Goal: Task Accomplishment & Management: Use online tool/utility

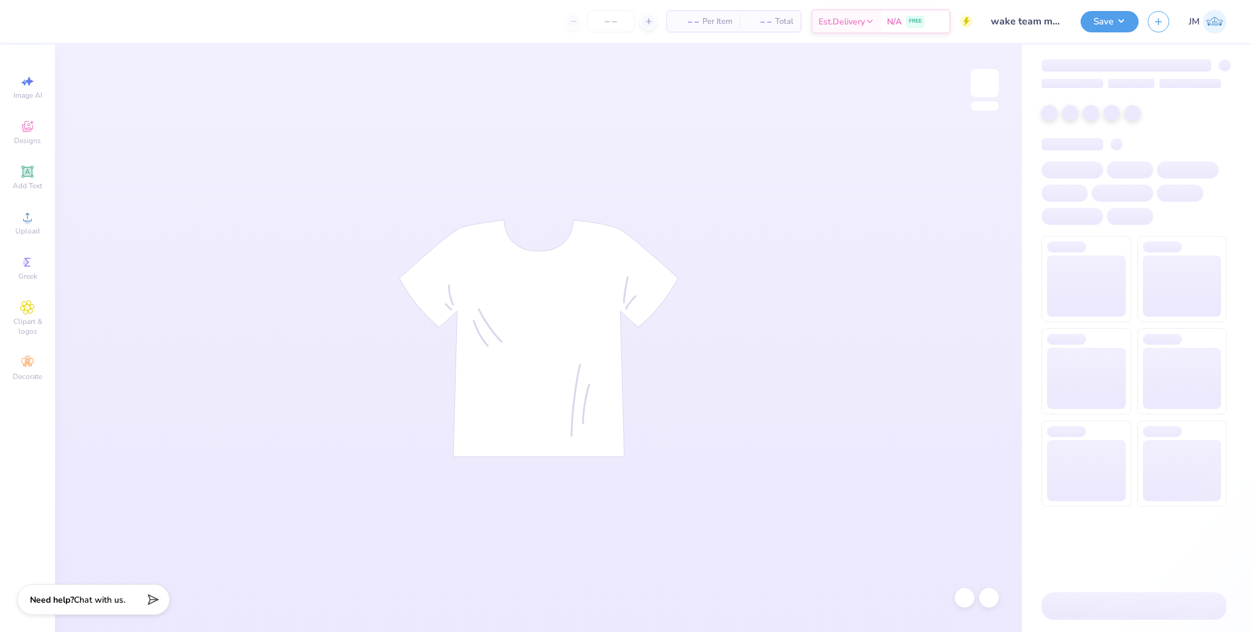
type input "wake team merch"
type input "30"
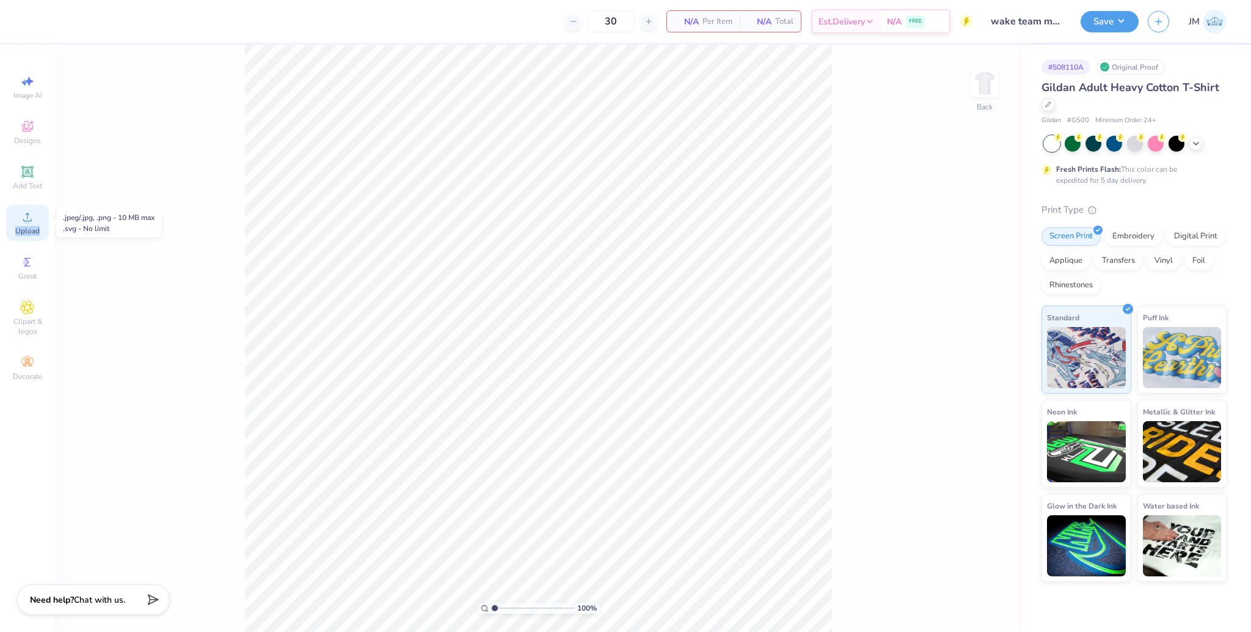
click at [37, 221] on div "Upload" at bounding box center [27, 223] width 43 height 36
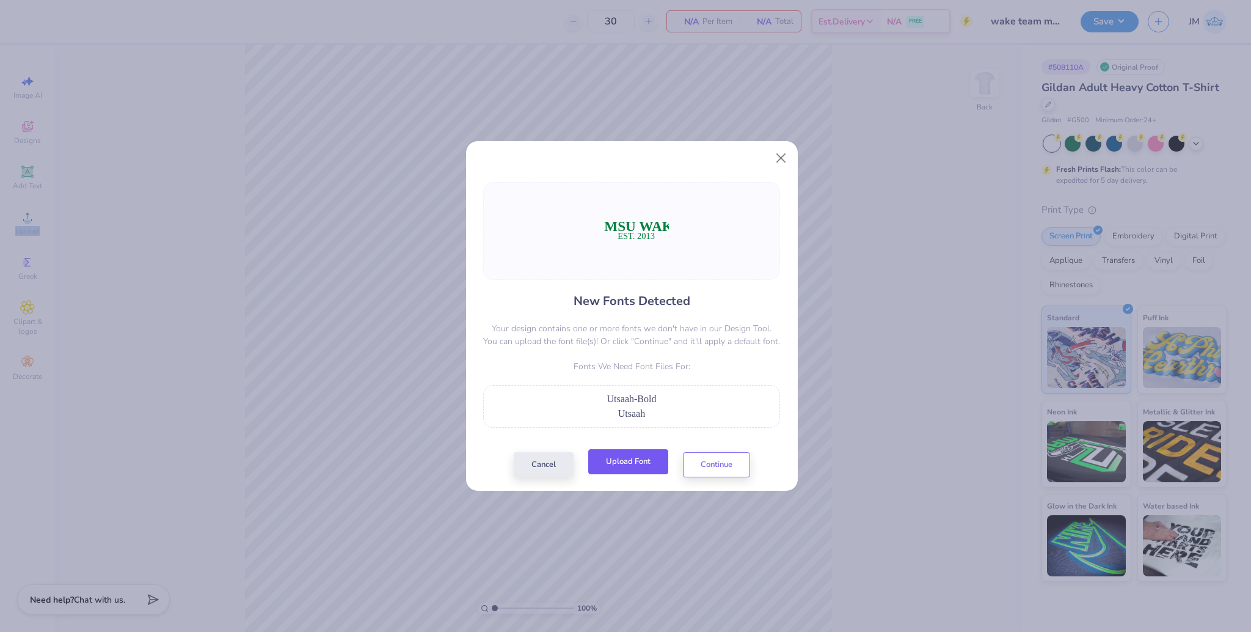
click at [636, 471] on button "Upload Font" at bounding box center [628, 461] width 80 height 25
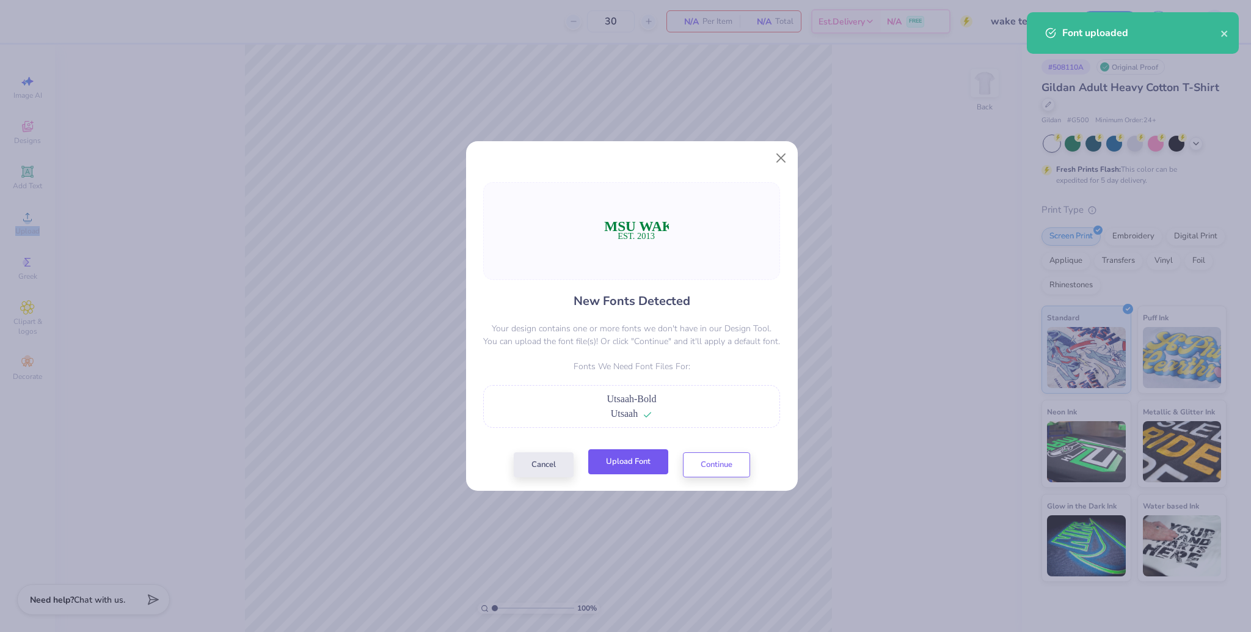
click at [637, 470] on button "Upload Font" at bounding box center [628, 461] width 80 height 25
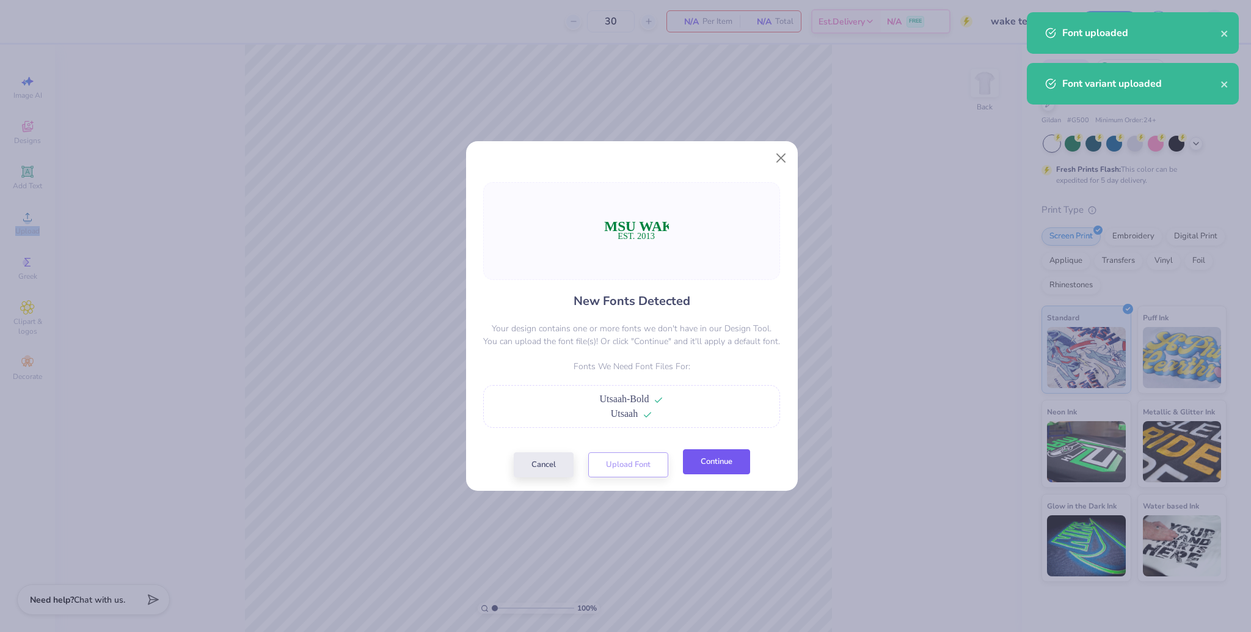
click at [726, 464] on button "Continue" at bounding box center [716, 461] width 67 height 25
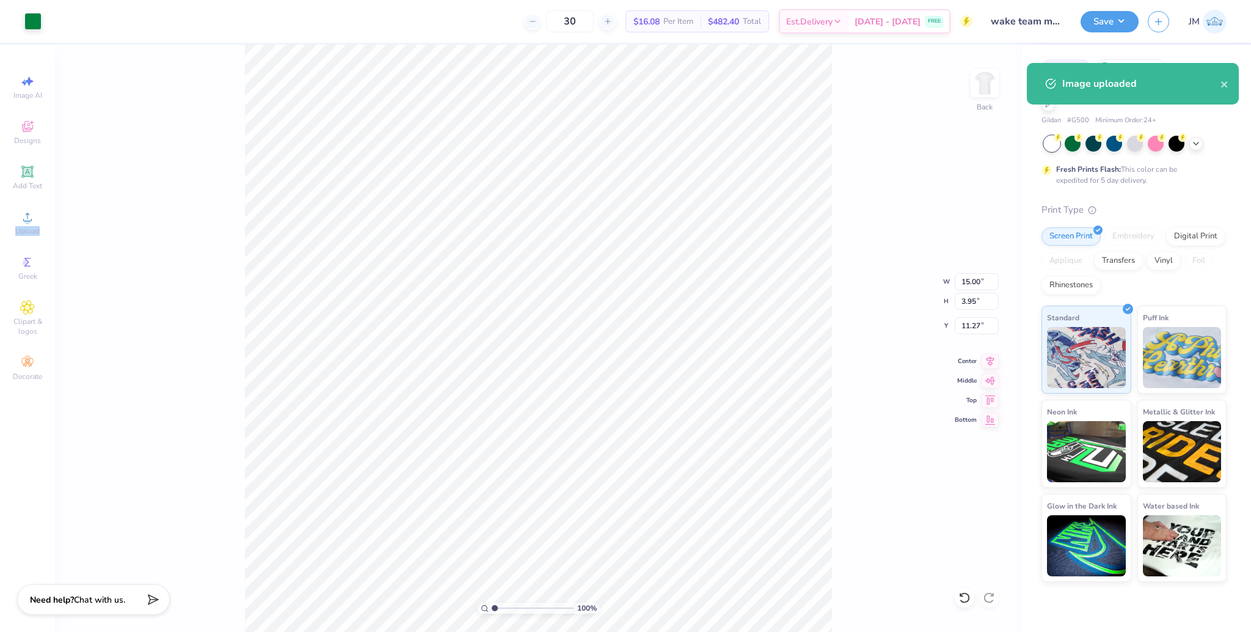
type input "7.67"
type input "2.02"
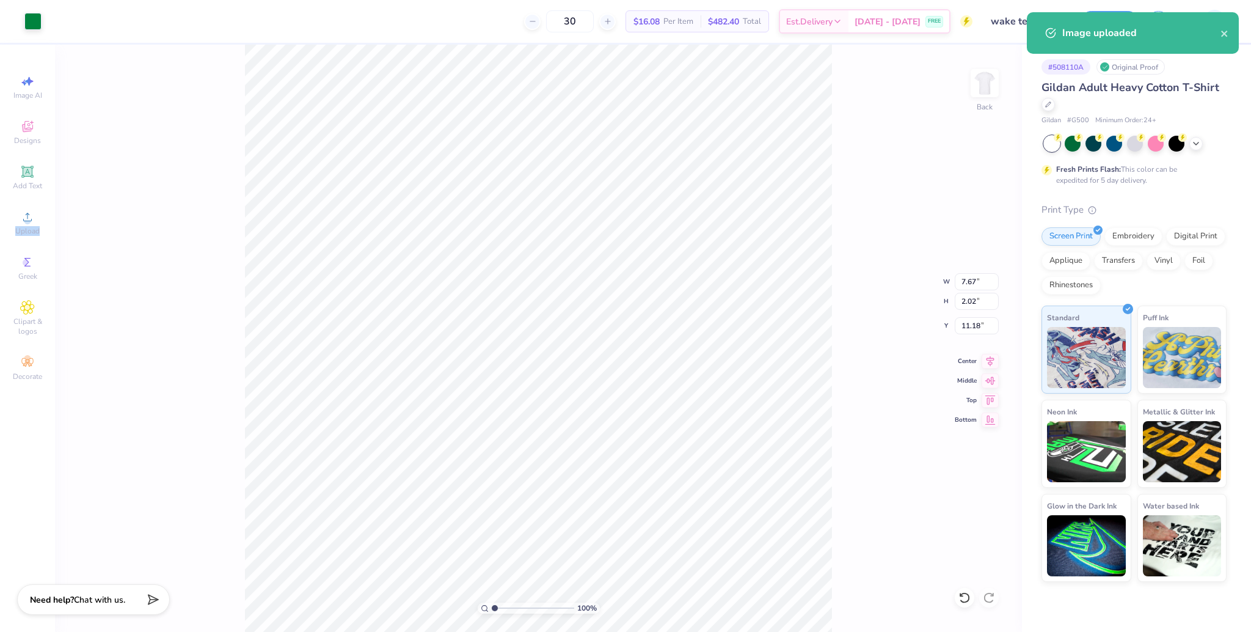
type input "10.49"
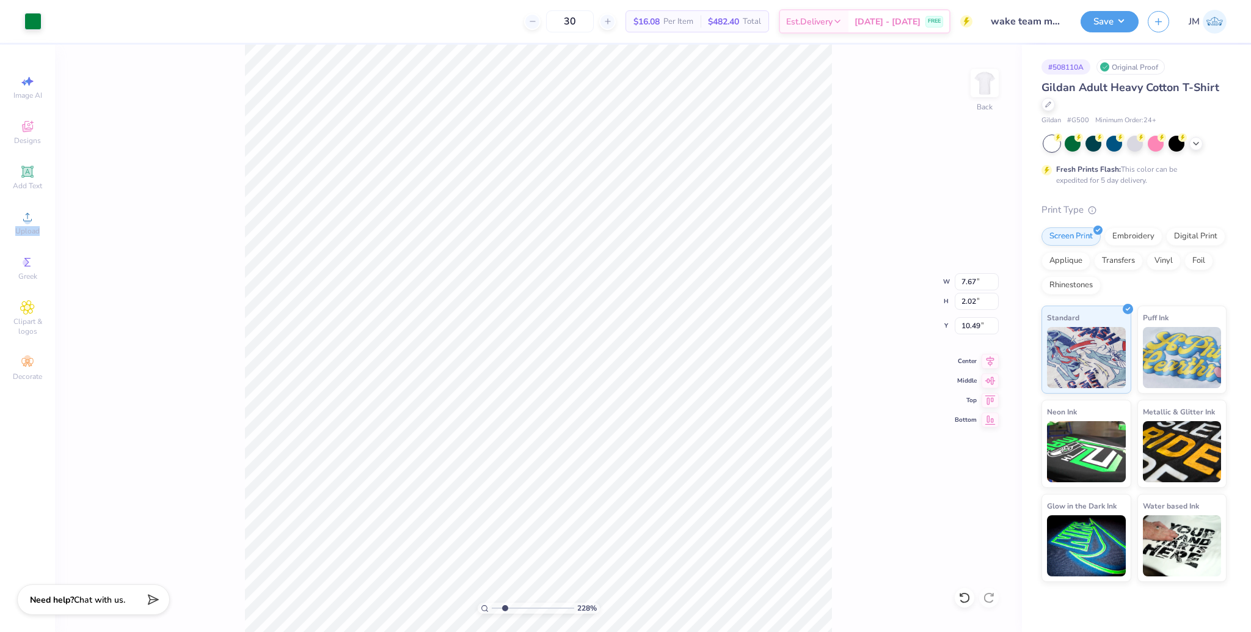
drag, startPoint x: 493, startPoint y: 608, endPoint x: 506, endPoint y: 602, distance: 14.2
click at [505, 605] on input "range" at bounding box center [533, 607] width 82 height 11
type input "2.28"
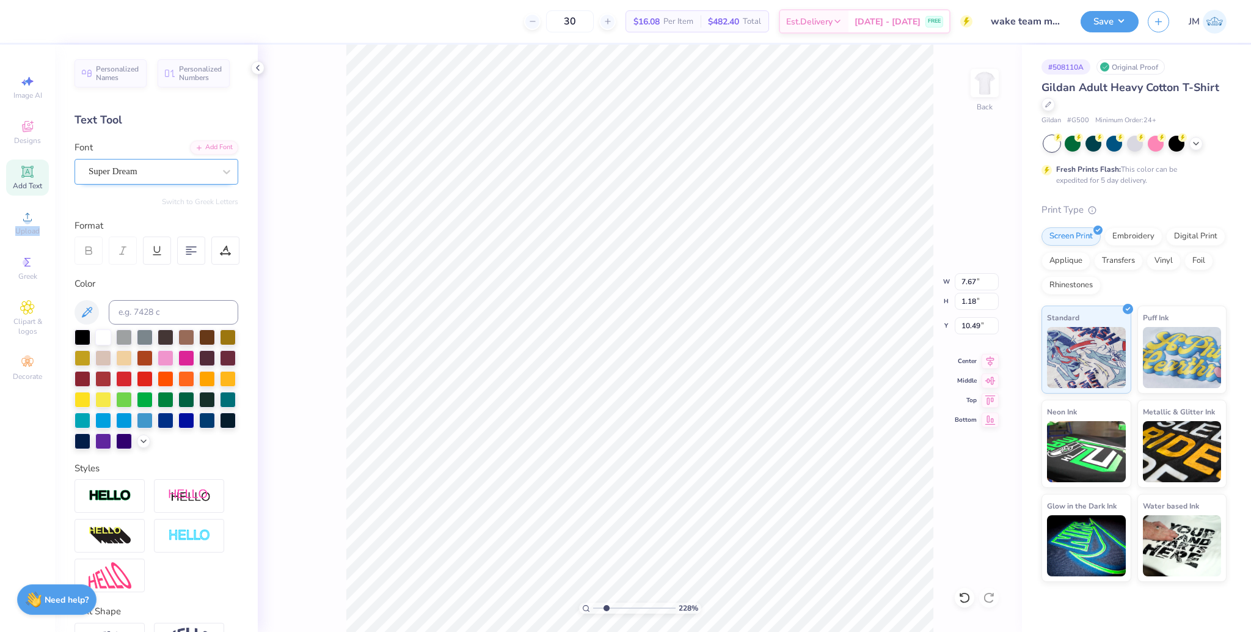
click at [129, 170] on div "Super Dream" at bounding box center [151, 171] width 128 height 19
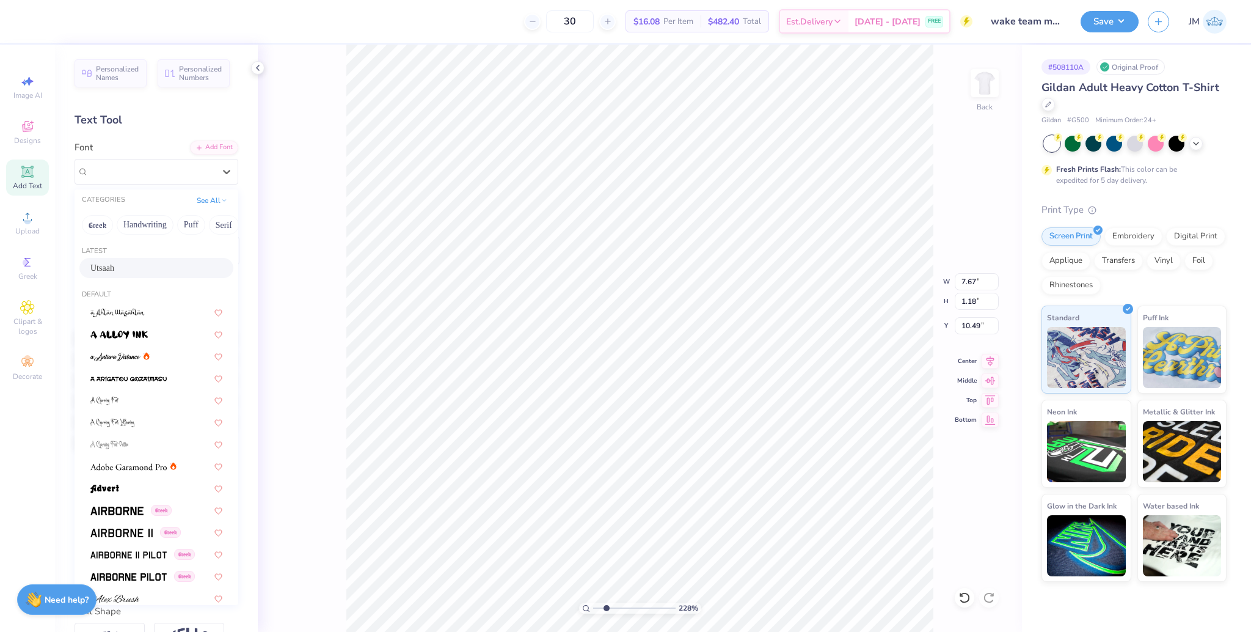
click at [127, 266] on div "Utsaah" at bounding box center [156, 267] width 132 height 13
type input "6.14"
type input "0.86"
type input "10.77"
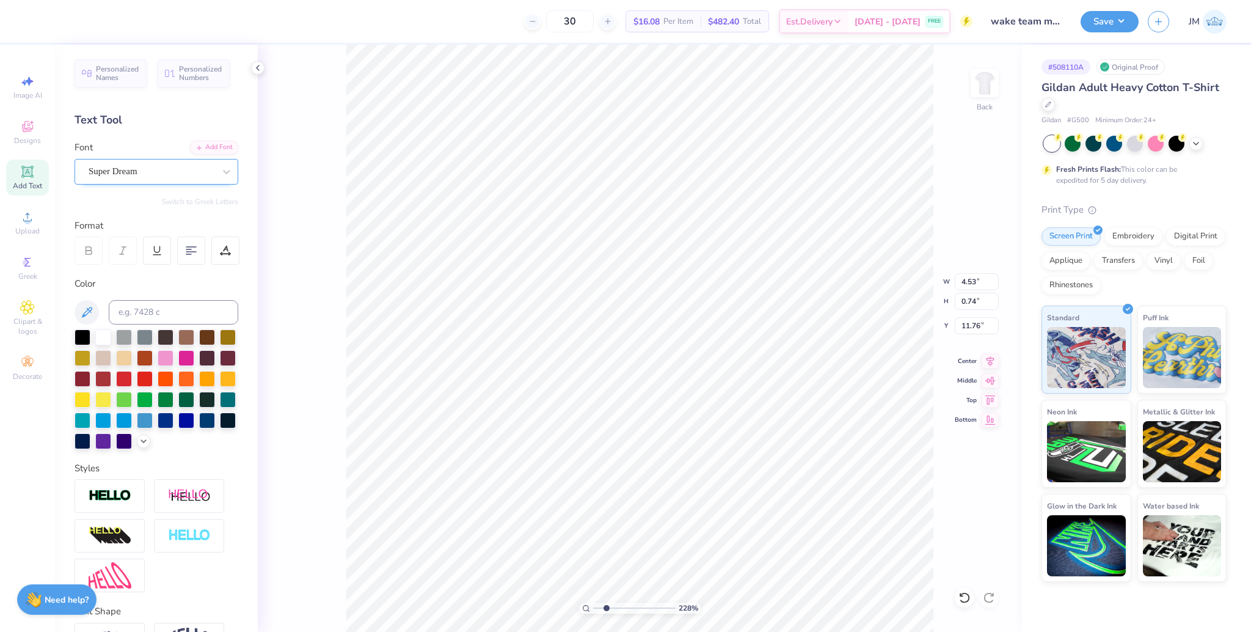
click at [140, 174] on div "Super Dream" at bounding box center [151, 171] width 128 height 19
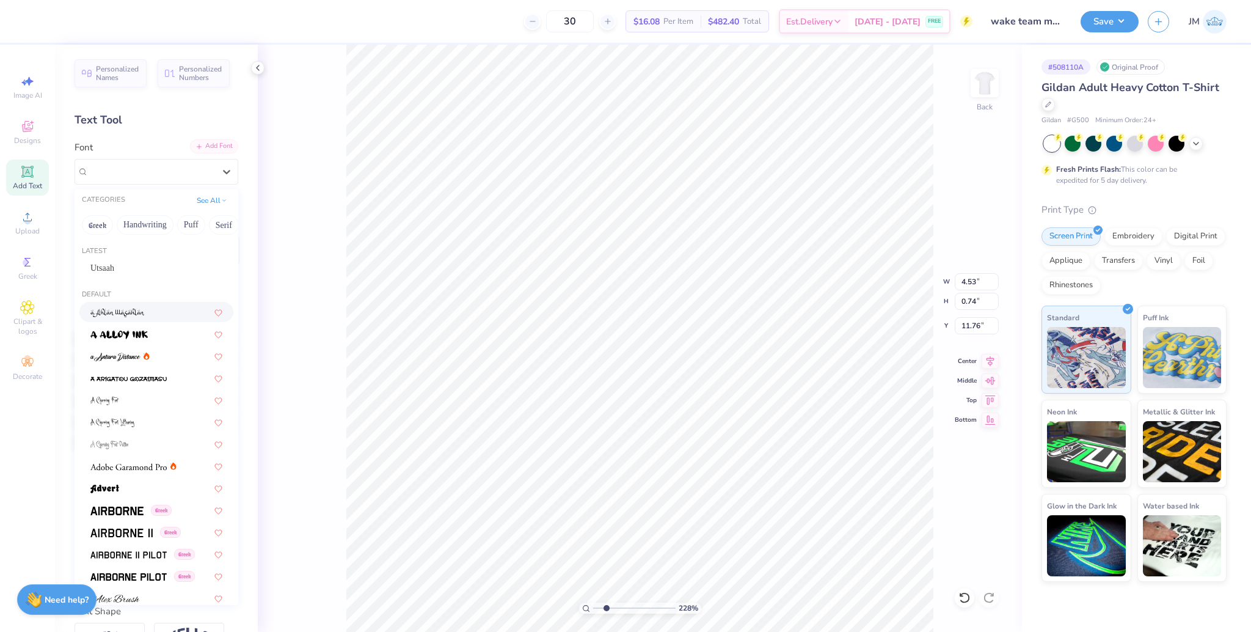
click at [202, 146] on div "Add Font" at bounding box center [214, 146] width 48 height 14
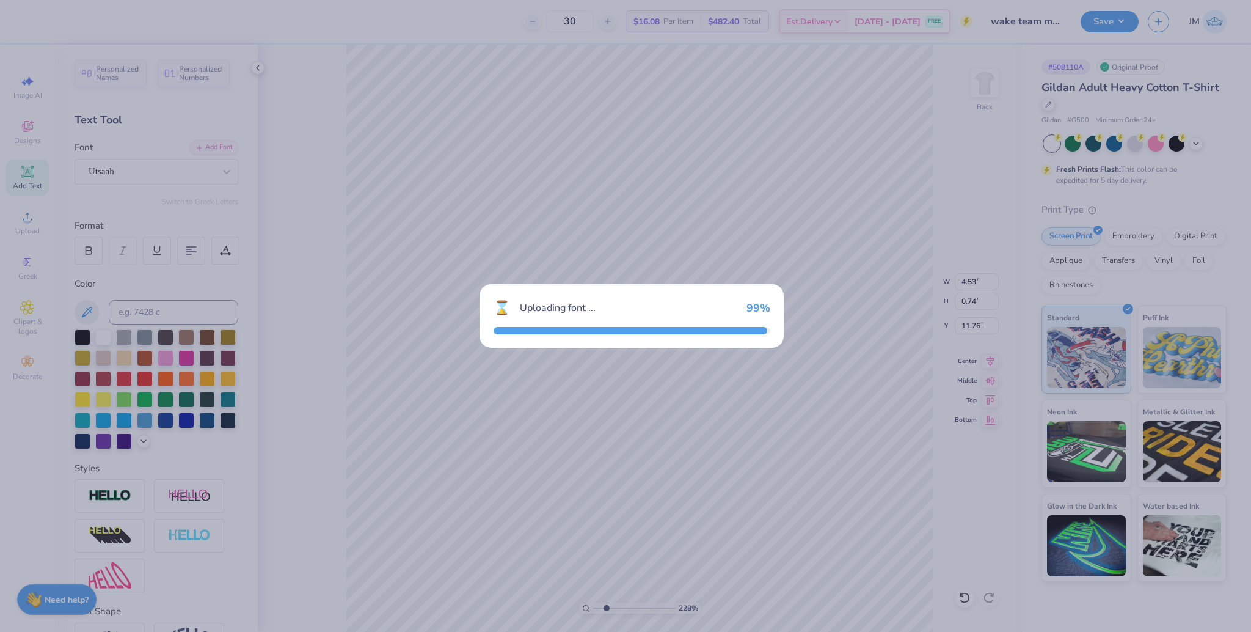
type input "3.31"
type input "0.53"
type input "11.95"
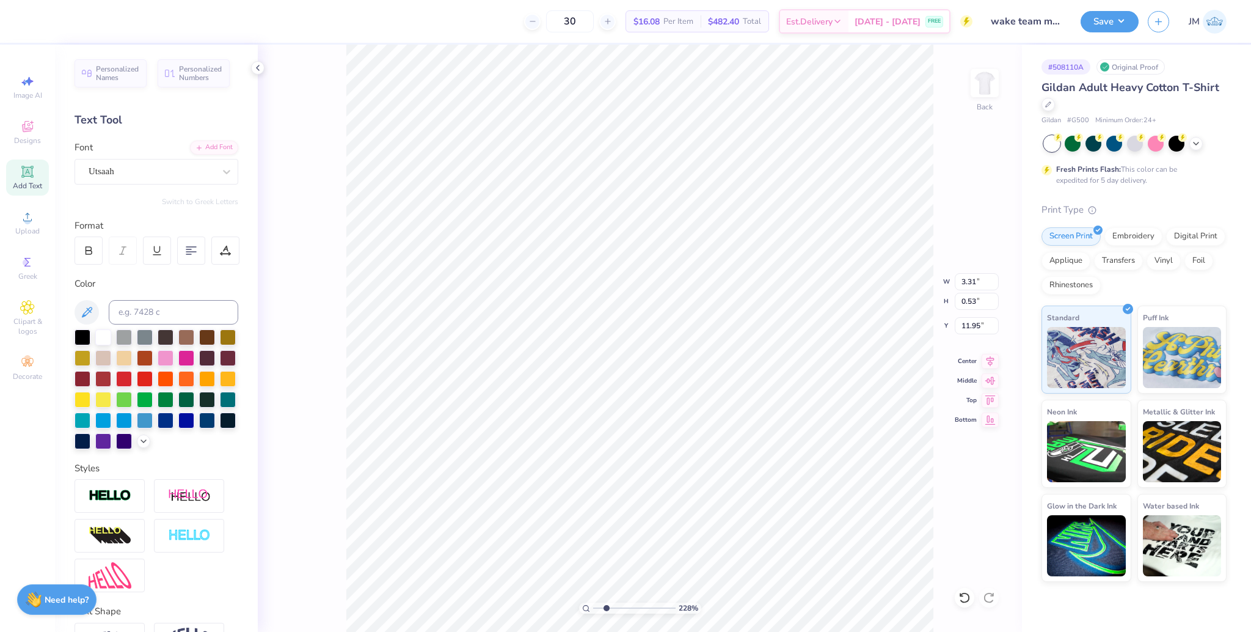
type input "6.14"
type input "0.86"
type input "10.77"
click at [194, 151] on div "Add Font" at bounding box center [214, 146] width 48 height 14
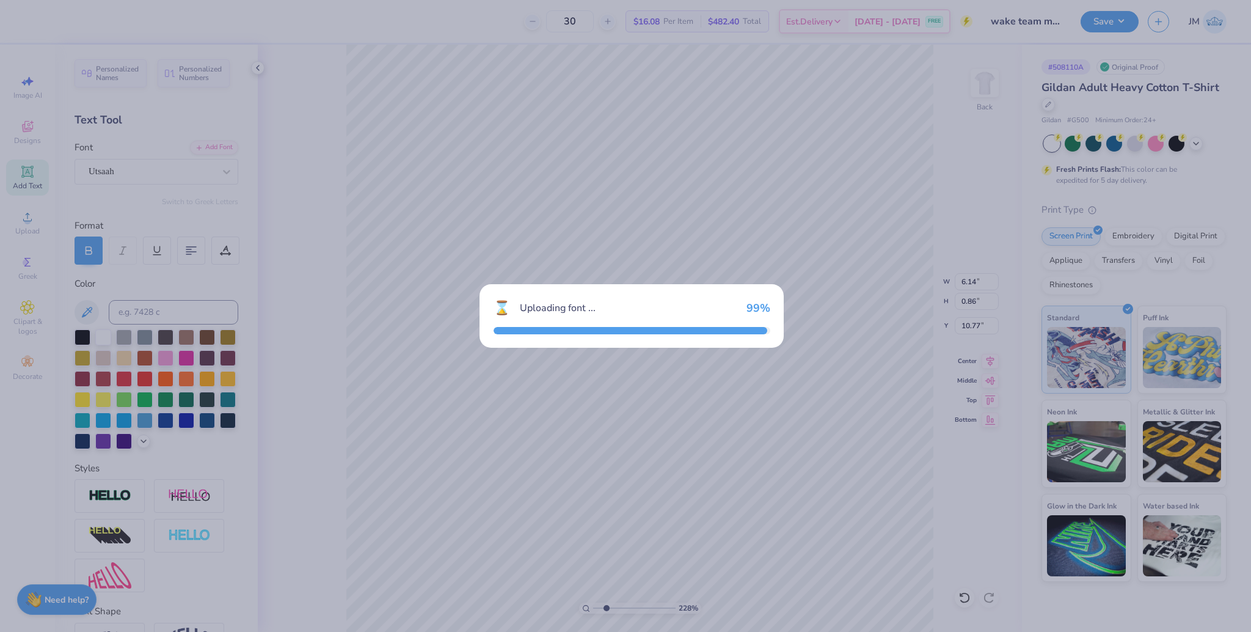
type input "6.28"
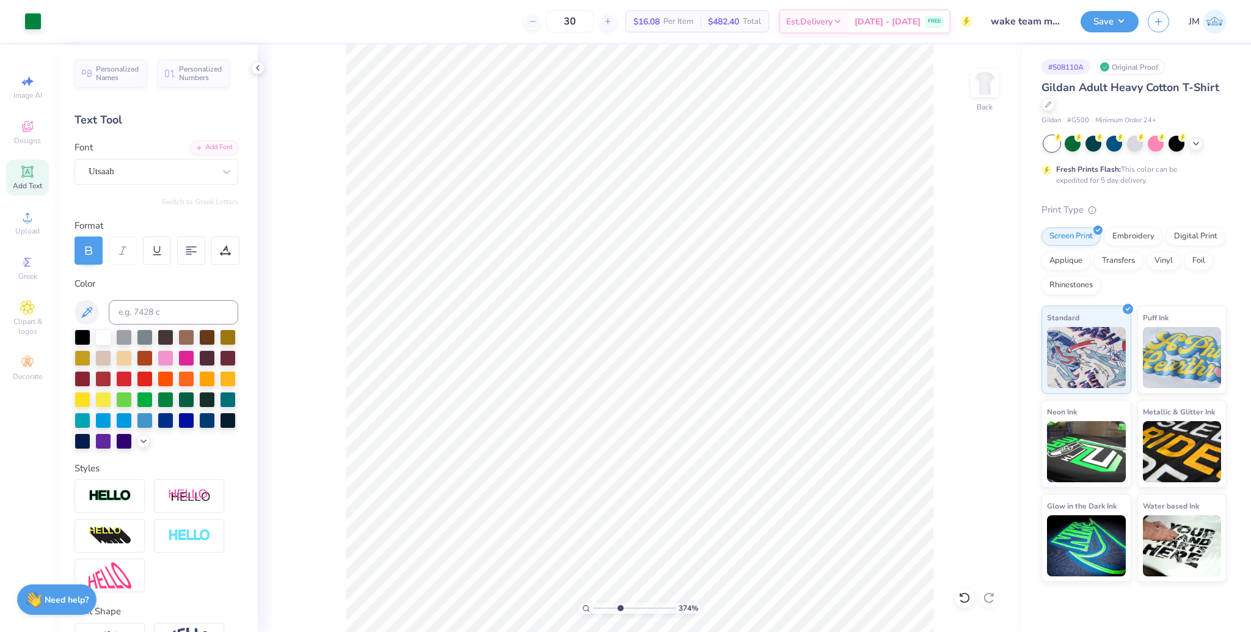
drag, startPoint x: 605, startPoint y: 607, endPoint x: 624, endPoint y: 601, distance: 19.9
type input "4.45"
click at [624, 602] on input "range" at bounding box center [634, 607] width 82 height 11
type input "10.82"
drag, startPoint x: 623, startPoint y: 607, endPoint x: 649, endPoint y: 602, distance: 26.8
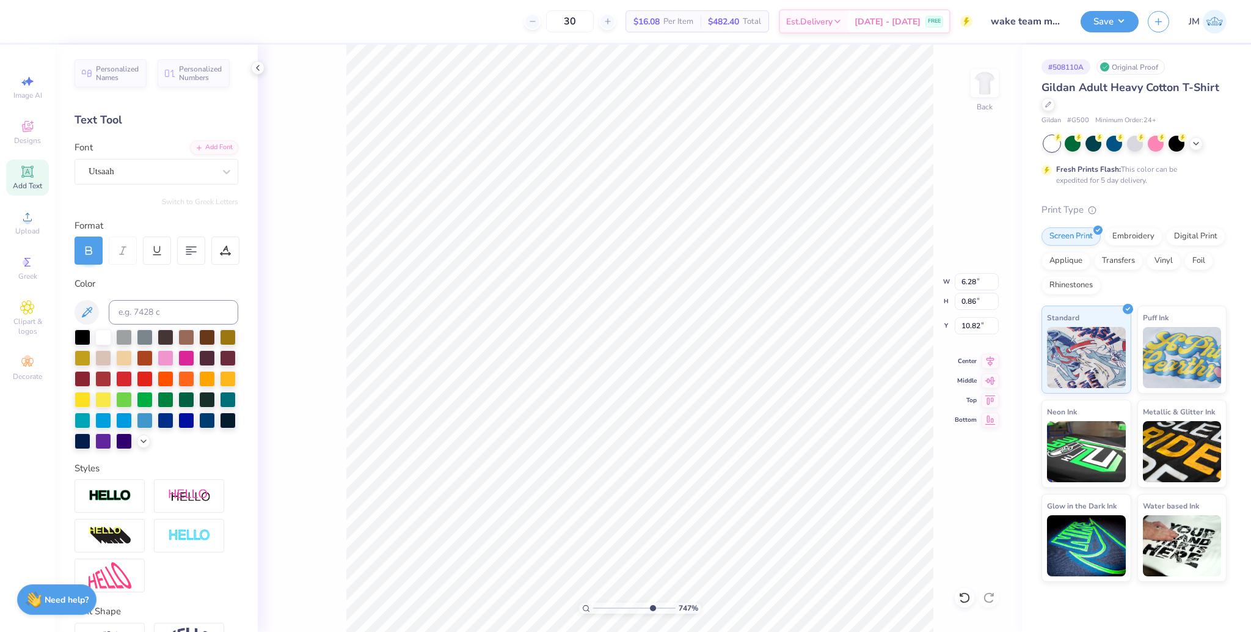
type input "7.55"
click at [649, 602] on input "range" at bounding box center [634, 607] width 82 height 11
type input "10.79"
drag, startPoint x: 602, startPoint y: 600, endPoint x: 573, endPoint y: 588, distance: 31.0
click at [593, 602] on input "range" at bounding box center [634, 607] width 82 height 11
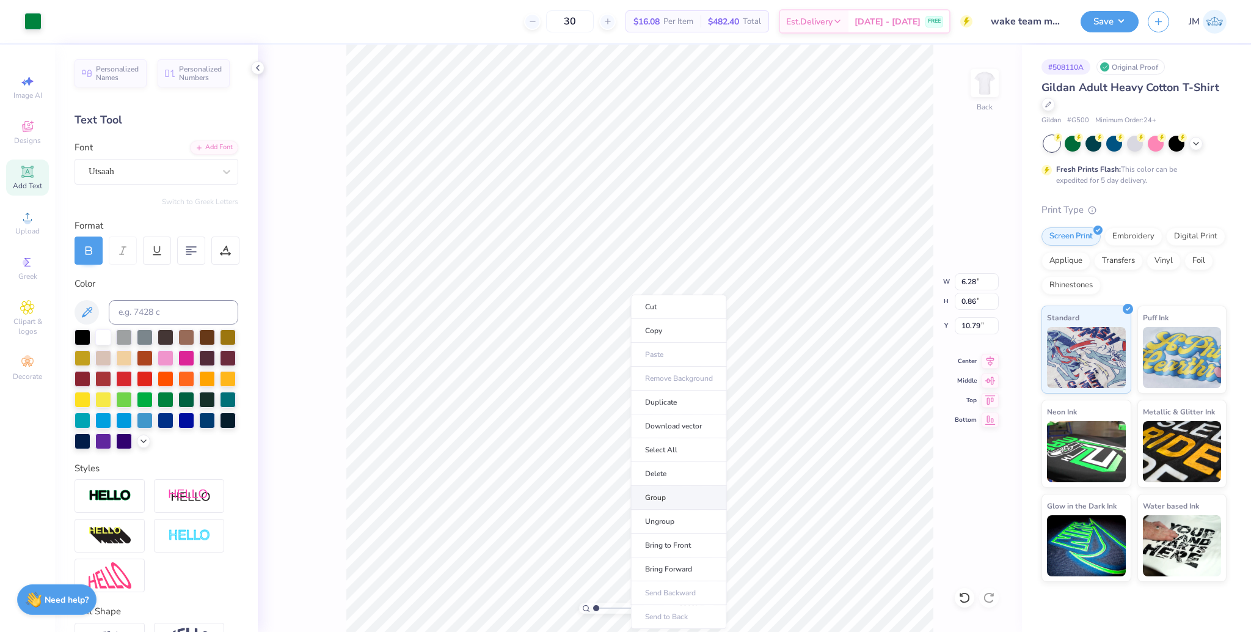
click at [671, 497] on li "Group" at bounding box center [679, 498] width 96 height 24
click at [995, 363] on icon at bounding box center [990, 359] width 17 height 15
click at [992, 362] on icon at bounding box center [990, 359] width 17 height 15
drag, startPoint x: 595, startPoint y: 610, endPoint x: 608, endPoint y: 599, distance: 17.0
click at [608, 602] on input "range" at bounding box center [634, 607] width 82 height 11
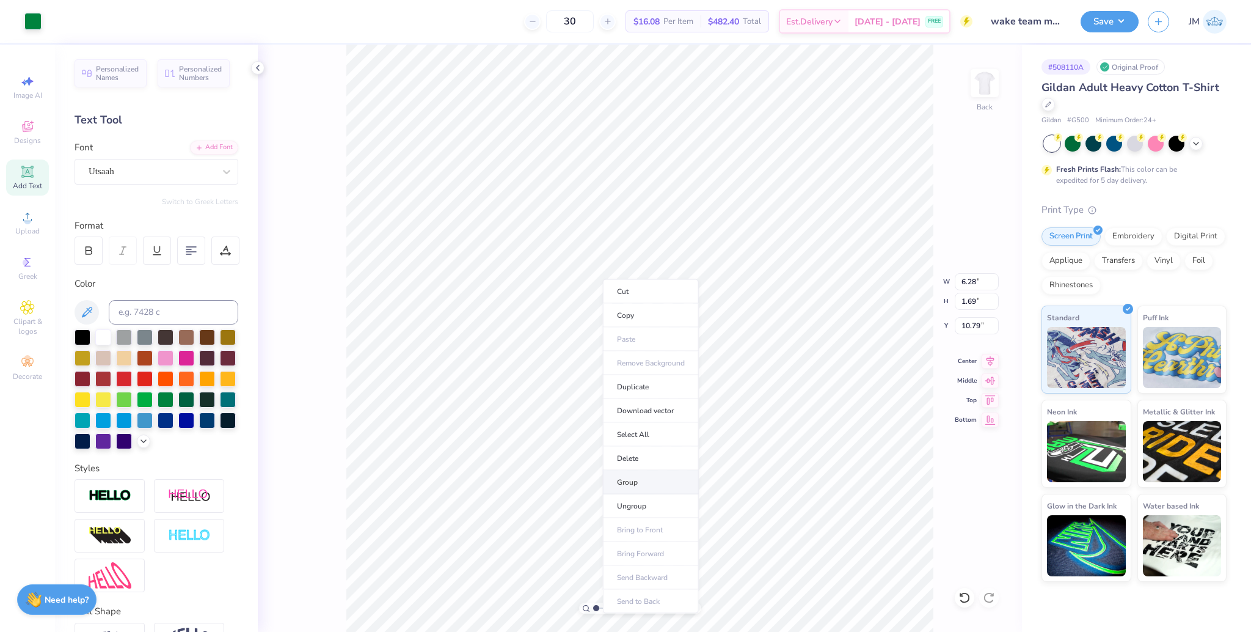
click at [642, 486] on li "Group" at bounding box center [651, 482] width 96 height 24
drag, startPoint x: 592, startPoint y: 605, endPoint x: 587, endPoint y: 602, distance: 6.3
click at [593, 604] on input "range" at bounding box center [634, 607] width 82 height 11
type input "1"
drag, startPoint x: 599, startPoint y: 610, endPoint x: 574, endPoint y: 601, distance: 26.7
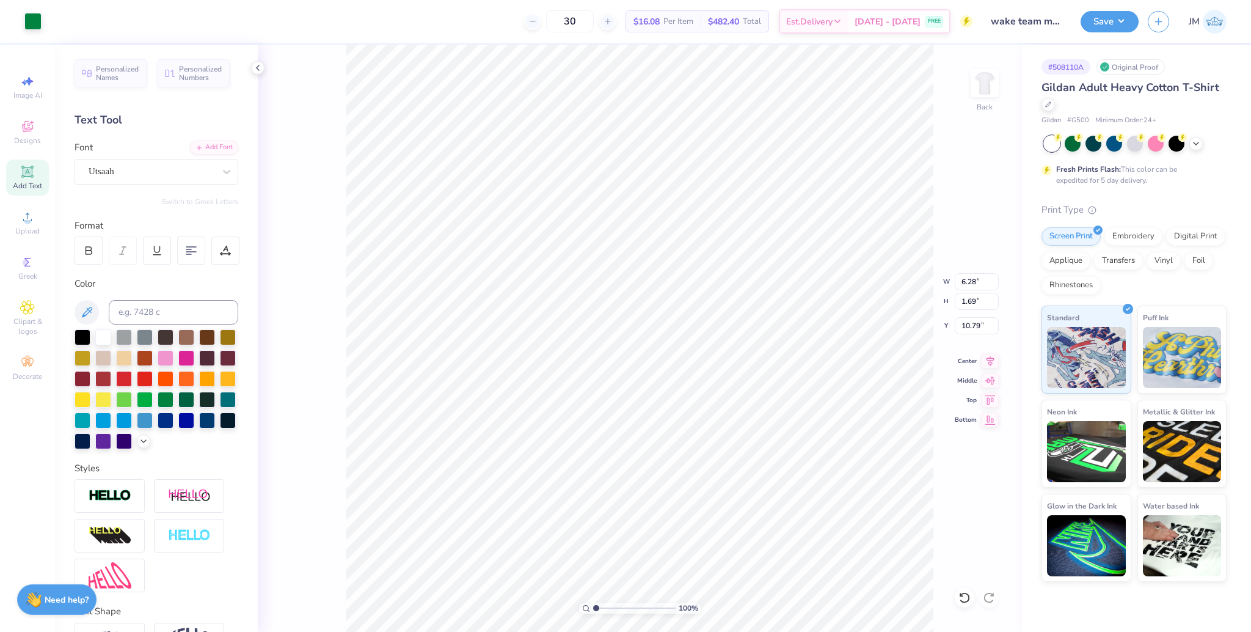
click at [593, 602] on input "range" at bounding box center [634, 607] width 82 height 11
click at [961, 282] on input "6.28" at bounding box center [977, 281] width 44 height 17
type input "3.50"
type input "0.94"
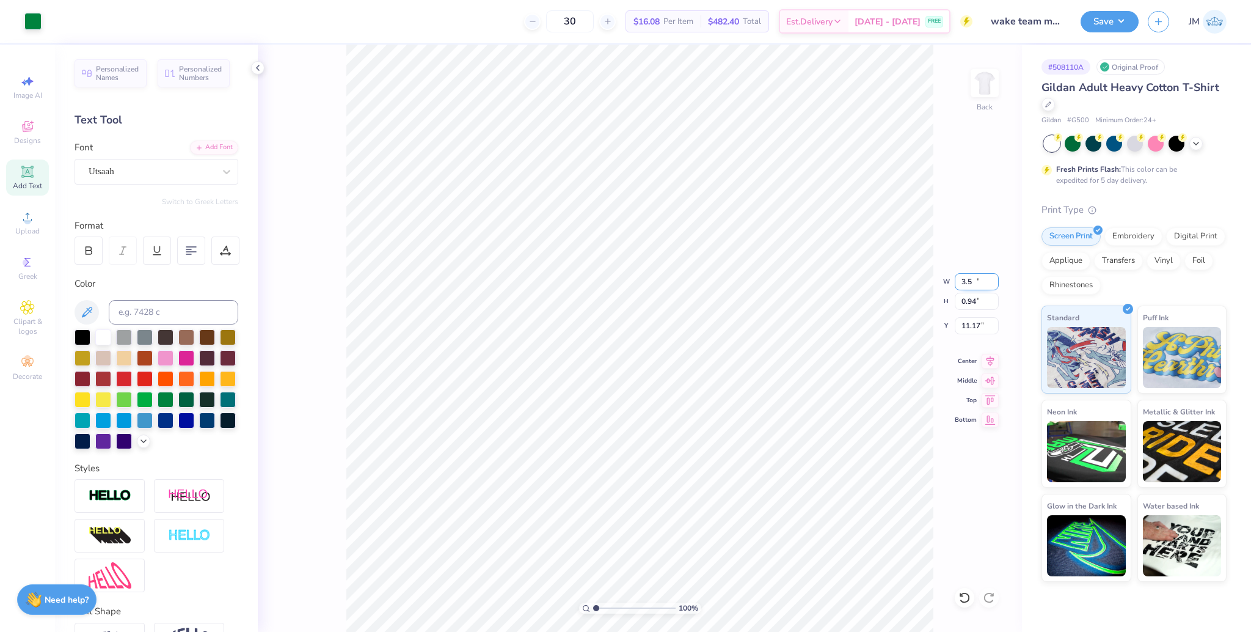
type input "11.17"
click at [966, 321] on input "10.48" at bounding box center [977, 325] width 44 height 17
click at [965, 321] on input "10.48" at bounding box center [977, 325] width 44 height 17
type input "3.00"
click at [986, 83] on img at bounding box center [984, 83] width 49 height 49
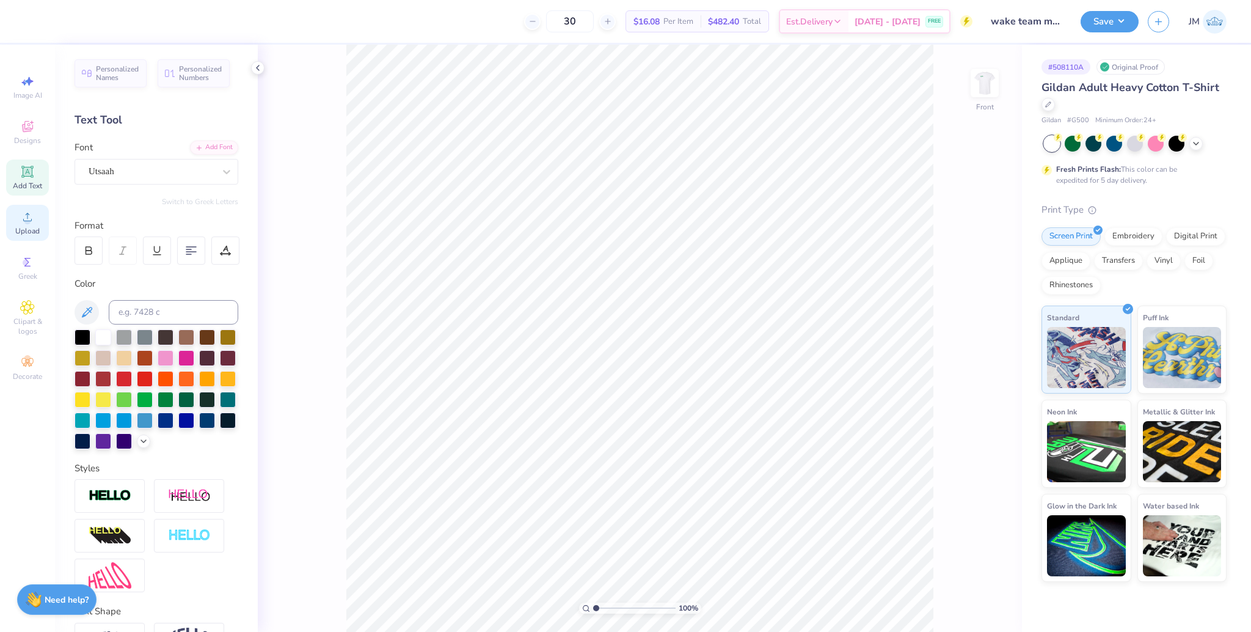
click at [32, 227] on span "Upload" at bounding box center [27, 231] width 24 height 10
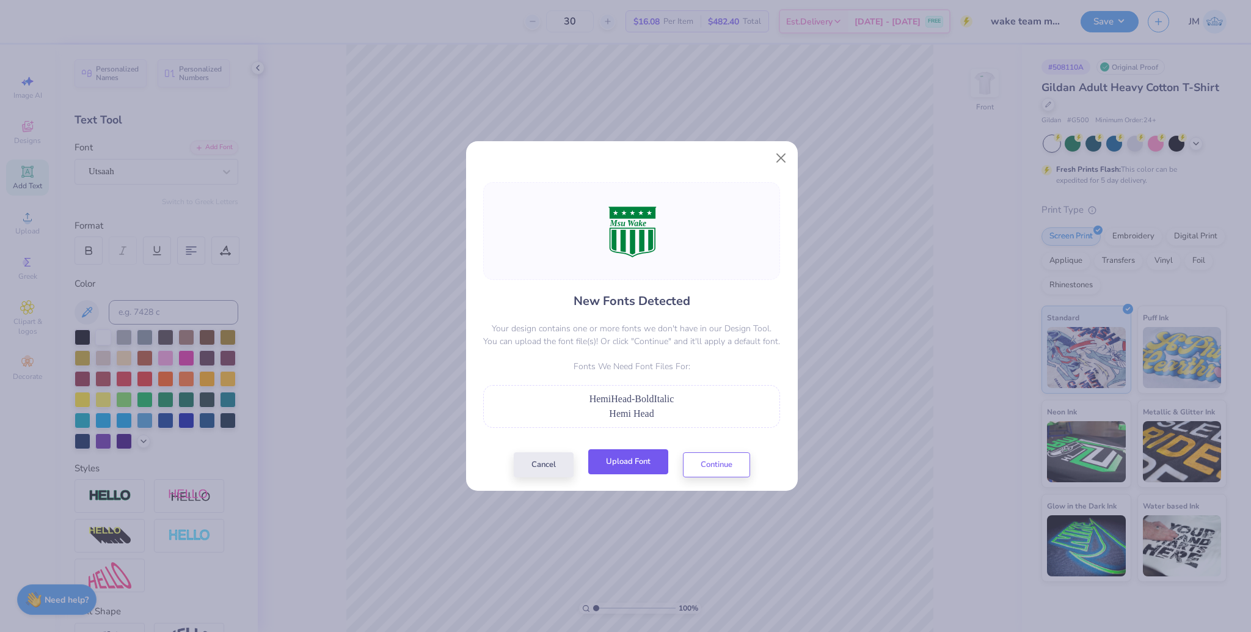
click at [627, 469] on button "Upload Font" at bounding box center [628, 461] width 80 height 25
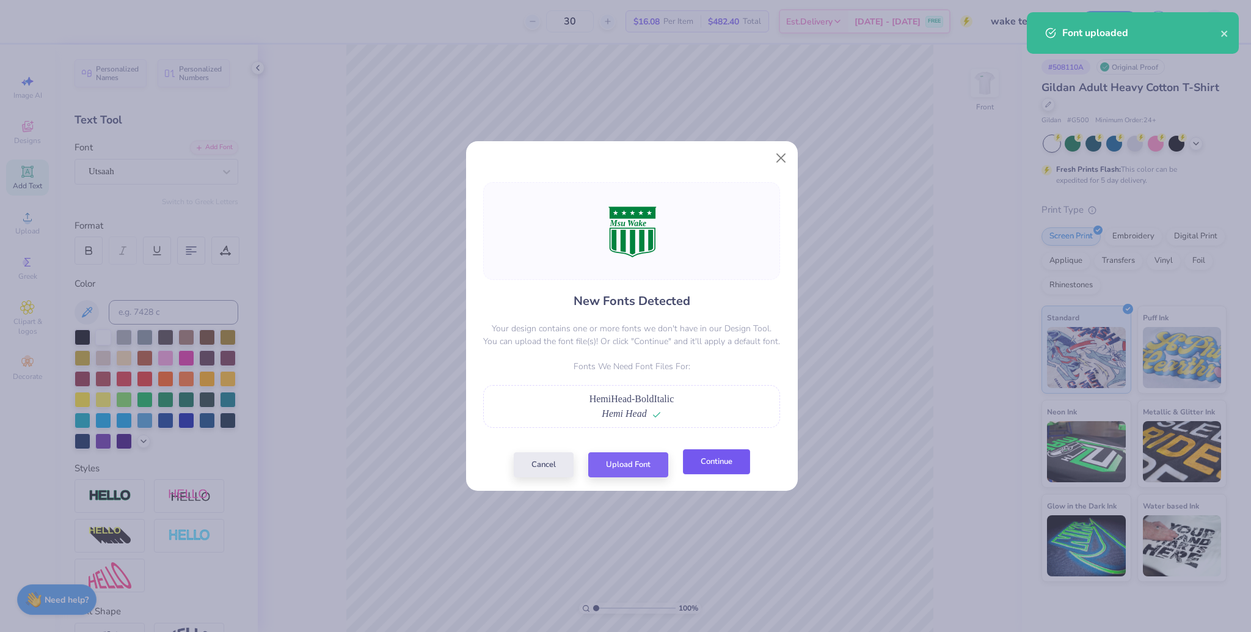
click at [721, 466] on button "Continue" at bounding box center [716, 461] width 67 height 25
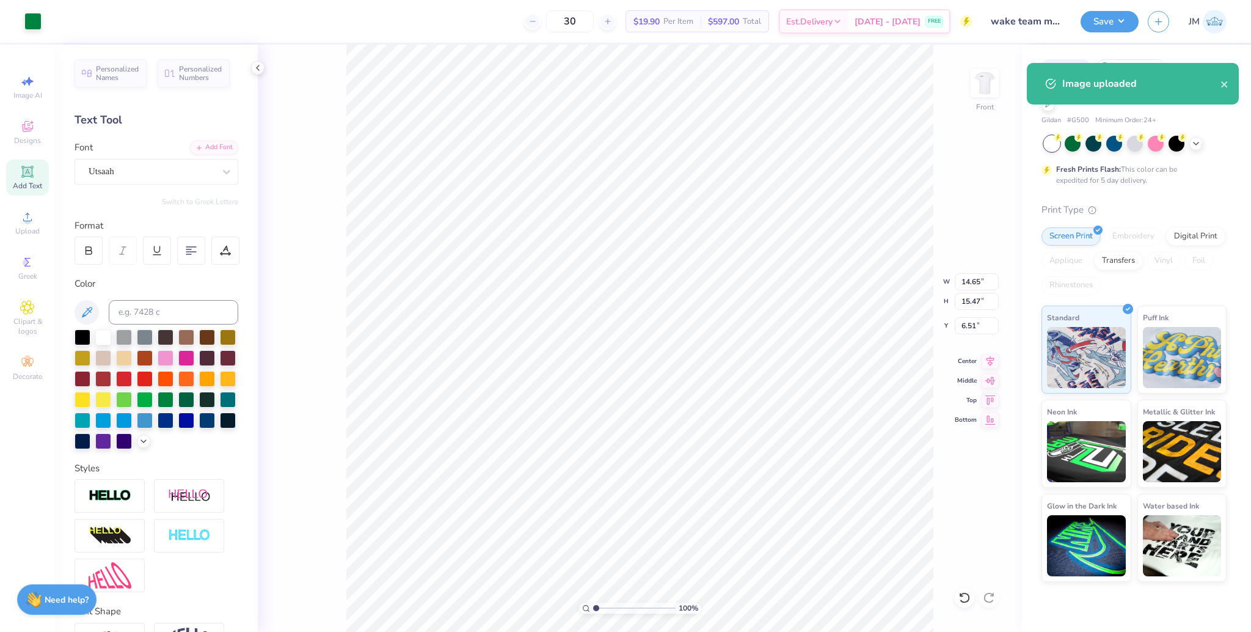
type input "9.86"
type input "10.42"
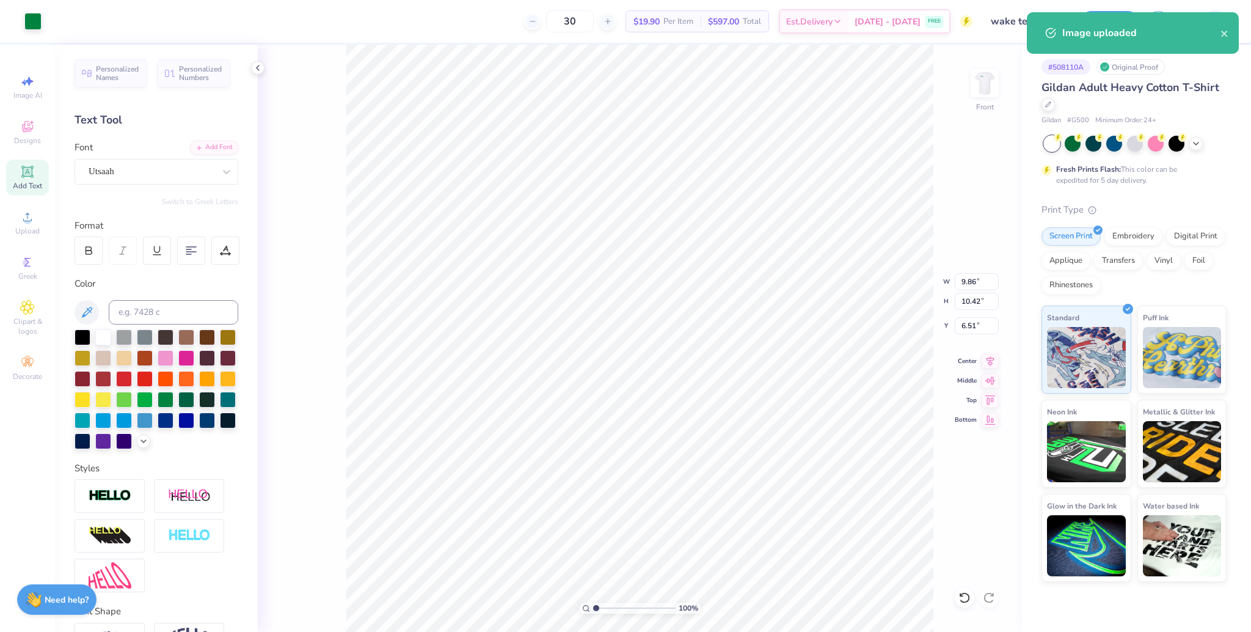
type input "6.90"
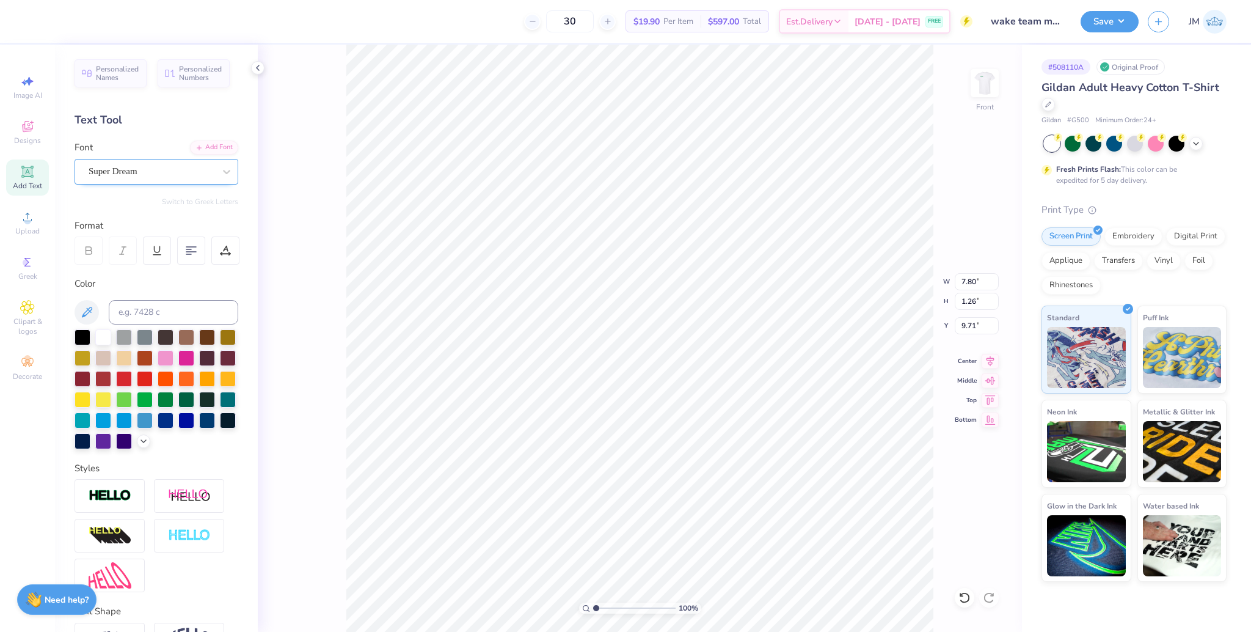
click at [145, 170] on div "Super Dream" at bounding box center [151, 171] width 128 height 19
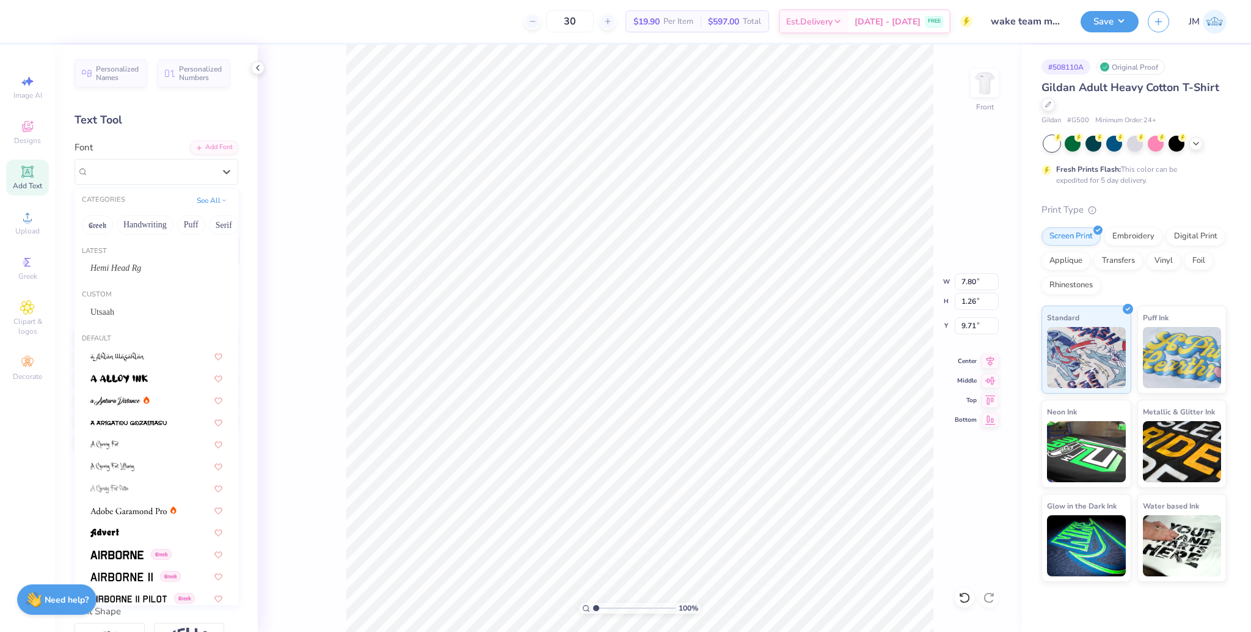
click at [131, 255] on div "Latest" at bounding box center [157, 251] width 164 height 10
click at [129, 269] on span "Hemi Head Rg" at bounding box center [115, 267] width 51 height 13
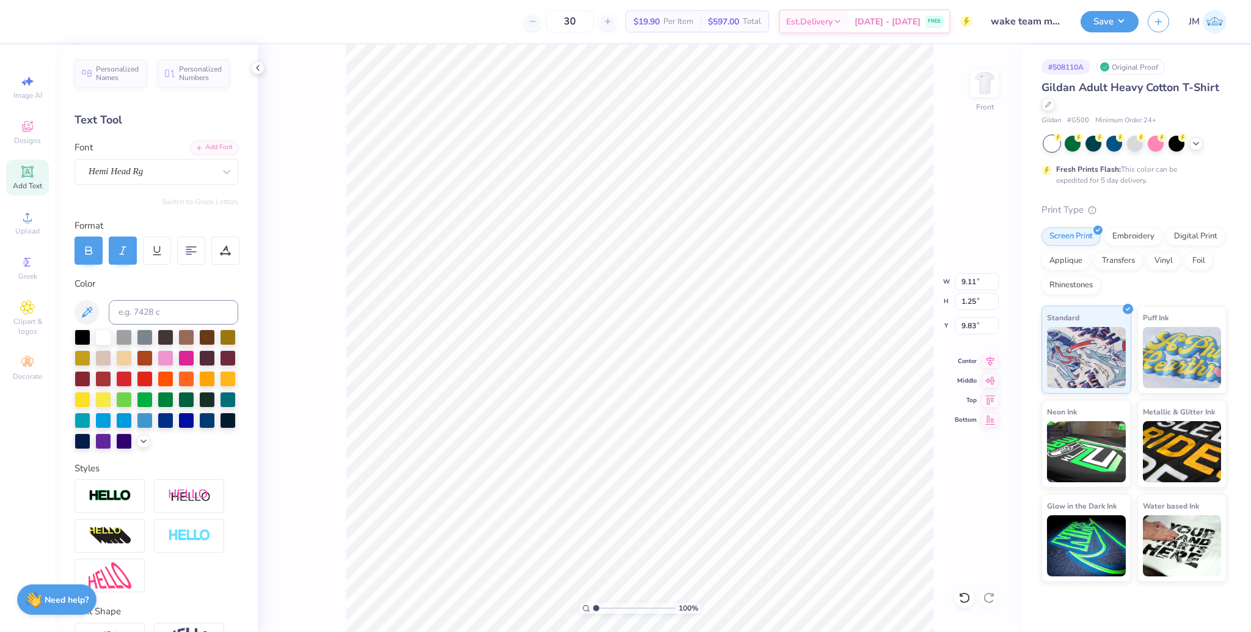
type input "9.11"
type input "1.25"
type input "9.83"
click at [997, 364] on icon at bounding box center [990, 359] width 17 height 15
click at [993, 359] on icon at bounding box center [990, 359] width 17 height 15
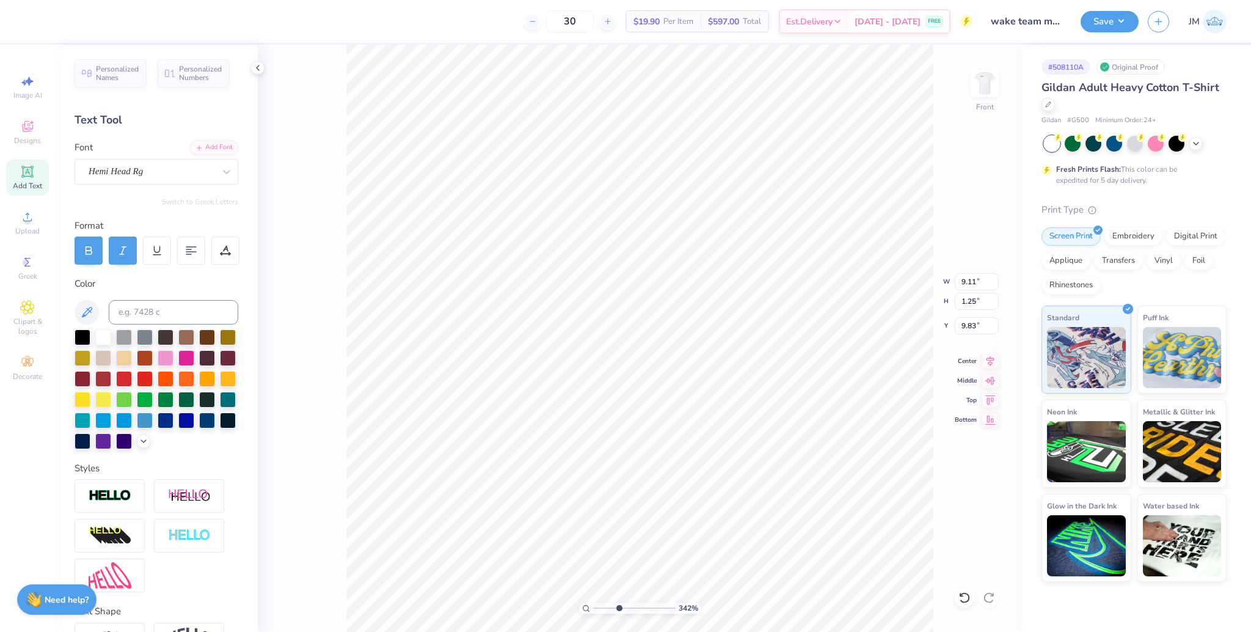
drag, startPoint x: 599, startPoint y: 607, endPoint x: 618, endPoint y: 601, distance: 20.3
click at [618, 602] on input "range" at bounding box center [634, 607] width 82 height 11
type input "3.74"
type input "9.77"
drag, startPoint x: 616, startPoint y: 612, endPoint x: 588, endPoint y: 604, distance: 28.6
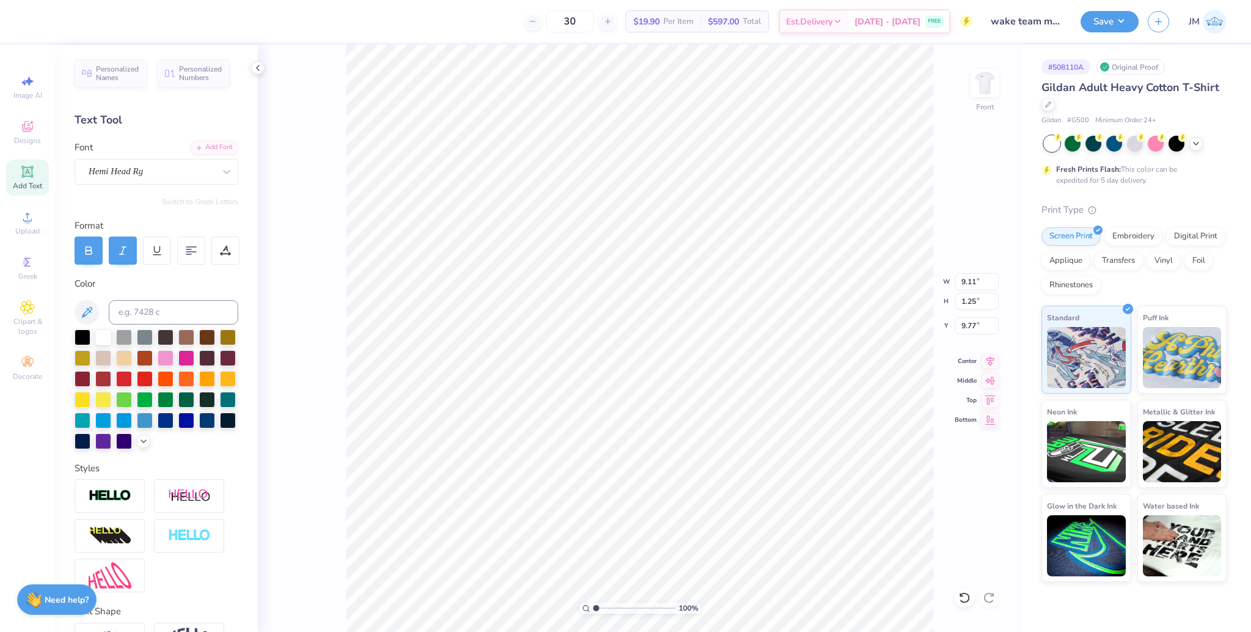
click at [593, 604] on input "range" at bounding box center [634, 607] width 82 height 11
drag, startPoint x: 606, startPoint y: 608, endPoint x: 612, endPoint y: 604, distance: 7.1
type input "2.94"
click at [612, 608] on input "range" at bounding box center [634, 607] width 82 height 11
type input "9.66"
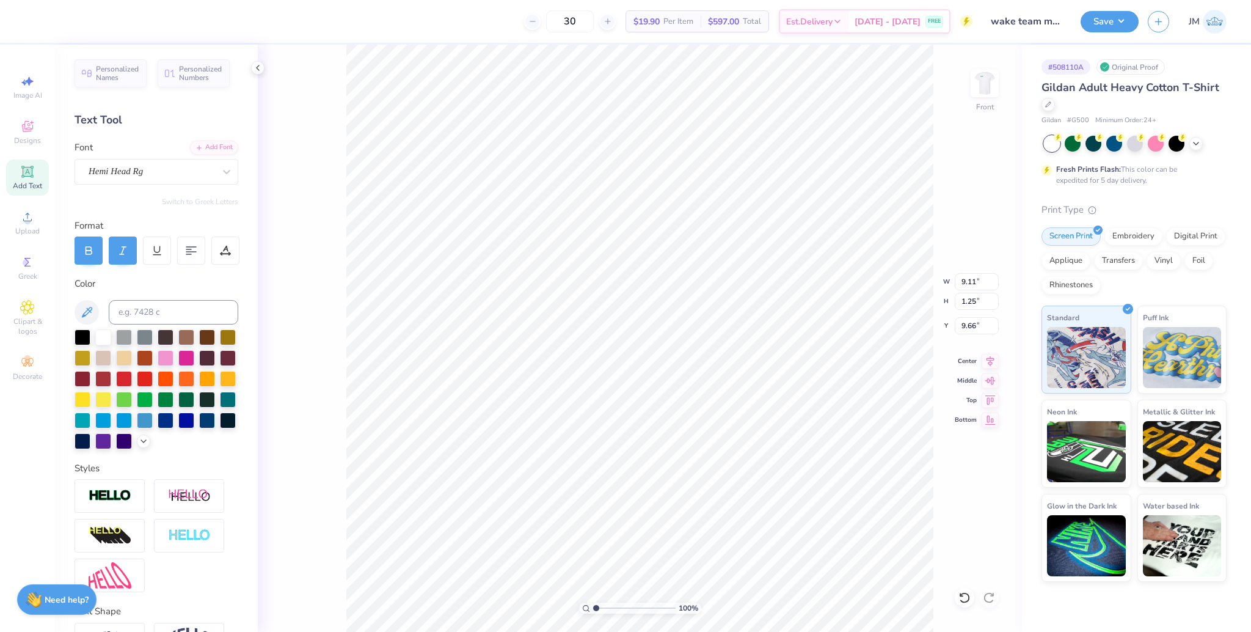
drag, startPoint x: 609, startPoint y: 607, endPoint x: 560, endPoint y: 590, distance: 52.6
type input "1"
click at [593, 602] on input "range" at bounding box center [634, 607] width 82 height 11
click at [699, 493] on li "Group" at bounding box center [708, 498] width 96 height 24
click at [969, 285] on input "9.86" at bounding box center [977, 281] width 44 height 17
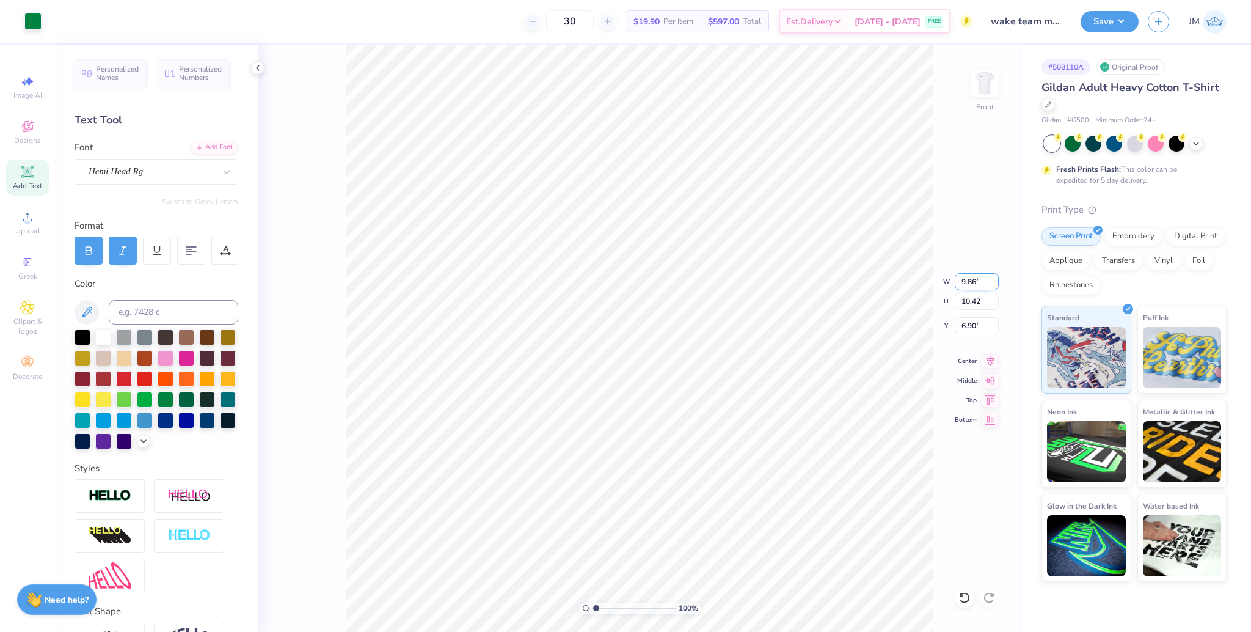
click at [969, 285] on input "9.86" at bounding box center [977, 281] width 44 height 17
type input "10.00"
type input "10.56"
click at [988, 360] on icon at bounding box center [990, 359] width 17 height 15
click at [965, 326] on input "6.83" at bounding box center [977, 325] width 44 height 17
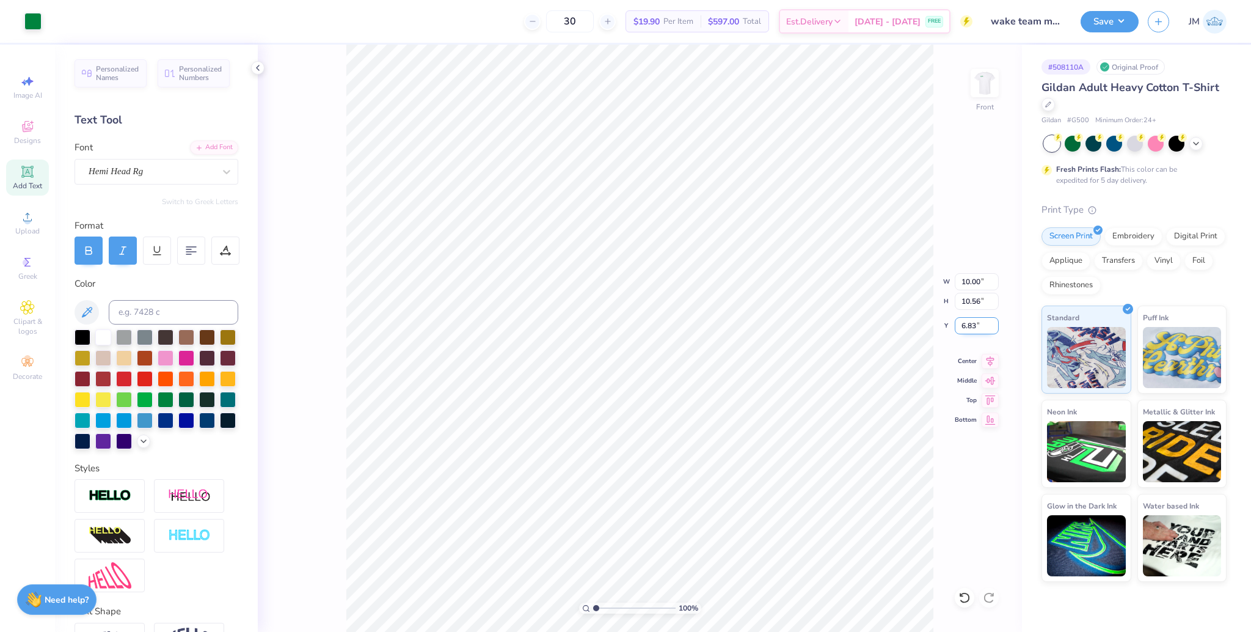
click at [965, 326] on input "6.83" at bounding box center [977, 325] width 44 height 17
type input "3.00"
click at [972, 285] on input "10.00" at bounding box center [977, 281] width 44 height 17
type input "12.00"
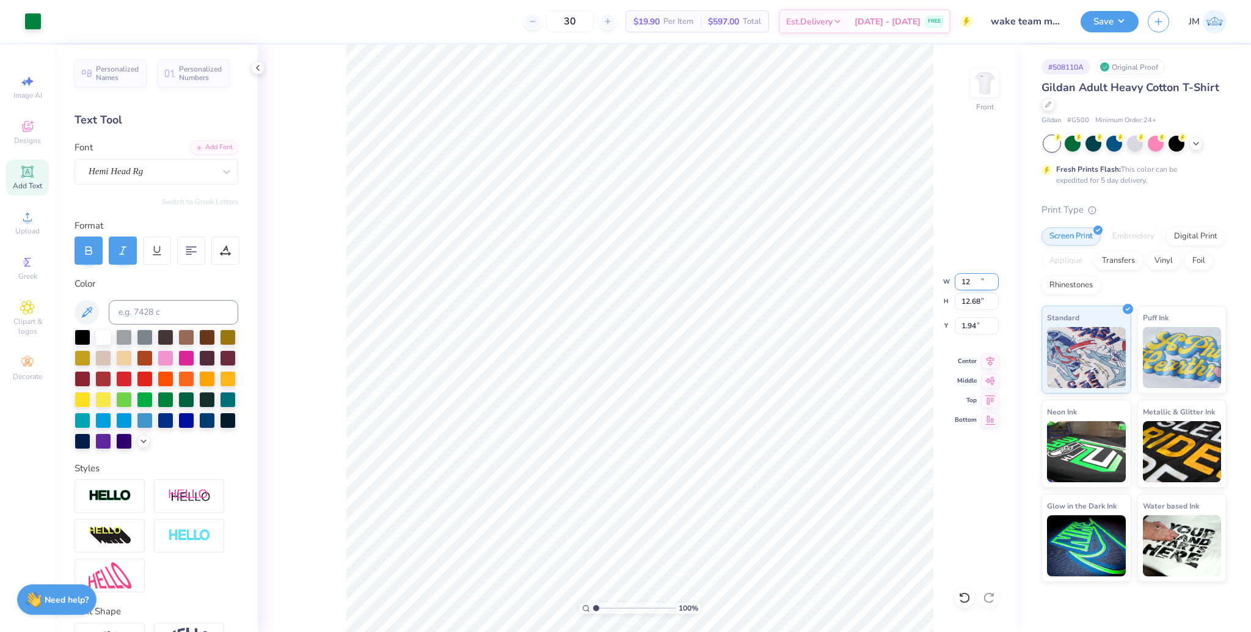
type input "12.68"
click at [962, 327] on input "1.94" at bounding box center [977, 325] width 44 height 17
type input "3.00"
click at [970, 282] on input "12.00" at bounding box center [977, 281] width 44 height 17
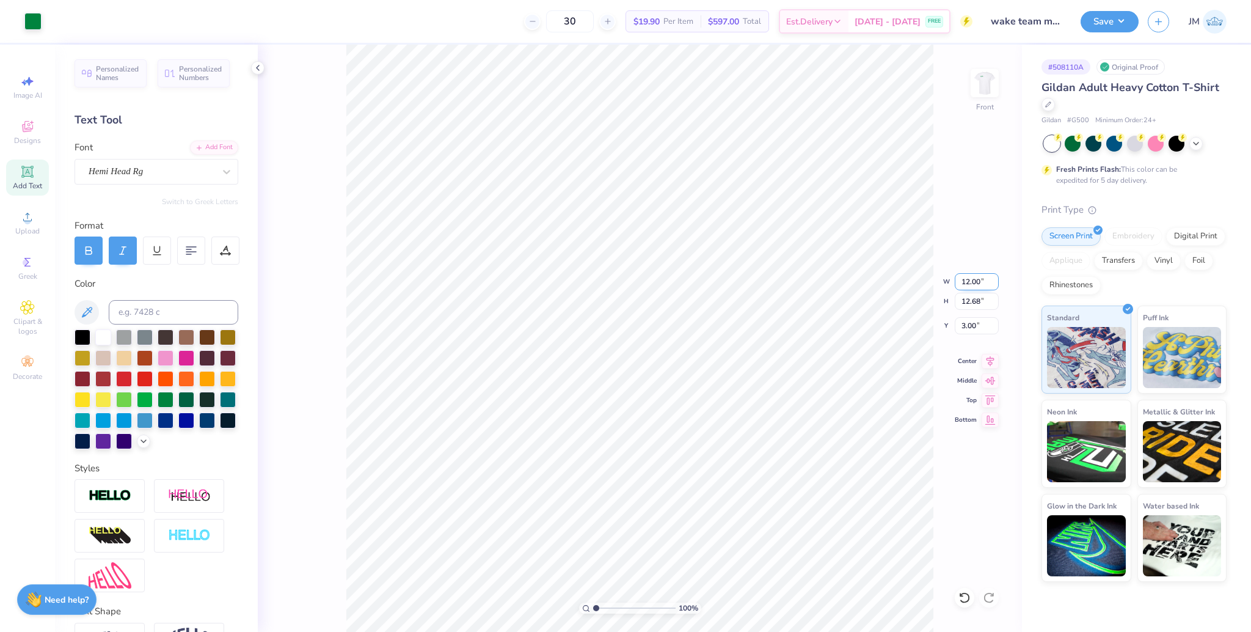
click at [970, 282] on input "12.00" at bounding box center [977, 281] width 44 height 17
type input "11.00"
type input "11.62"
click at [967, 326] on input "3.53" at bounding box center [977, 325] width 44 height 17
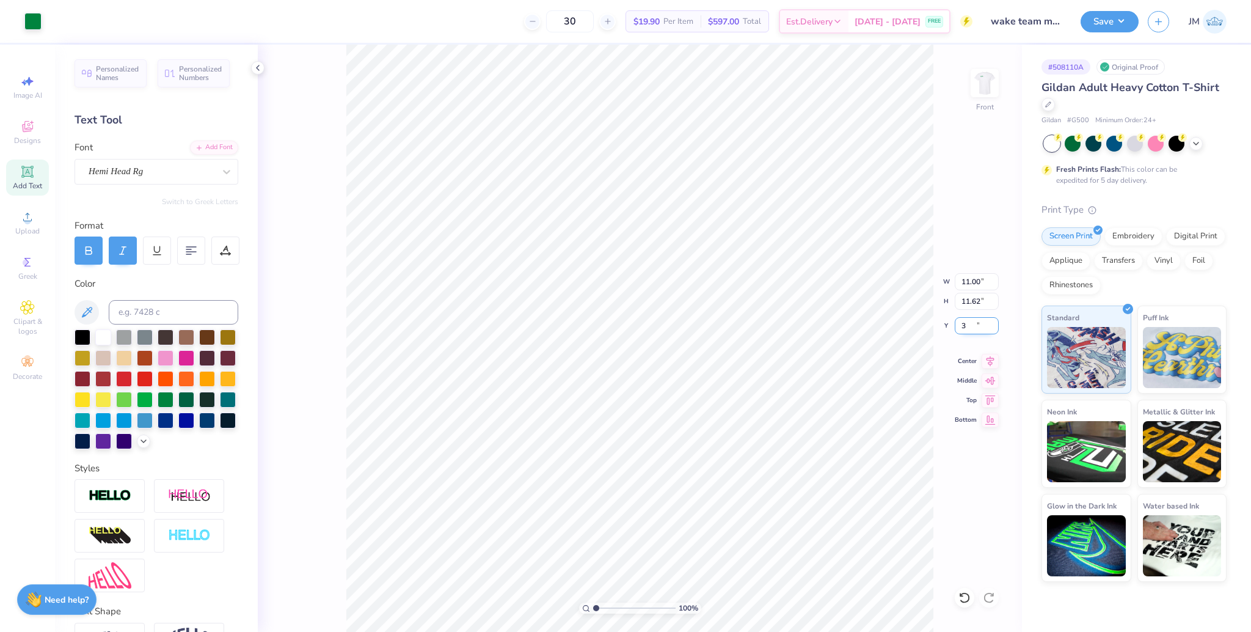
type input "3.00"
click at [982, 355] on icon at bounding box center [990, 359] width 17 height 15
click at [982, 82] on img at bounding box center [984, 83] width 49 height 49
click at [1110, 21] on button "Save" at bounding box center [1110, 19] width 58 height 21
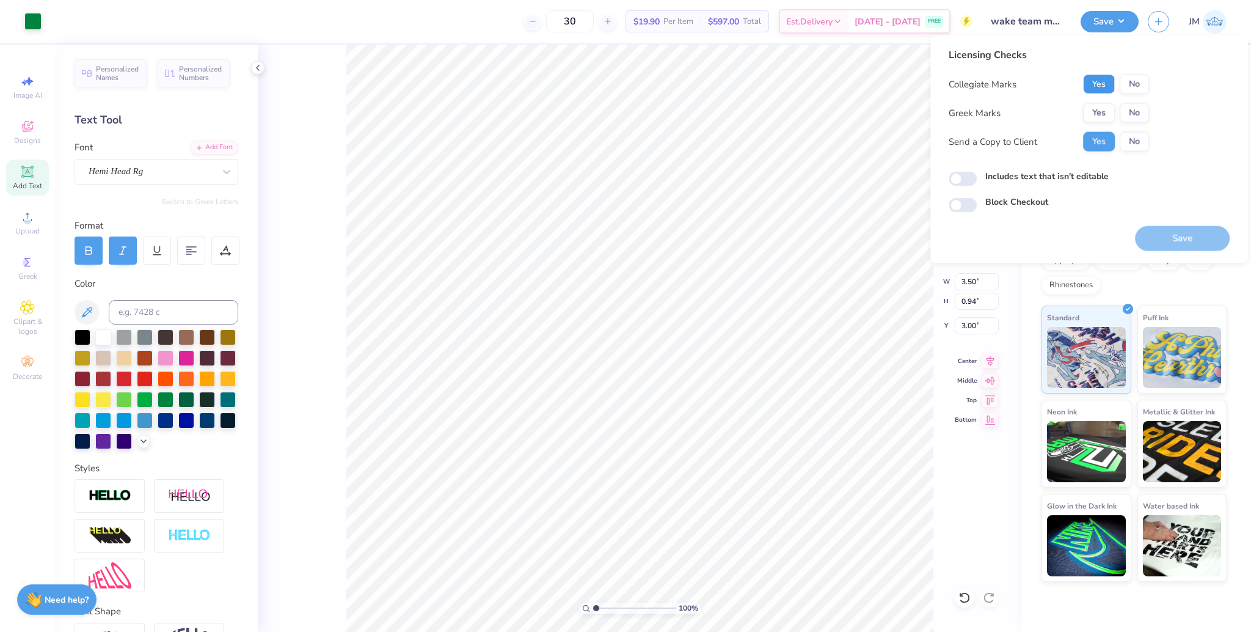
click at [1111, 90] on button "Yes" at bounding box center [1099, 85] width 32 height 20
click at [1136, 115] on button "No" at bounding box center [1134, 113] width 29 height 20
click at [1190, 233] on button "Save" at bounding box center [1182, 238] width 95 height 25
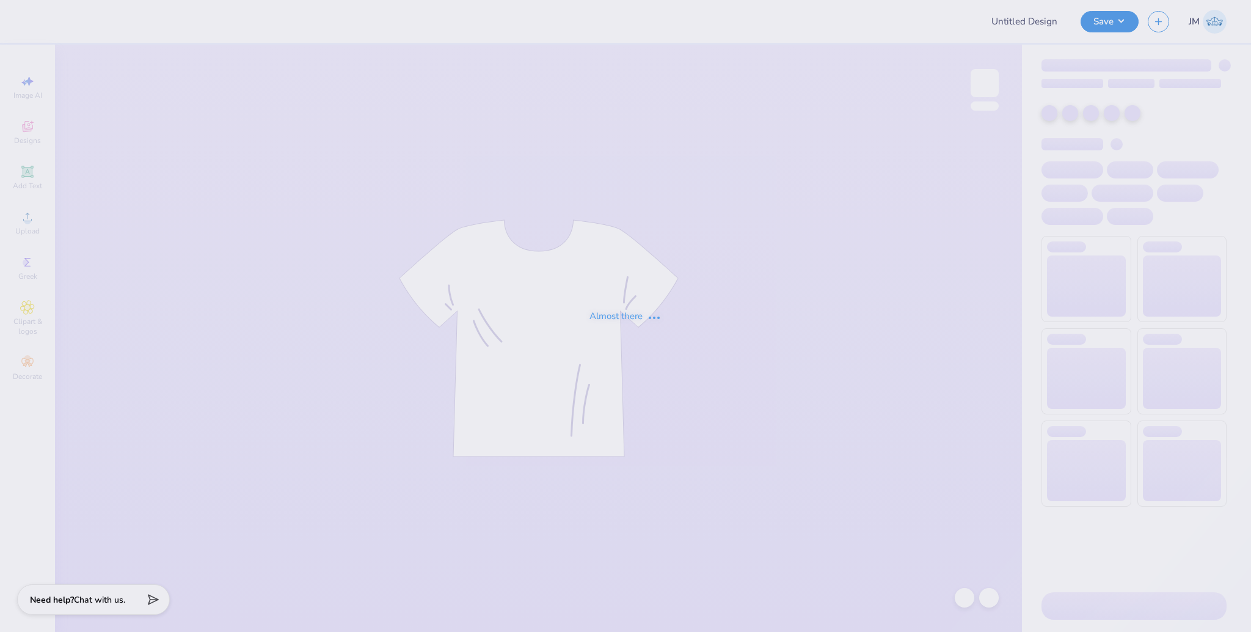
type input "PHI SIG Black Sweatpants 3"
type input "24"
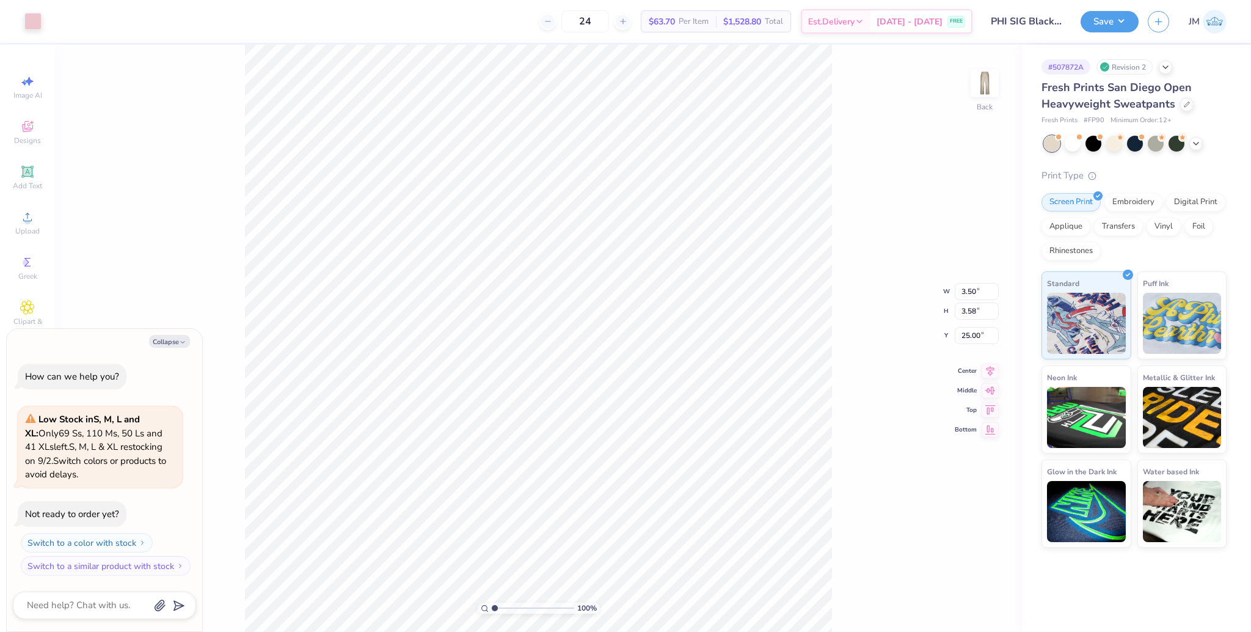
type textarea "x"
drag, startPoint x: 495, startPoint y: 608, endPoint x: 509, endPoint y: 604, distance: 14.1
type input "2.76"
click at [509, 604] on input "range" at bounding box center [533, 607] width 82 height 11
type textarea "x"
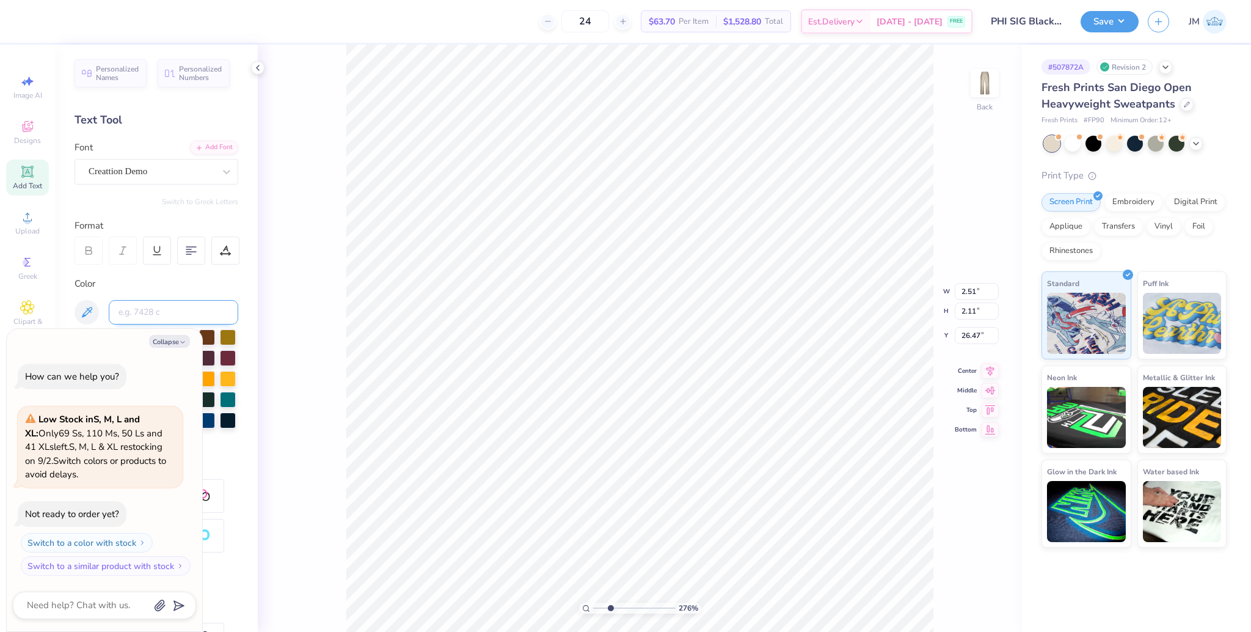
click at [155, 308] on input at bounding box center [174, 312] width 130 height 24
type input "211"
type textarea "x"
click at [148, 310] on input at bounding box center [174, 312] width 130 height 24
type input "211"
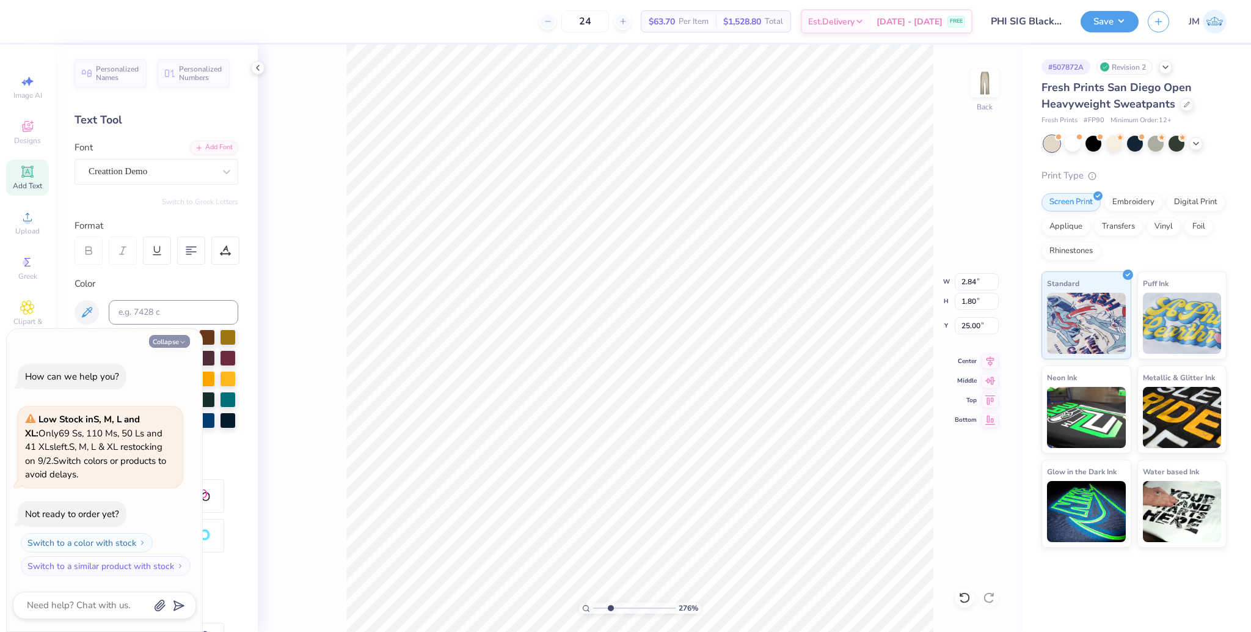
click at [173, 340] on button "Collapse" at bounding box center [169, 341] width 41 height 13
type textarea "x"
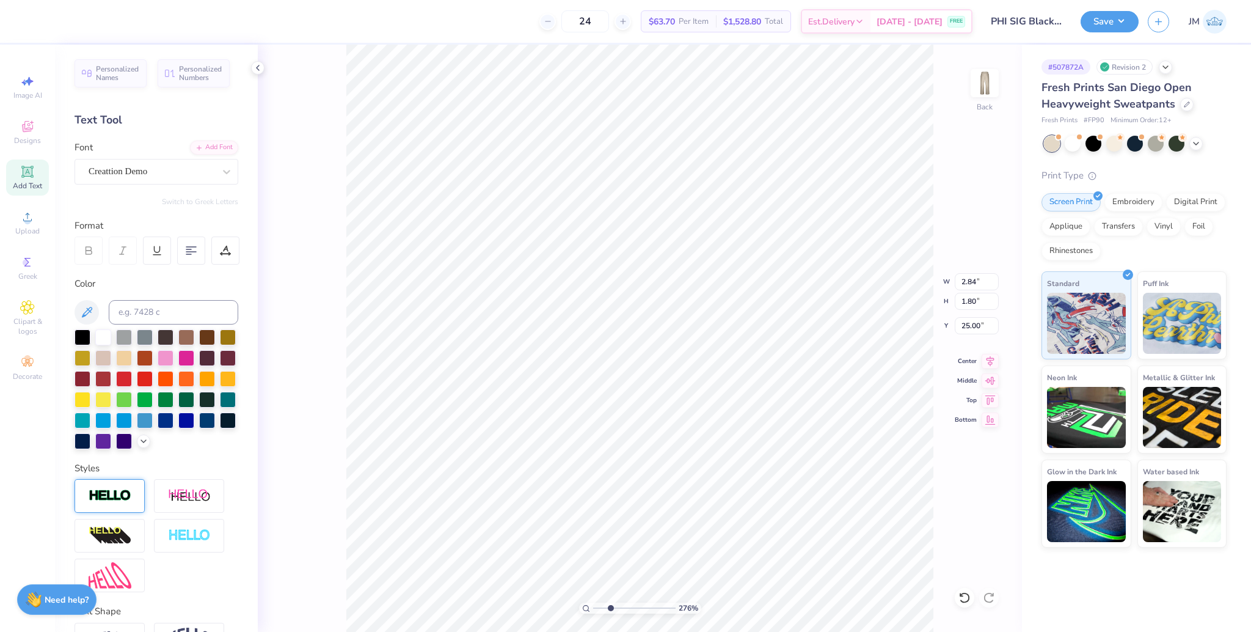
click at [120, 503] on img at bounding box center [110, 496] width 43 height 14
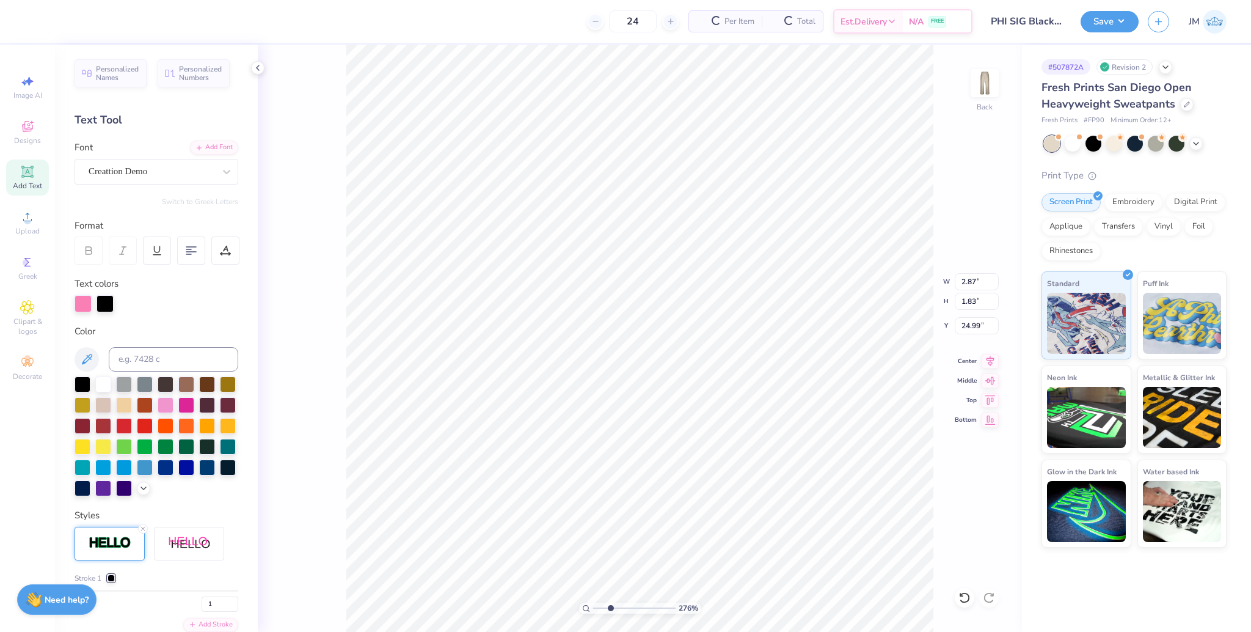
type input "2.87"
type input "1.83"
type input "24.99"
click at [111, 304] on div at bounding box center [105, 302] width 17 height 17
click at [143, 358] on input at bounding box center [174, 359] width 130 height 24
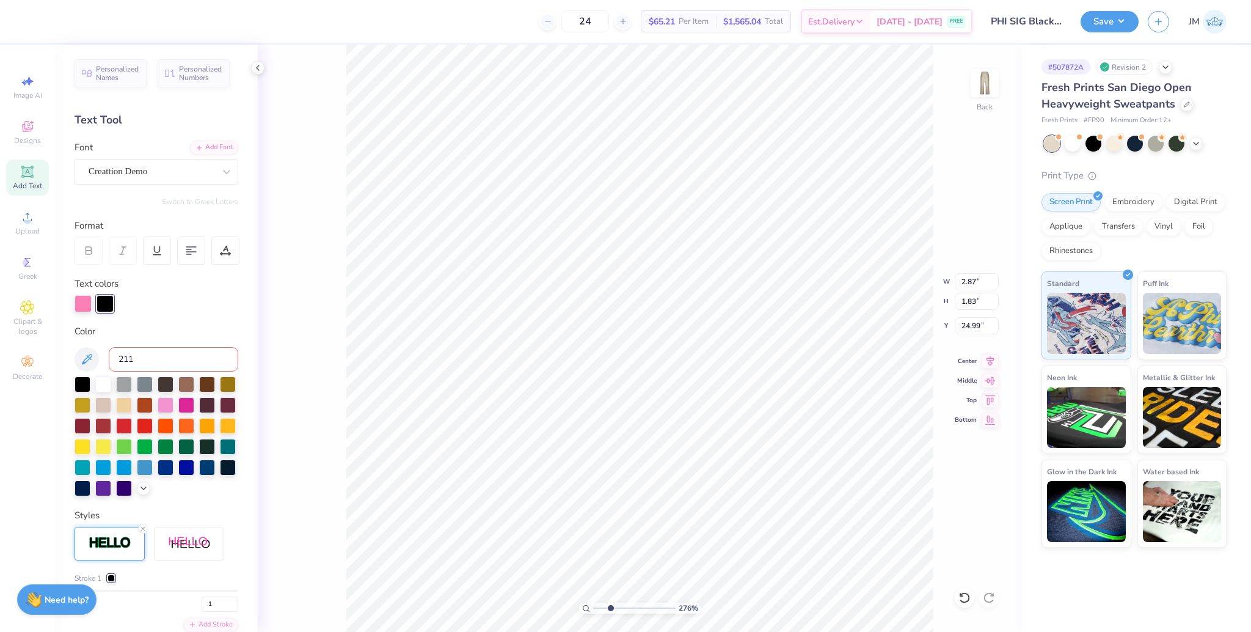
type input "211"
type input "2.54"
type input "2.14"
type input "26.45"
click at [137, 358] on input at bounding box center [174, 359] width 130 height 24
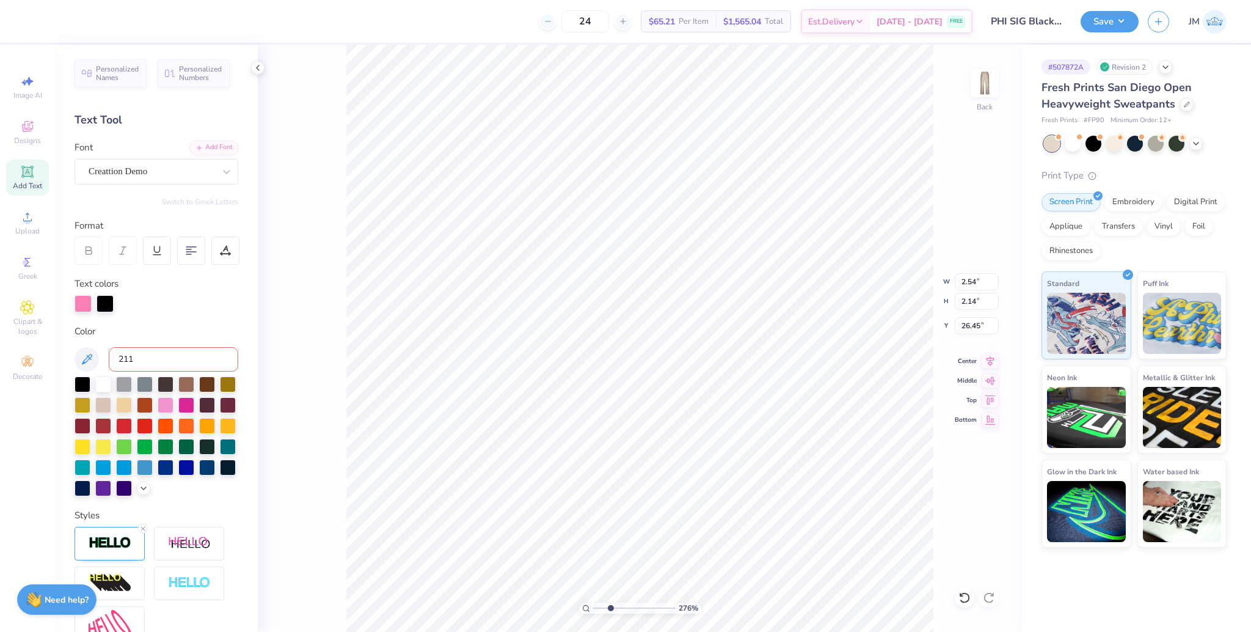
type input "211"
click at [103, 307] on div at bounding box center [105, 302] width 17 height 17
click at [156, 356] on input "211" at bounding box center [174, 359] width 130 height 24
type input "211"
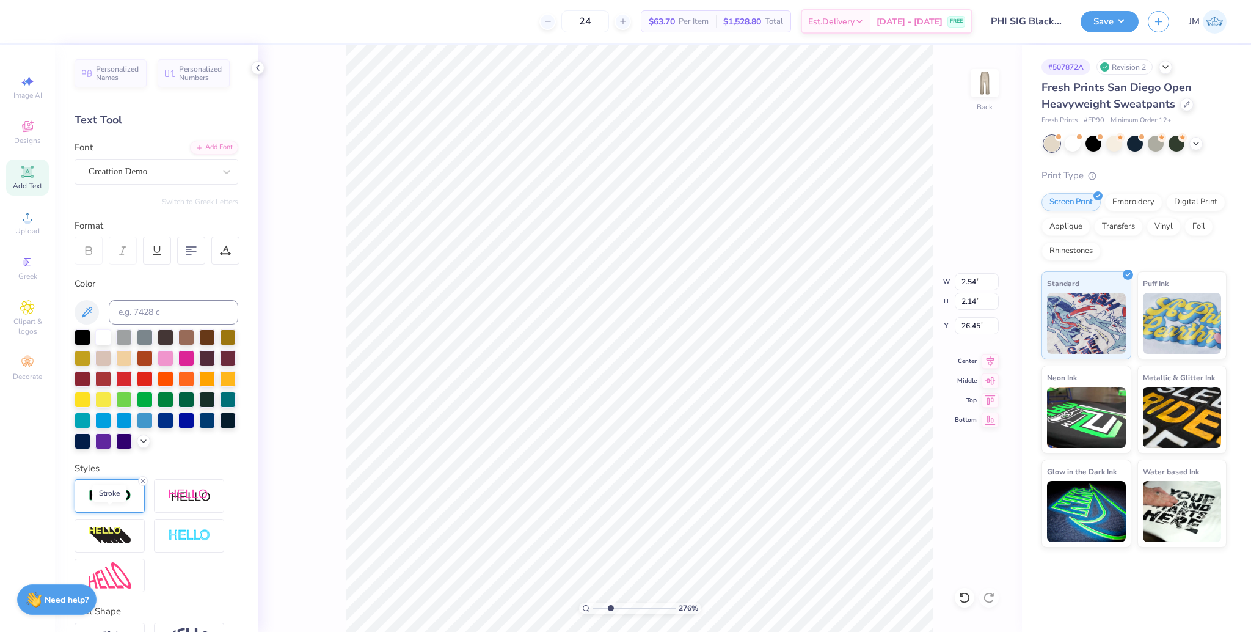
click at [116, 503] on img at bounding box center [110, 496] width 43 height 14
type input "1"
drag, startPoint x: 81, startPoint y: 560, endPoint x: 63, endPoint y: 561, distance: 17.7
click at [75, 544] on input "range" at bounding box center [157, 543] width 164 height 2
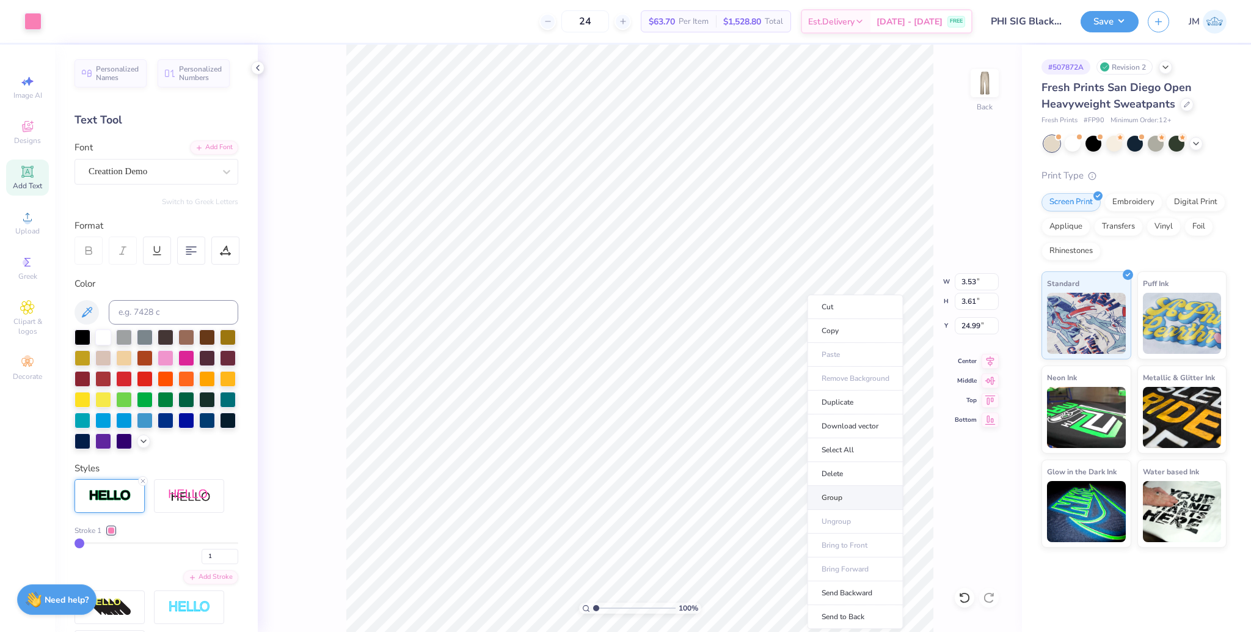
click at [842, 499] on li "Group" at bounding box center [856, 498] width 96 height 24
drag, startPoint x: 601, startPoint y: 607, endPoint x: 594, endPoint y: 598, distance: 11.9
click at [594, 602] on input "range" at bounding box center [634, 607] width 82 height 11
type input "1"
click at [967, 283] on input "3.53" at bounding box center [977, 281] width 44 height 17
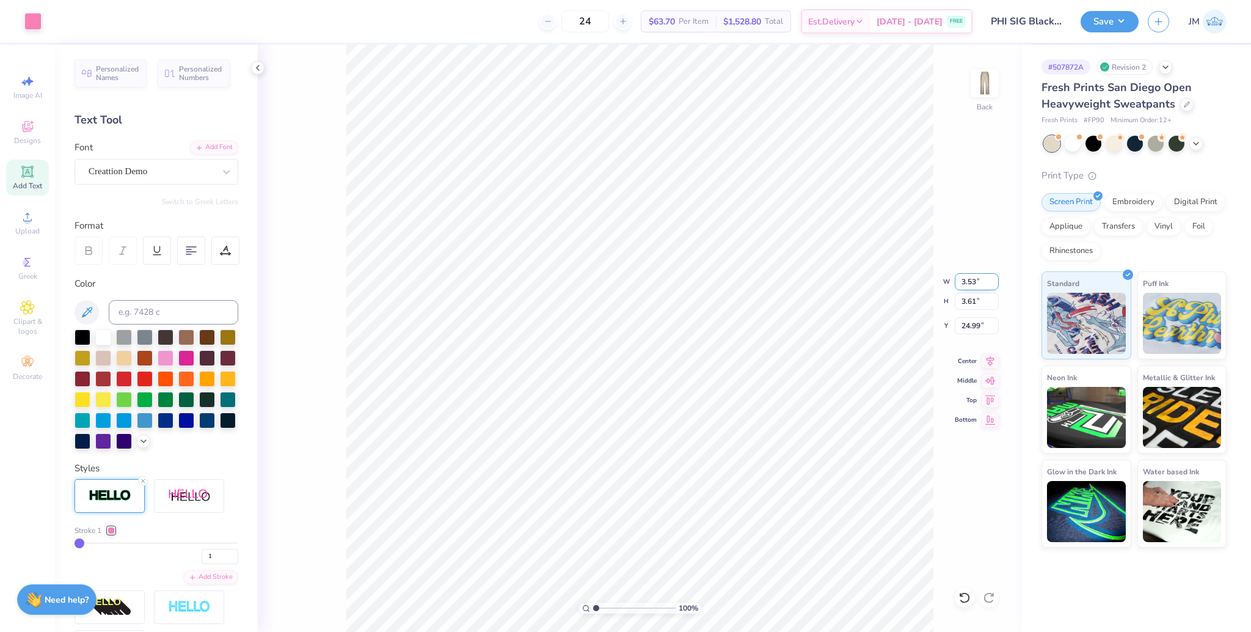
click at [967, 283] on input "3.53" at bounding box center [977, 281] width 44 height 17
type input "3.50"
type input "3.58"
type input "25.00"
click at [987, 358] on icon at bounding box center [991, 359] width 8 height 10
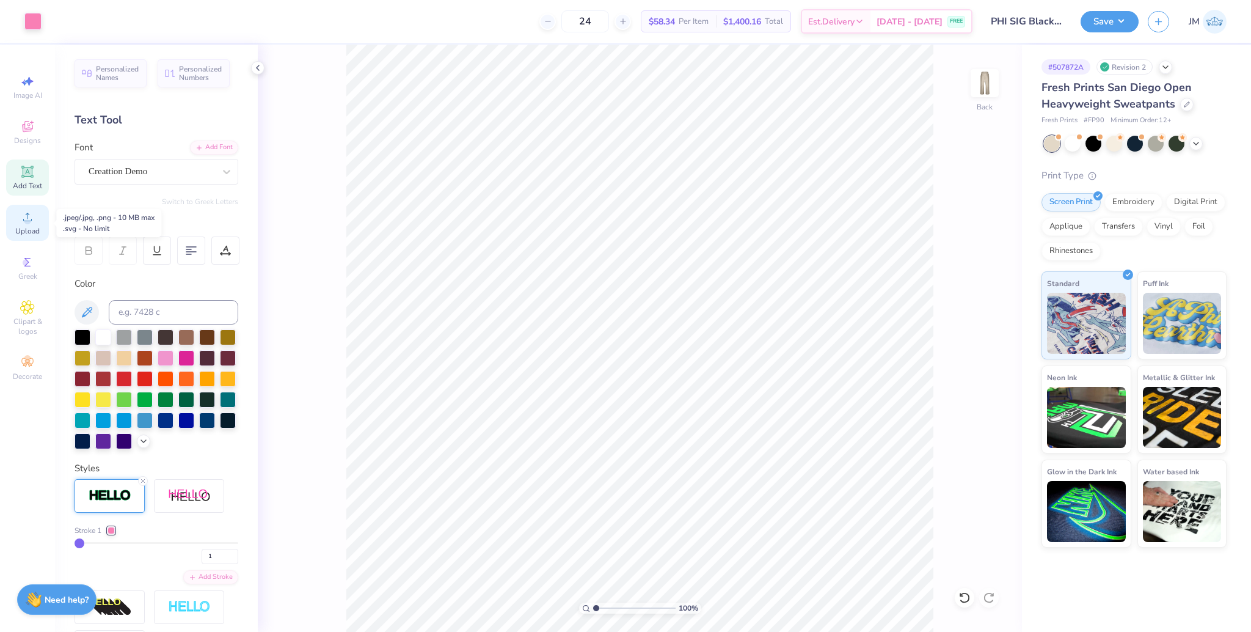
click at [23, 230] on span "Upload" at bounding box center [27, 231] width 24 height 10
click at [962, 590] on div at bounding box center [965, 598] width 20 height 20
click at [16, 219] on div "Upload" at bounding box center [27, 223] width 43 height 36
type input "3.53"
type input "5.80"
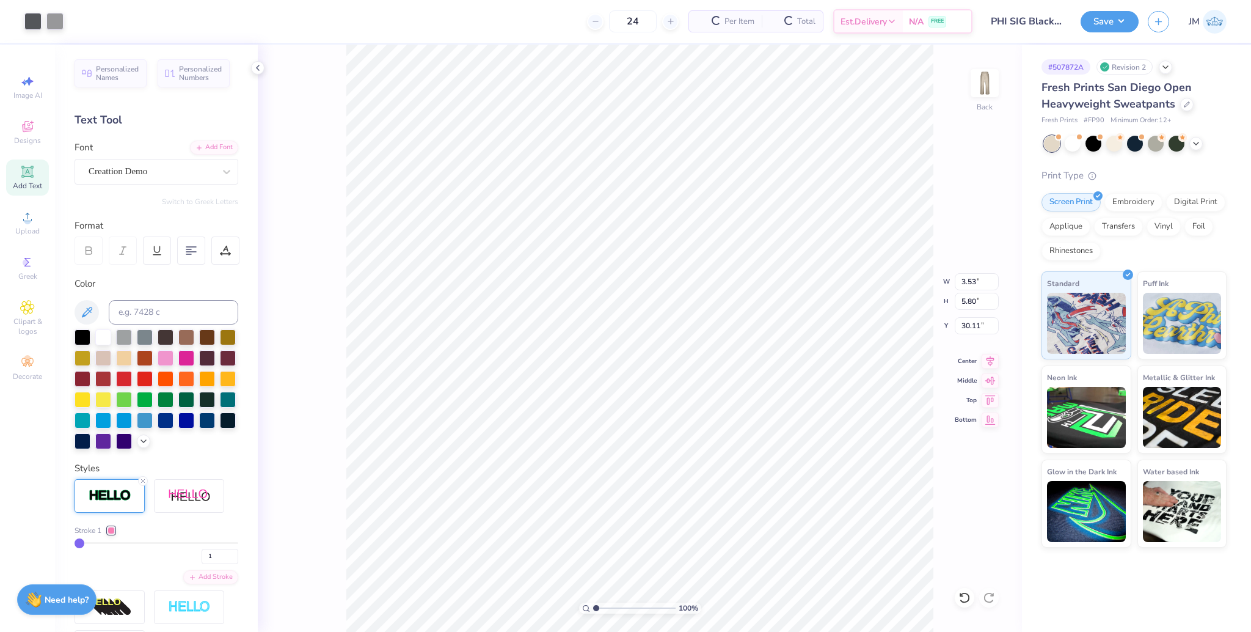
type input "14.24"
click at [964, 286] on input "3.53" at bounding box center [977, 281] width 44 height 17
type input "3.00"
type input "4.93"
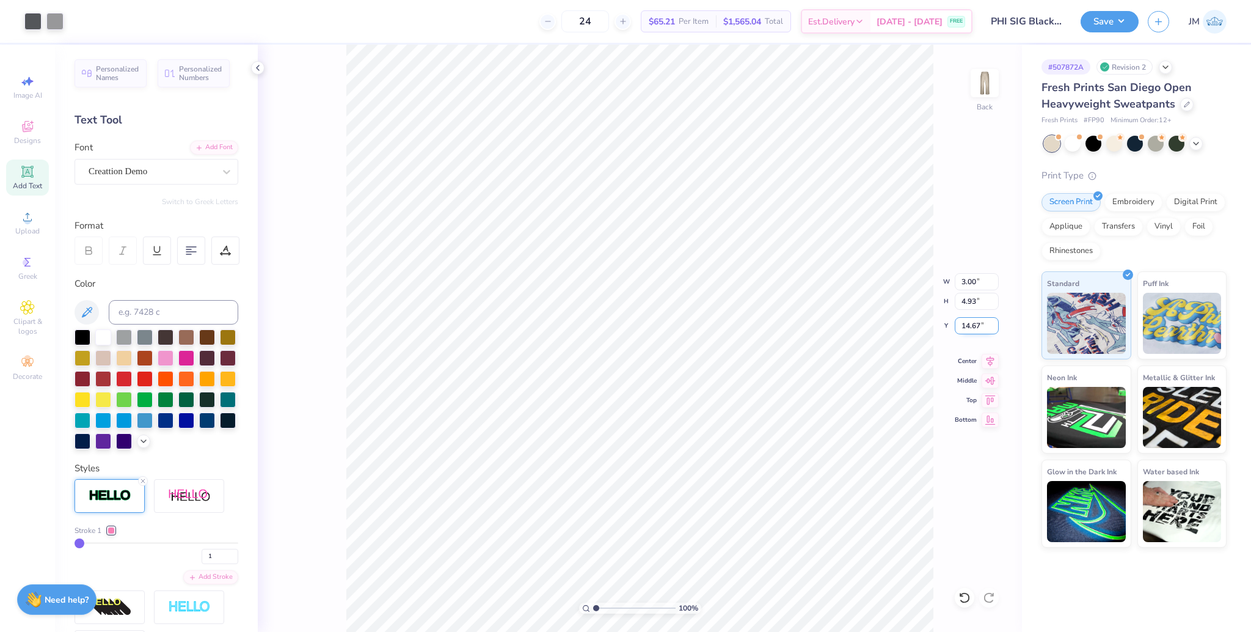
click at [971, 327] on input "14.67" at bounding box center [977, 325] width 44 height 17
type input "8.00"
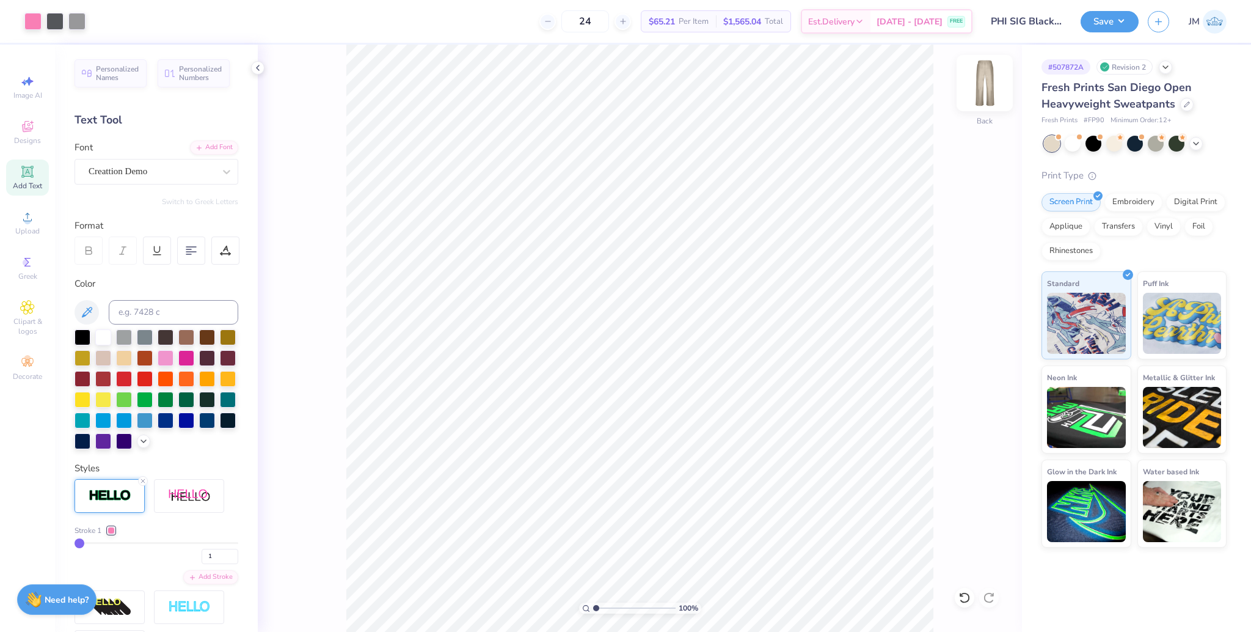
click at [982, 88] on img at bounding box center [984, 83] width 49 height 49
click at [23, 222] on icon at bounding box center [27, 217] width 15 height 15
click at [971, 279] on input "10.96" at bounding box center [977, 281] width 44 height 17
type input "4.00"
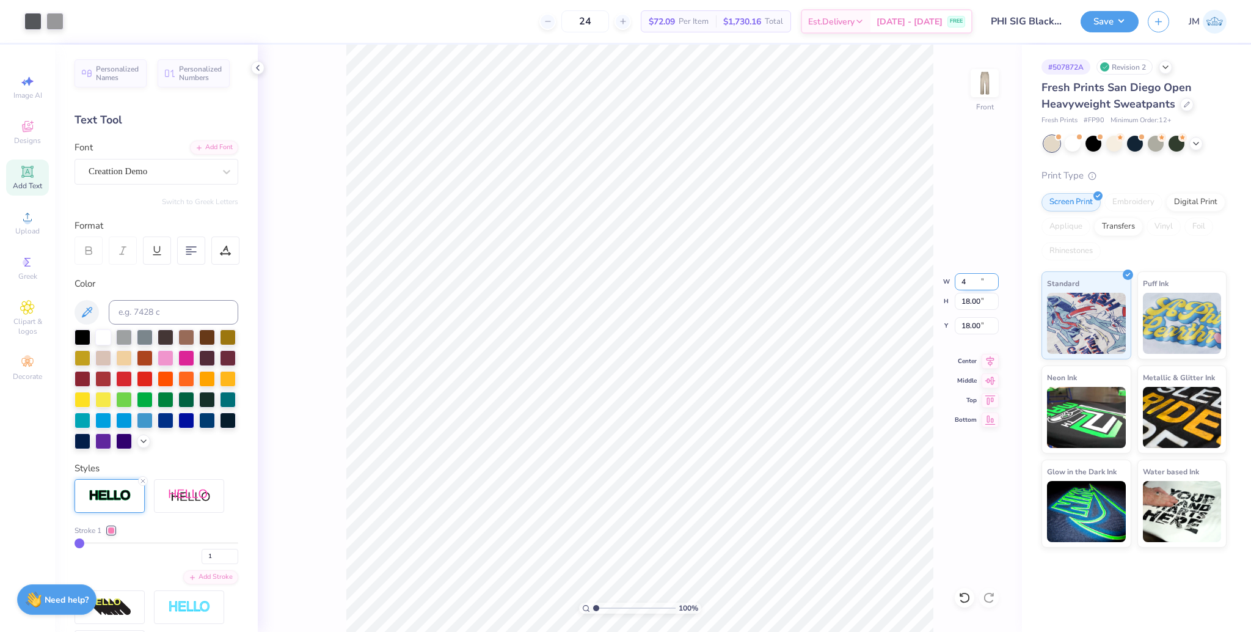
type input "6.57"
type input "23.72"
click at [972, 326] on input "8.26" at bounding box center [977, 325] width 44 height 17
click at [971, 326] on input "8.26" at bounding box center [977, 325] width 44 height 17
click at [971, 326] on input "3.00" at bounding box center [977, 325] width 44 height 17
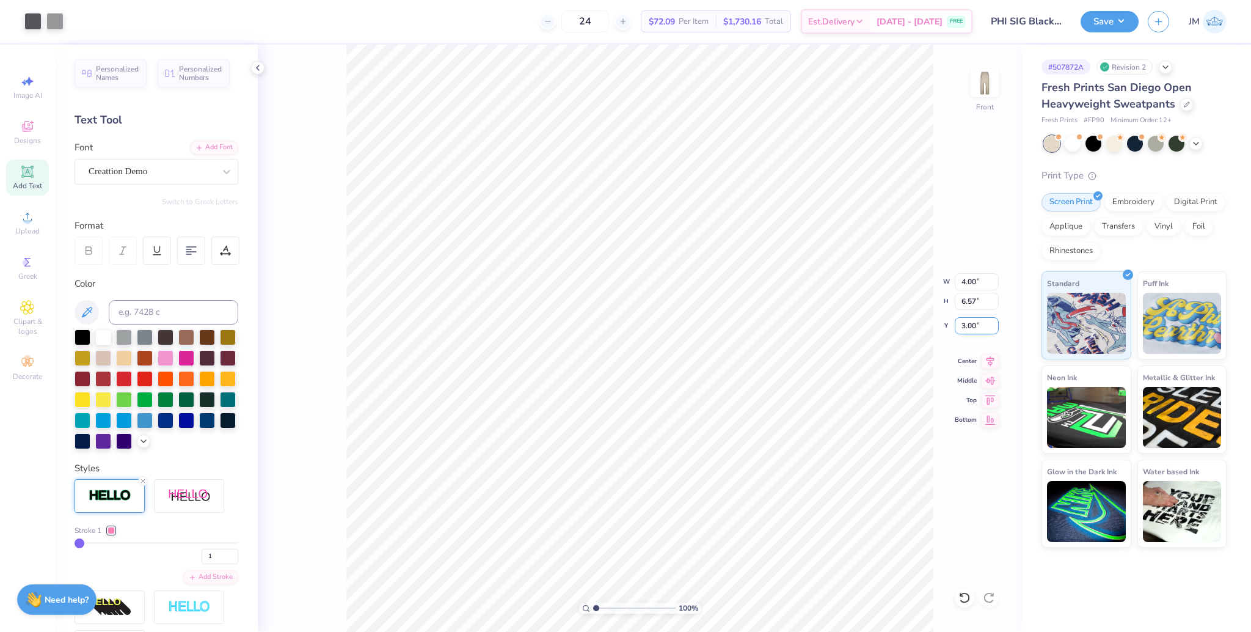
click at [971, 326] on input "3.00" at bounding box center [977, 325] width 44 height 17
type input "4.00"
click at [35, 178] on div "Add Text" at bounding box center [27, 177] width 43 height 36
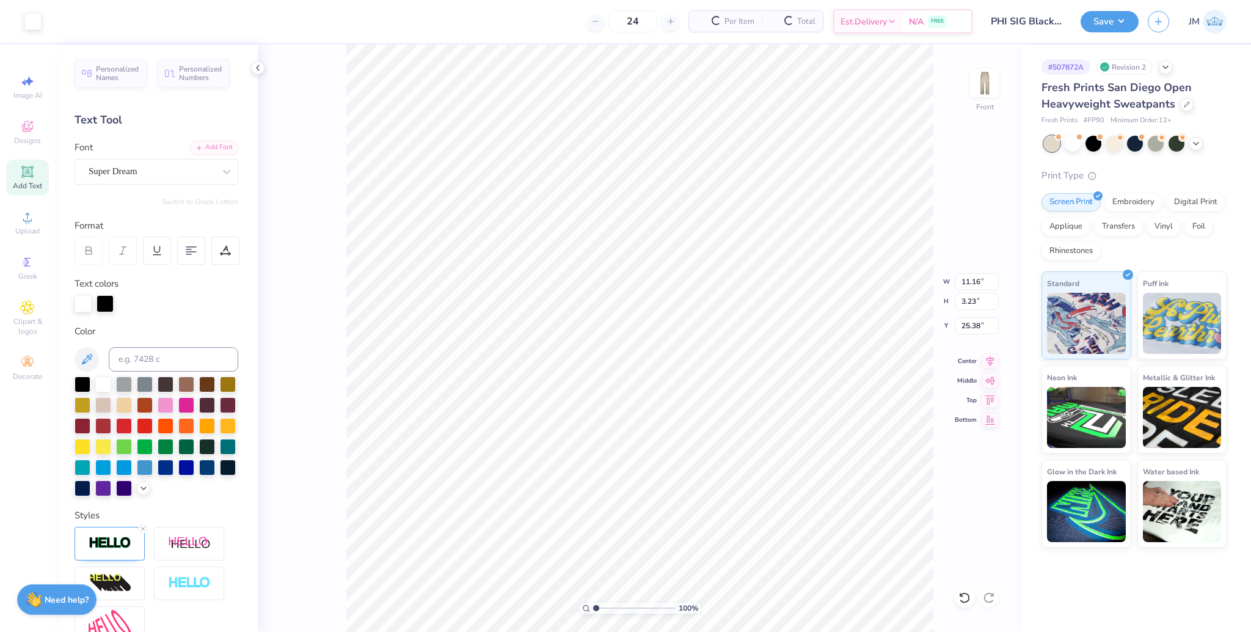
type input "11.03"
type input "3.24"
drag, startPoint x: 139, startPoint y: 547, endPoint x: 271, endPoint y: 509, distance: 136.9
click at [139, 532] on icon at bounding box center [142, 528] width 7 height 7
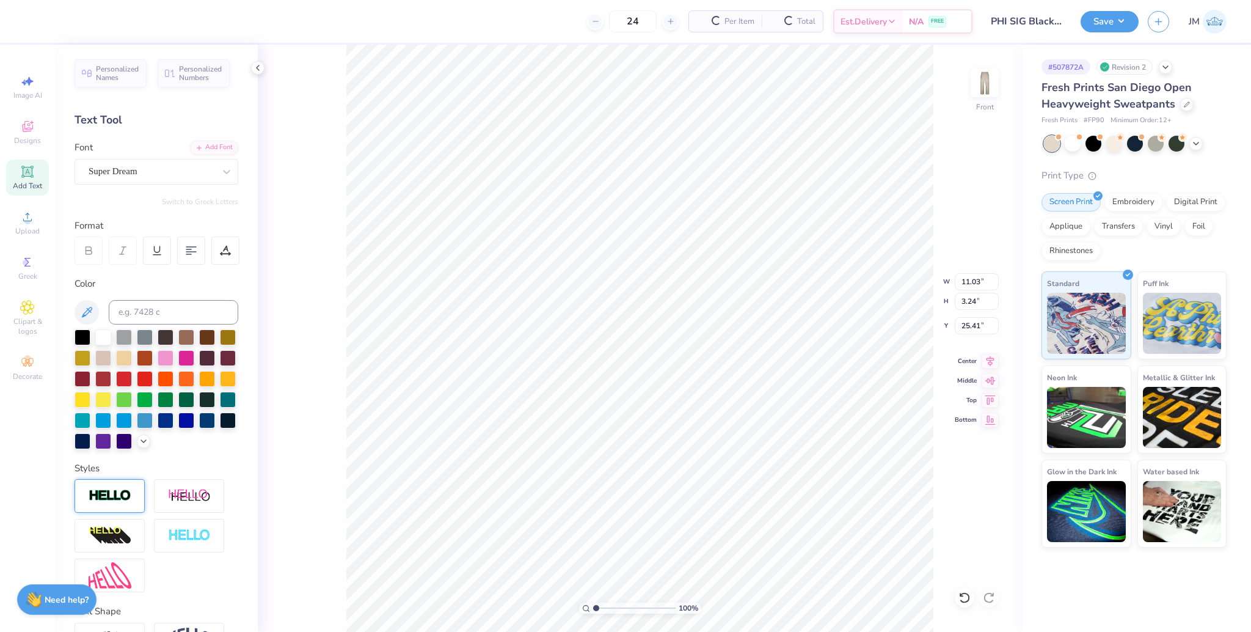
type input "10.97"
type input "3.18"
type input "25.41"
paste textarea "est. 1913"
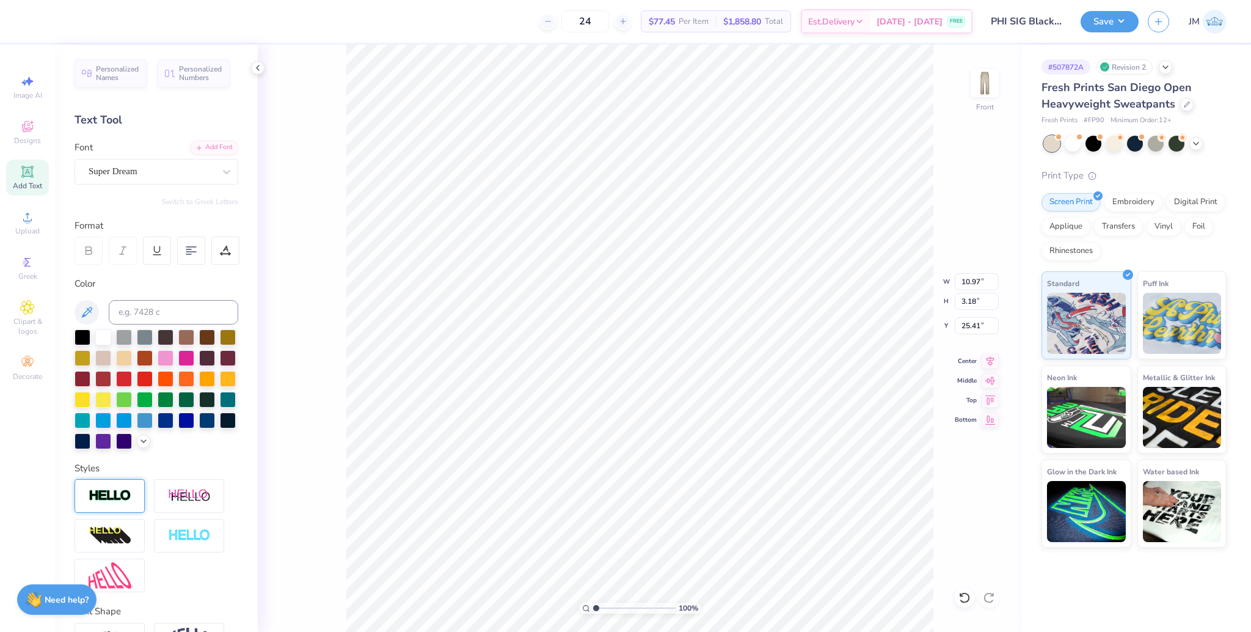
type textarea "est. 1913"
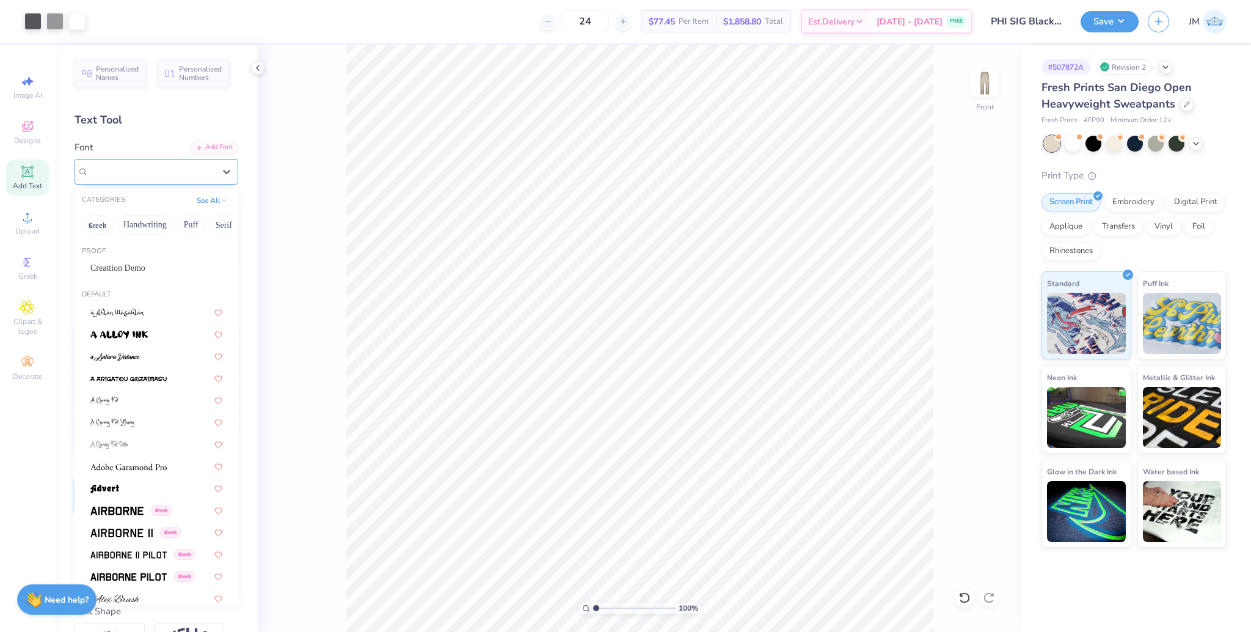
click at [167, 175] on div "Super Dream" at bounding box center [151, 171] width 128 height 19
click at [125, 266] on span "Creattion Demo" at bounding box center [117, 267] width 55 height 13
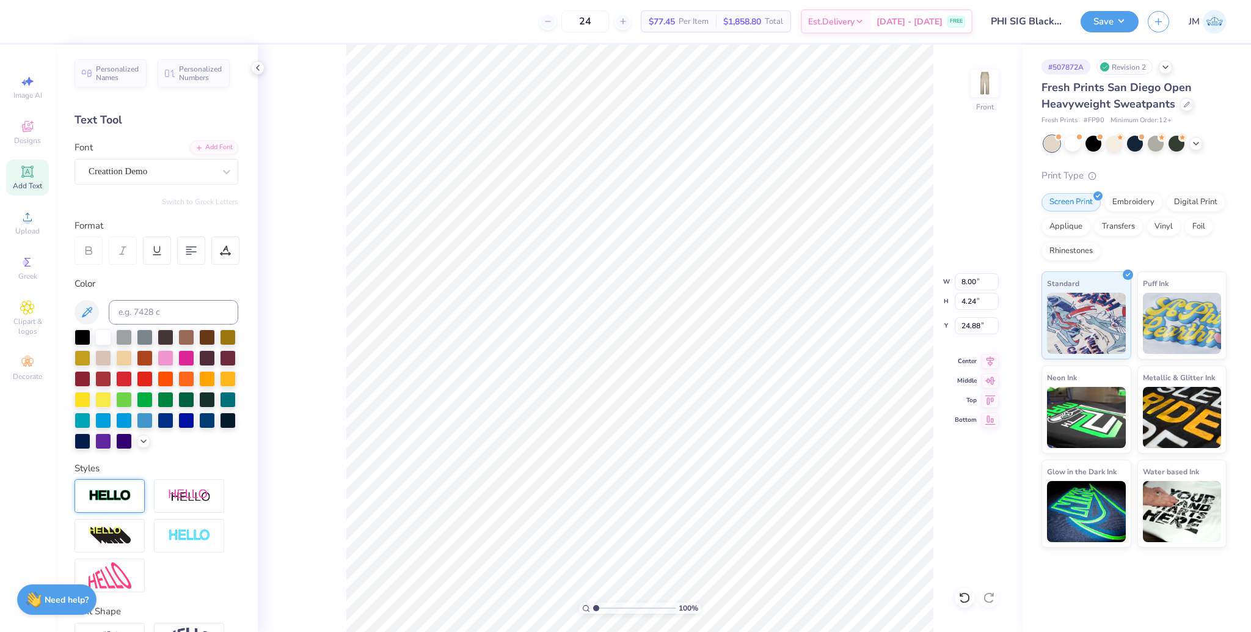
type input "14.78"
click at [148, 311] on input at bounding box center [174, 312] width 130 height 24
type input "211"
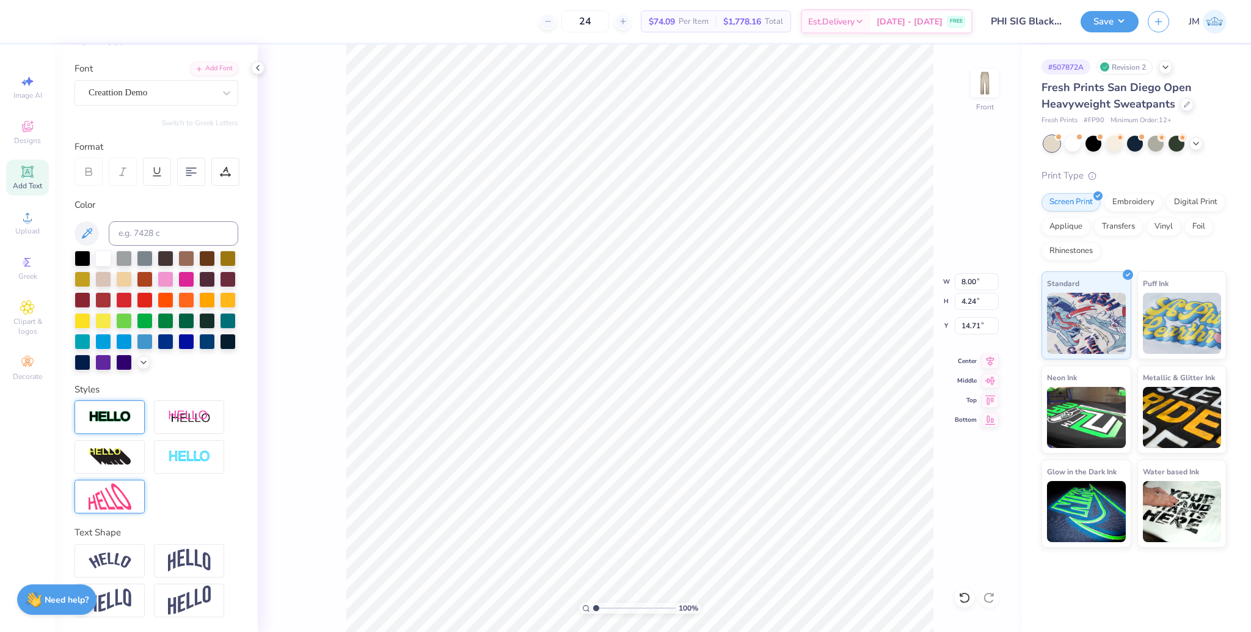
scroll to position [99, 0]
click at [122, 415] on img at bounding box center [110, 417] width 43 height 14
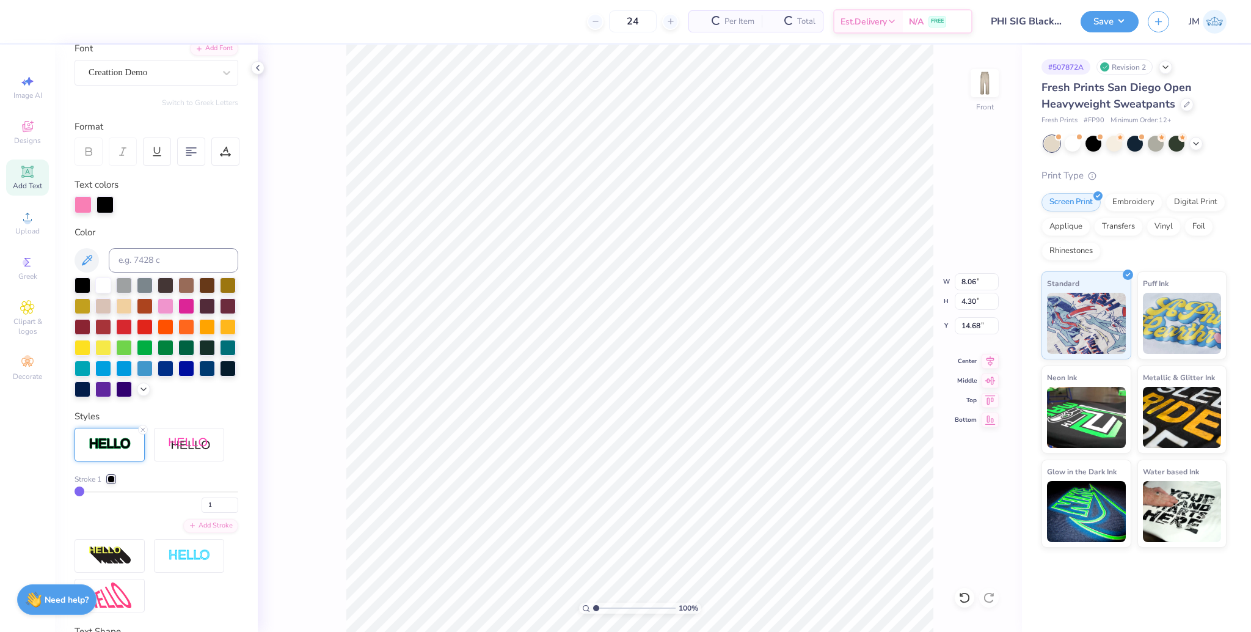
type input "8.06"
type input "4.30"
type input "14.68"
click at [104, 203] on div at bounding box center [105, 203] width 17 height 17
click at [142, 265] on input at bounding box center [174, 260] width 130 height 24
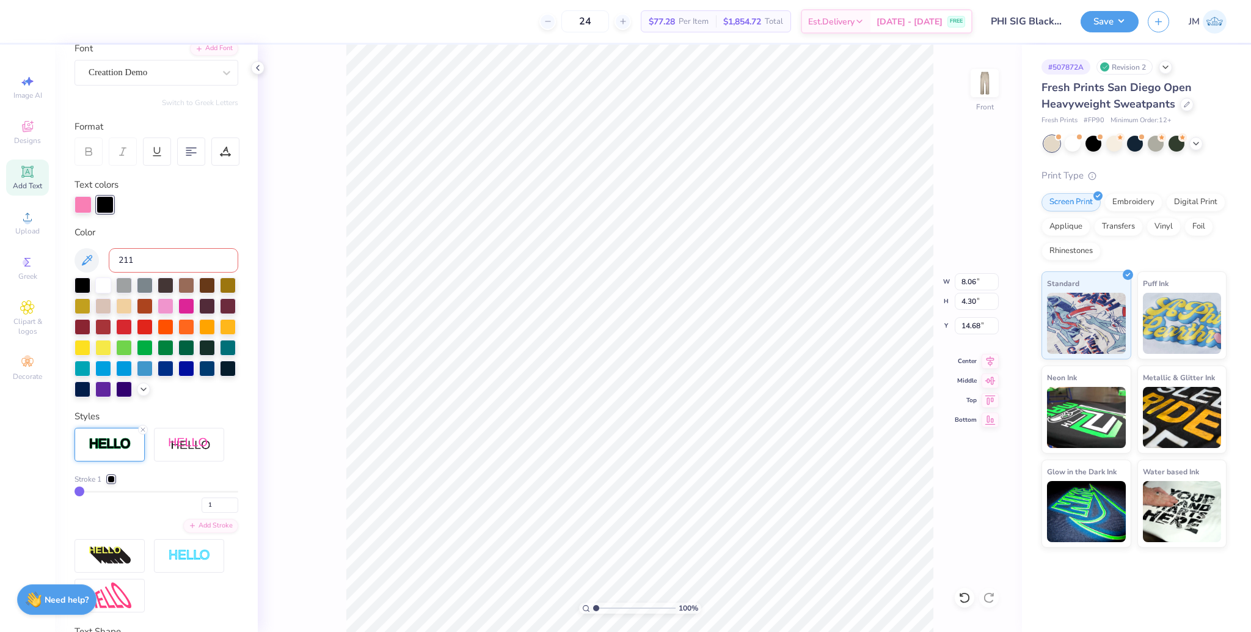
type input "211"
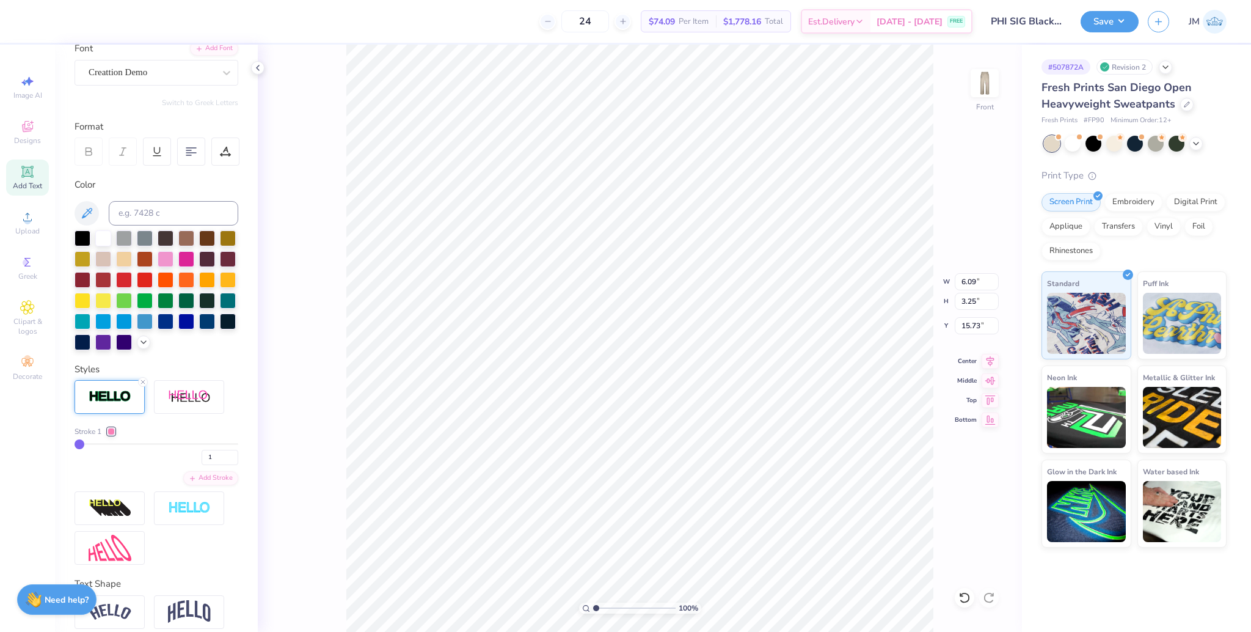
type input "6.09"
type input "3.25"
type input "5.66"
click at [601, 602] on input "range" at bounding box center [634, 607] width 82 height 11
click at [781, 414] on li "Group" at bounding box center [789, 413] width 96 height 24
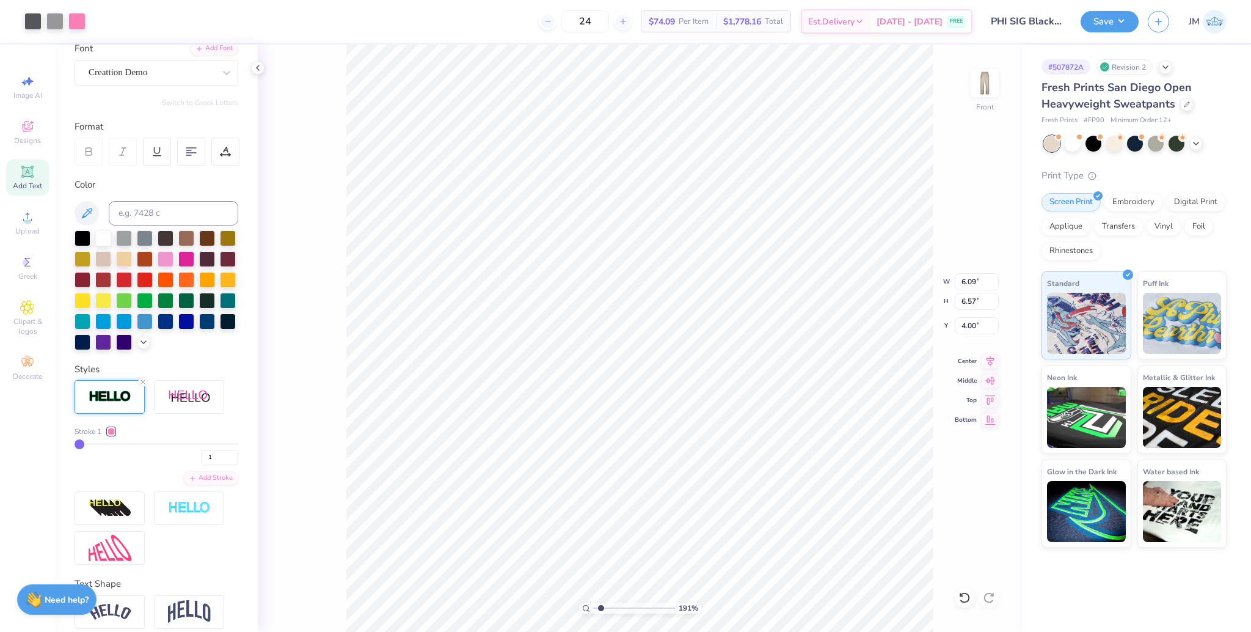
type input "1"
drag, startPoint x: 597, startPoint y: 604, endPoint x: 575, endPoint y: 607, distance: 22.1
click at [593, 607] on input "range" at bounding box center [634, 607] width 82 height 11
click at [968, 282] on input "6.09" at bounding box center [977, 281] width 44 height 17
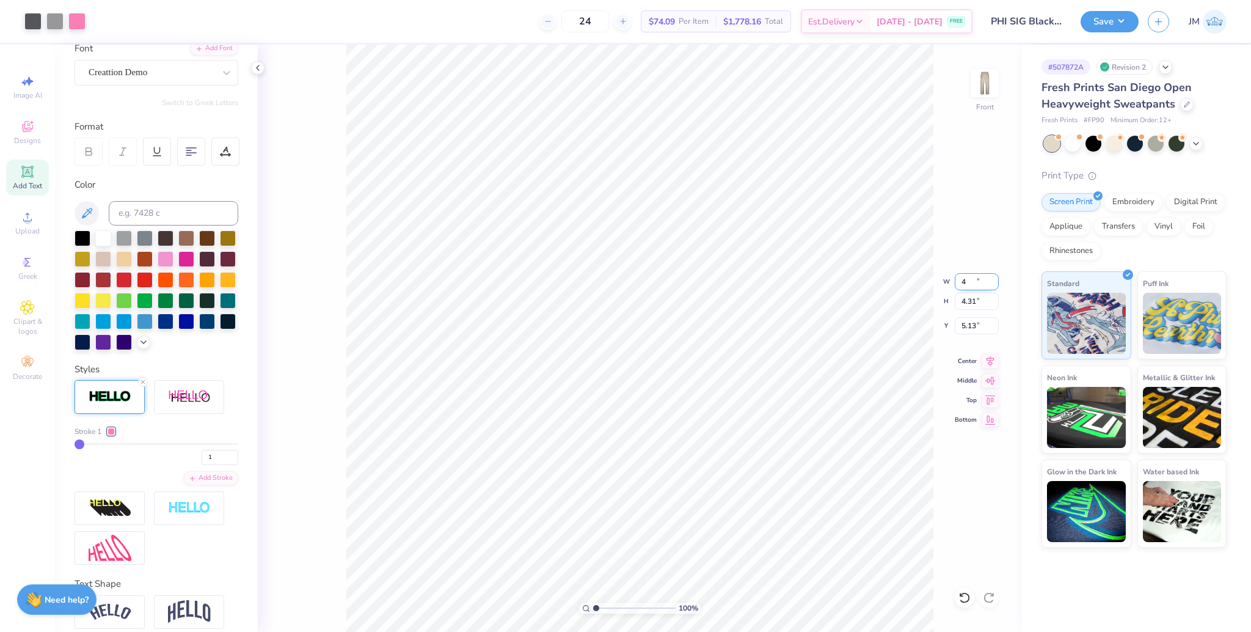
type input "4.00"
type input "4.31"
click at [967, 326] on input "5.13" at bounding box center [977, 325] width 44 height 17
type input "5.00"
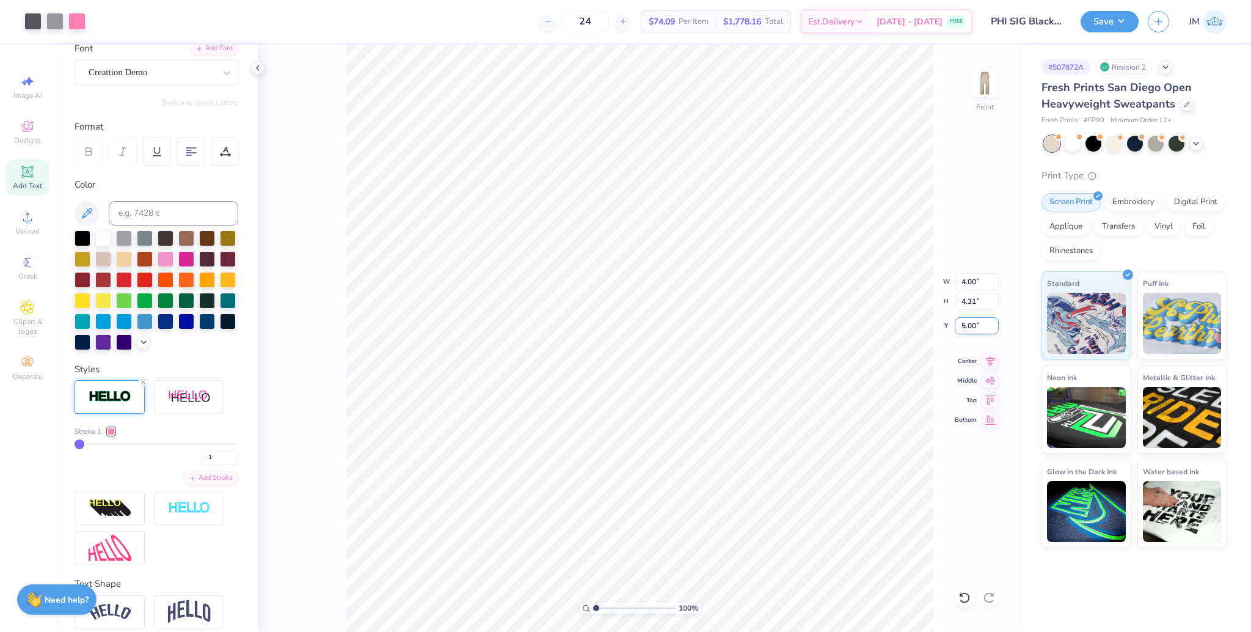
click at [963, 331] on input "5.00" at bounding box center [977, 325] width 44 height 17
type input "3.00"
drag, startPoint x: 1115, startPoint y: 4, endPoint x: 1116, endPoint y: 13, distance: 9.2
click at [1115, 4] on div "Save JM" at bounding box center [1166, 21] width 170 height 43
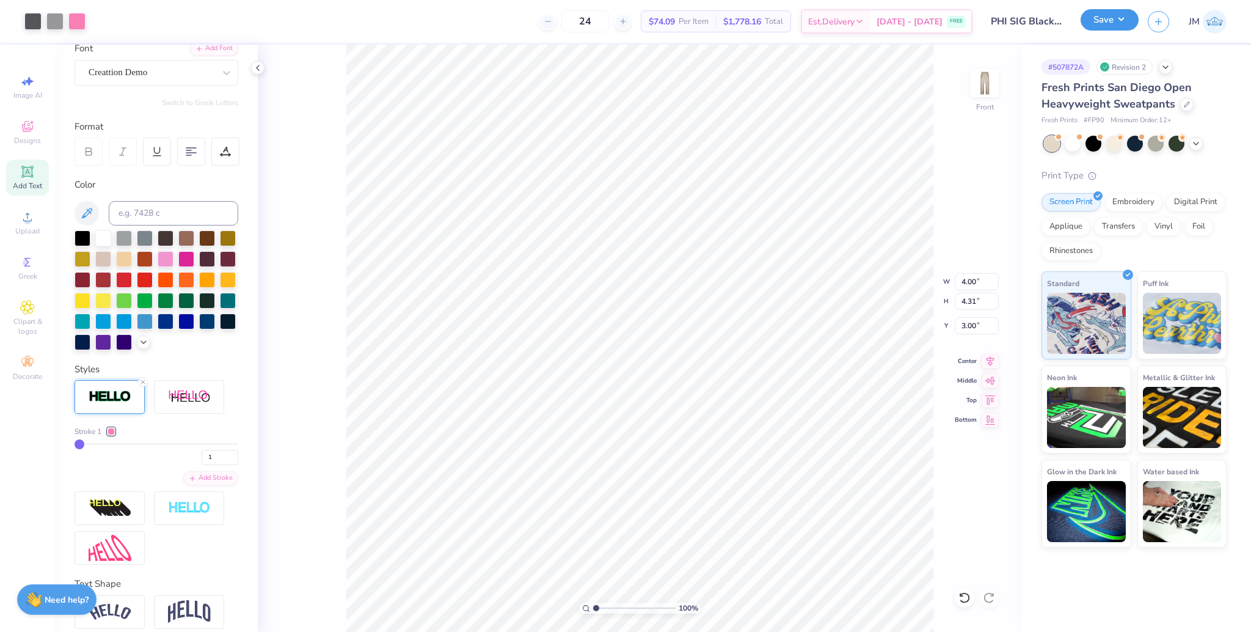
click at [1117, 18] on button "Save" at bounding box center [1110, 19] width 58 height 21
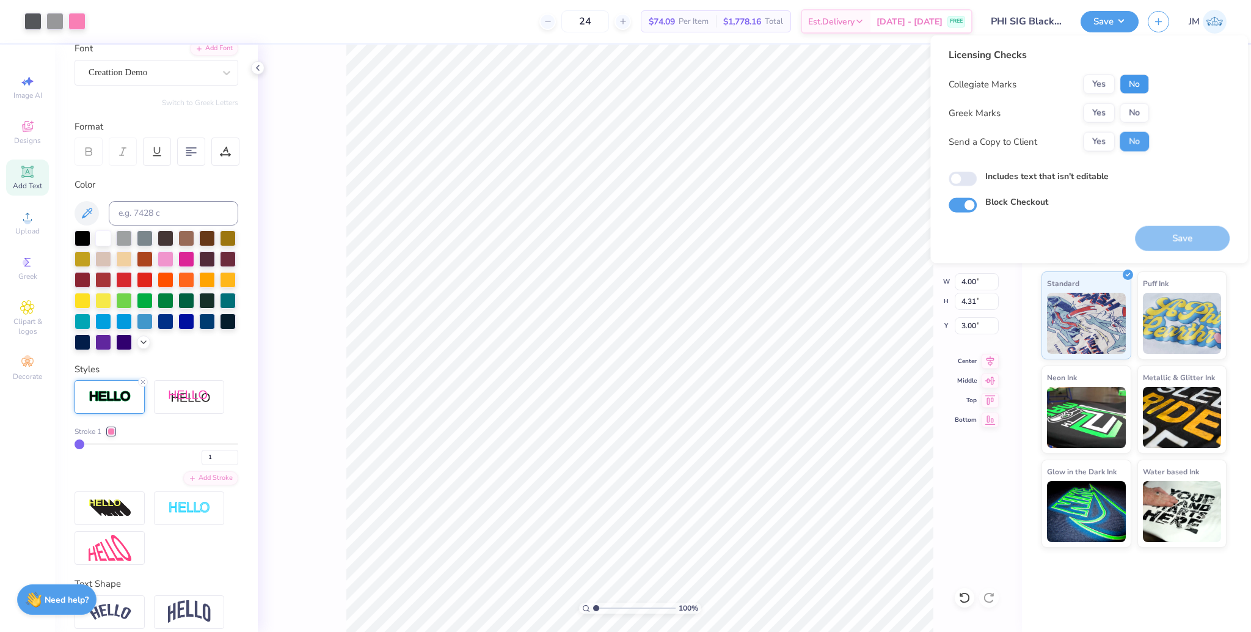
click at [1130, 82] on button "No" at bounding box center [1134, 85] width 29 height 20
click at [1105, 108] on button "Yes" at bounding box center [1099, 113] width 32 height 20
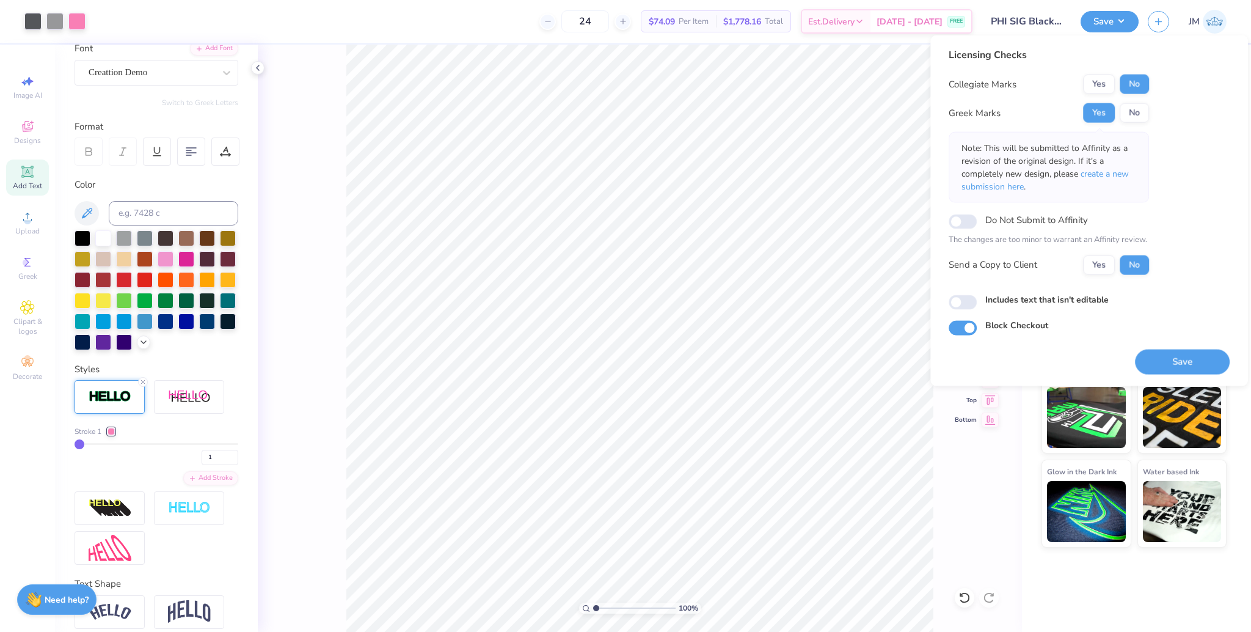
click at [1112, 185] on p "Note: This will be submitted to Affinity as a revision of the original design. …" at bounding box center [1049, 167] width 175 height 51
click at [1112, 175] on span "create a new submission here" at bounding box center [1045, 180] width 167 height 24
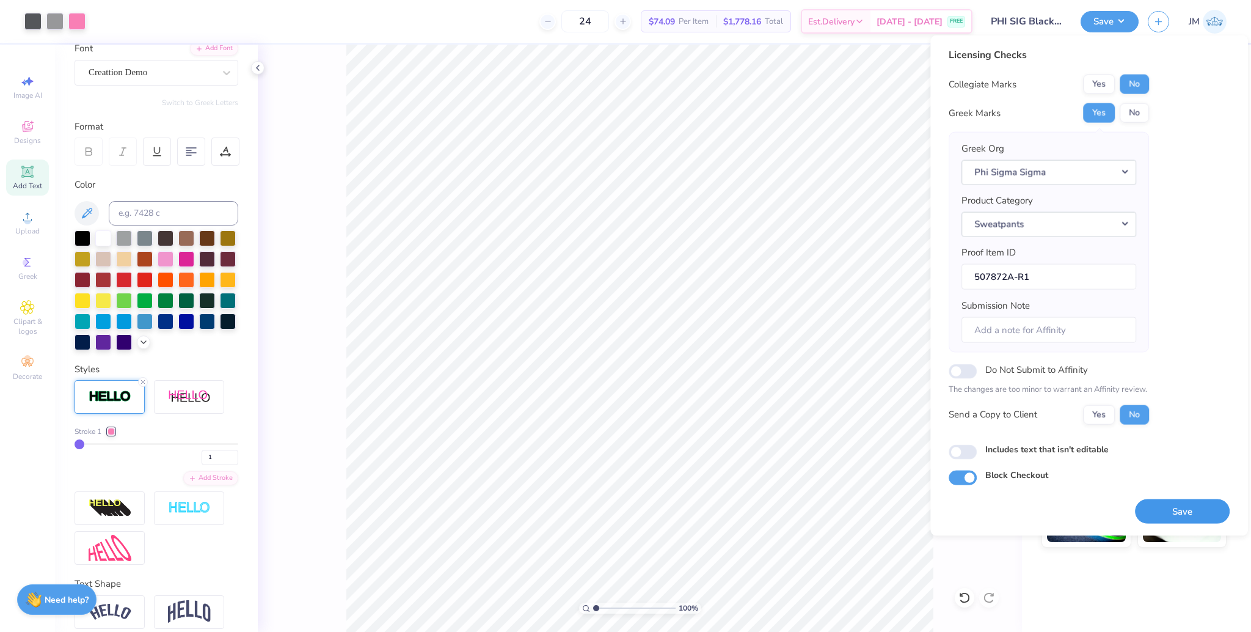
click at [1199, 511] on button "Save" at bounding box center [1182, 511] width 95 height 25
drag, startPoint x: 594, startPoint y: 605, endPoint x: 605, endPoint y: 604, distance: 10.5
click at [605, 604] on input "range" at bounding box center [634, 607] width 82 height 11
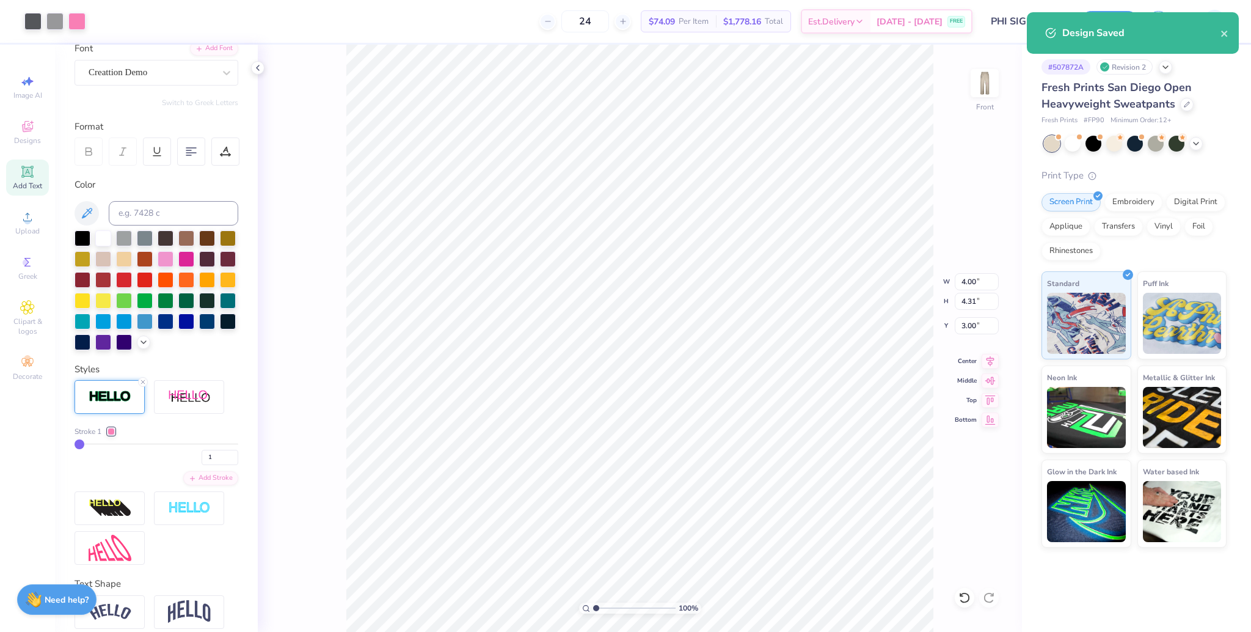
drag, startPoint x: 587, startPoint y: 601, endPoint x: 569, endPoint y: 591, distance: 19.4
type input "1"
click at [593, 602] on input "range" at bounding box center [634, 607] width 82 height 11
click at [989, 95] on img at bounding box center [984, 83] width 49 height 49
drag, startPoint x: 771, startPoint y: 213, endPoint x: 609, endPoint y: 84, distance: 207.0
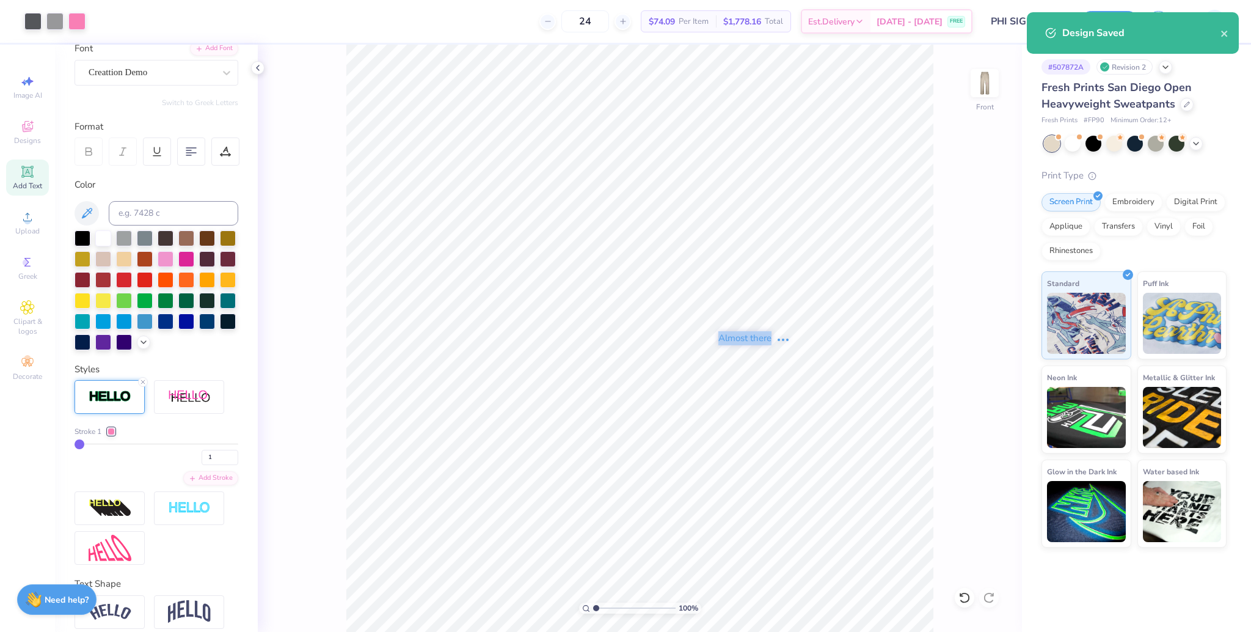
click at [609, 84] on div "Almost there" at bounding box center [754, 338] width 993 height 587
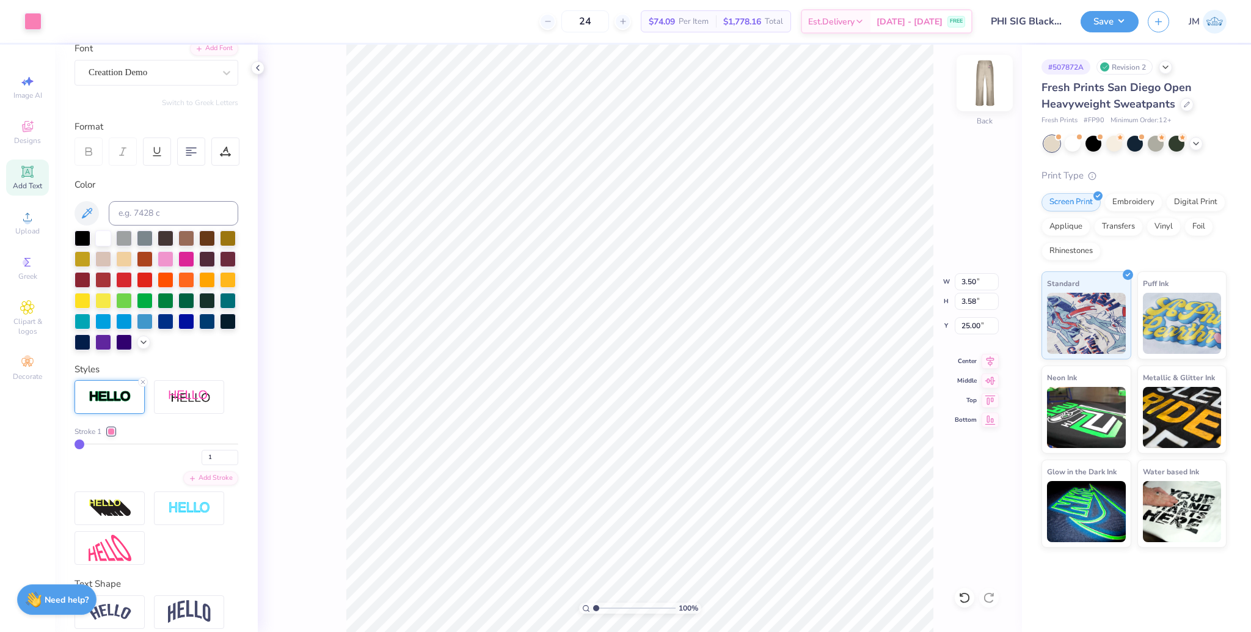
click at [984, 92] on img at bounding box center [984, 83] width 49 height 49
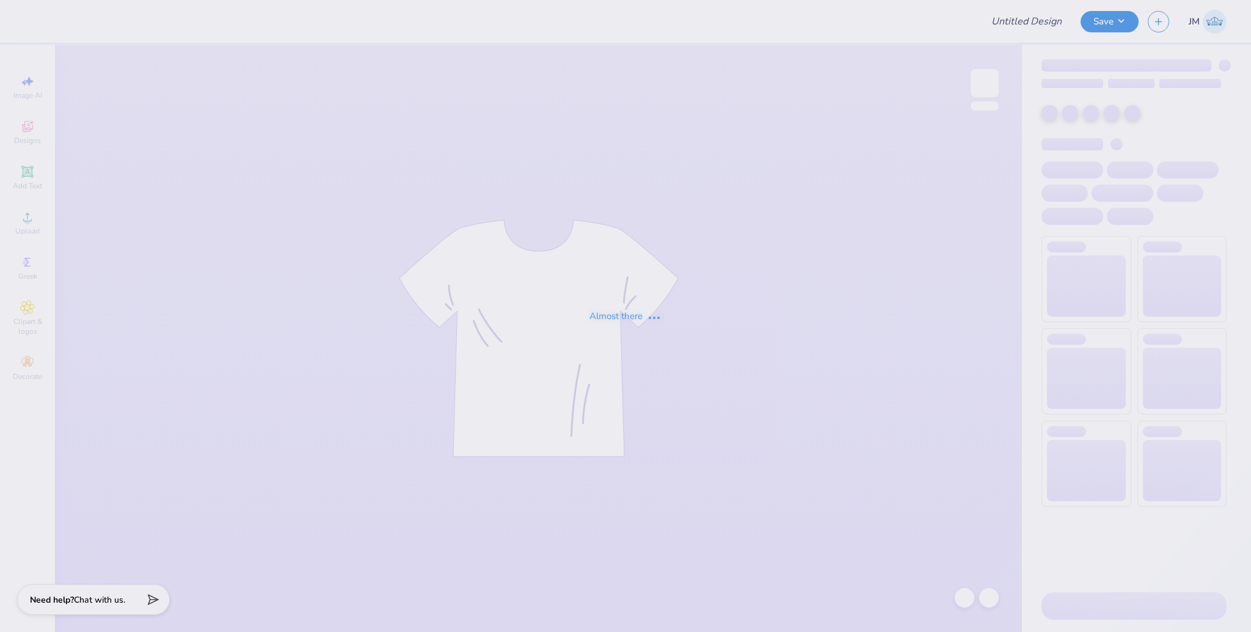
type input "Pack Motorsports SAE Tailgate"
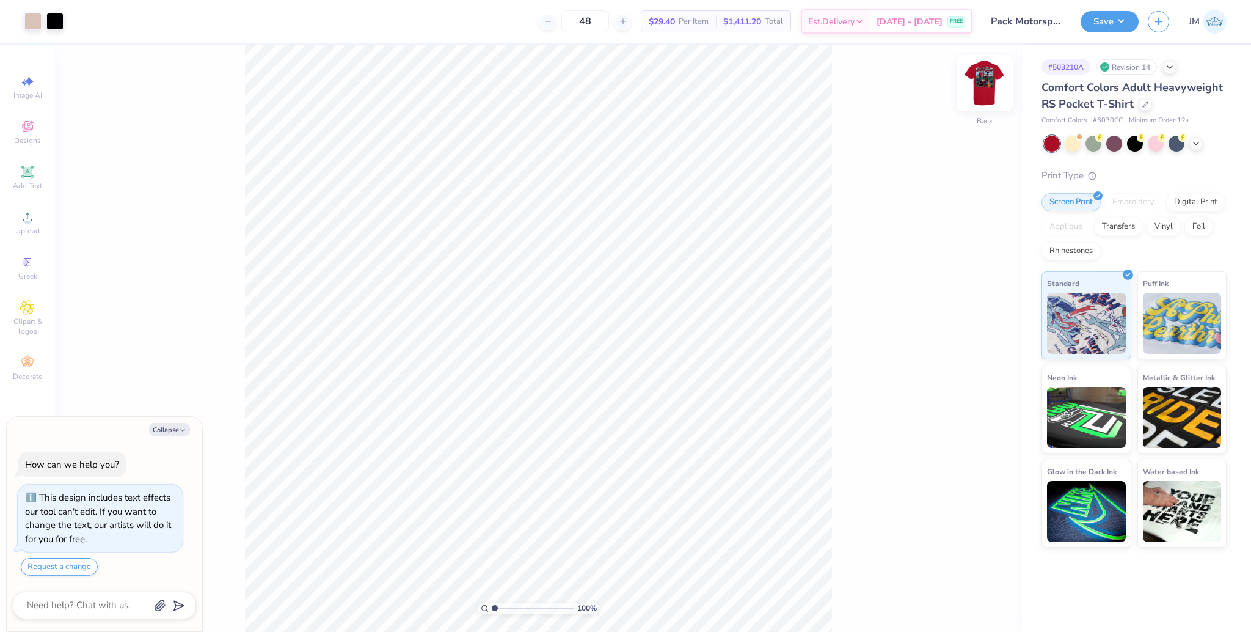
click at [992, 87] on img at bounding box center [984, 83] width 49 height 49
click at [992, 72] on img at bounding box center [984, 83] width 49 height 49
click at [847, 229] on div "100 % Back W 3.50 3.50 " H 0.95 0.95 " Max Pocket Size Center Middle Top Bottom" at bounding box center [538, 338] width 967 height 587
click at [984, 99] on img at bounding box center [984, 83] width 49 height 49
click at [35, 221] on div "Upload" at bounding box center [27, 223] width 43 height 36
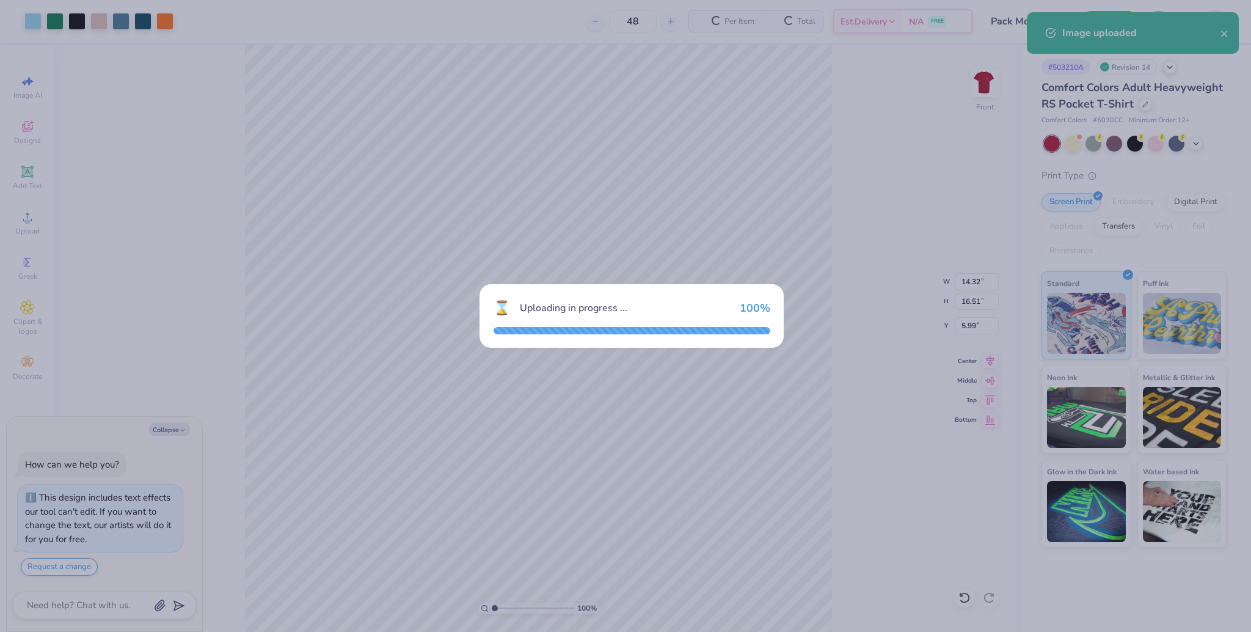
type textarea "x"
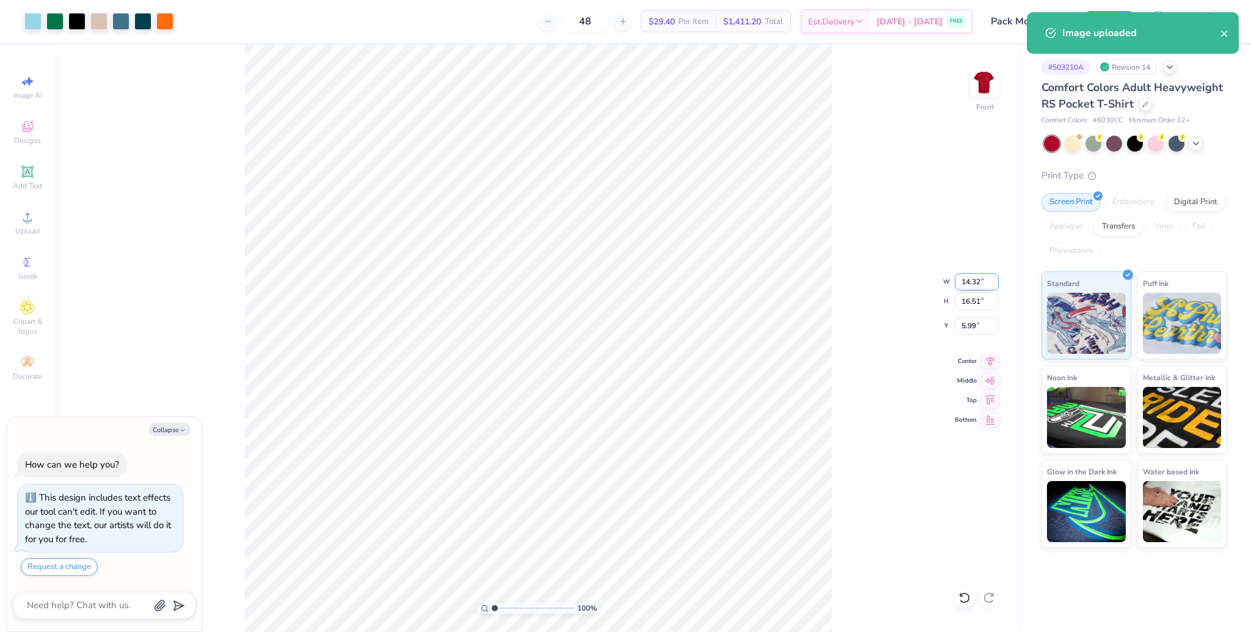
click at [971, 282] on input "14.32" at bounding box center [977, 281] width 44 height 17
type input "12.5"
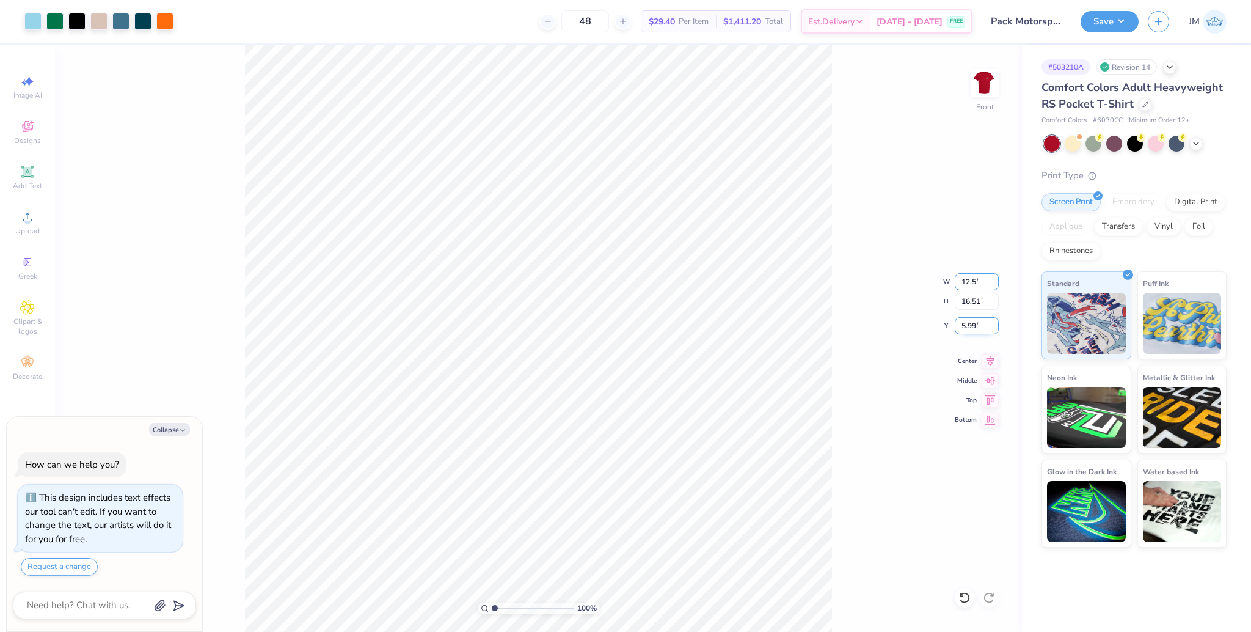
type textarea "x"
type input "12.50"
type input "14.41"
click at [970, 330] on input "7.04" at bounding box center [977, 325] width 44 height 17
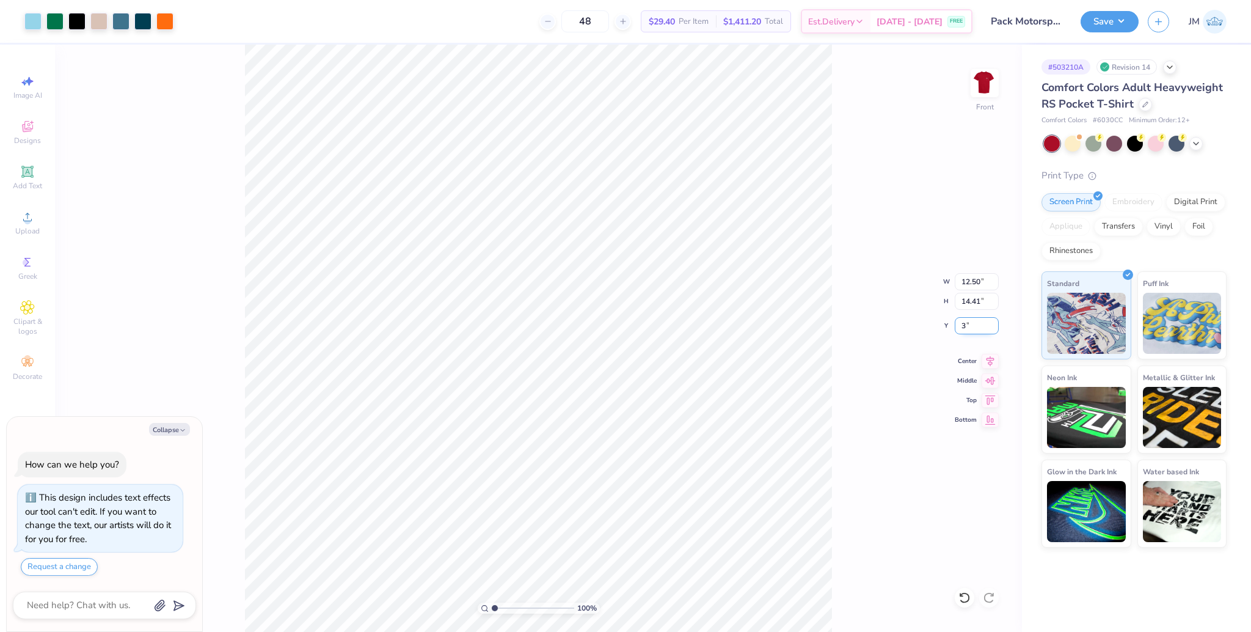
type input "3"
type textarea "x"
type input "3.00"
click at [992, 360] on icon at bounding box center [990, 359] width 17 height 15
click at [1108, 13] on button "Save" at bounding box center [1110, 19] width 58 height 21
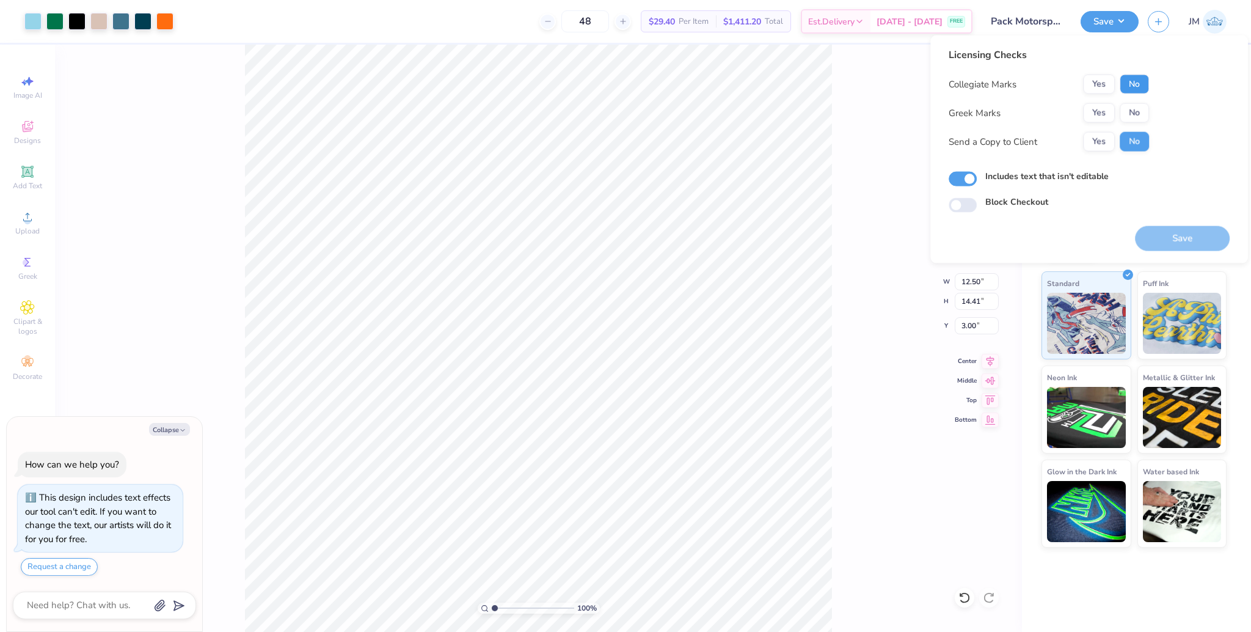
click at [1135, 83] on button "No" at bounding box center [1134, 85] width 29 height 20
click at [1094, 118] on button "Yes" at bounding box center [1099, 113] width 32 height 20
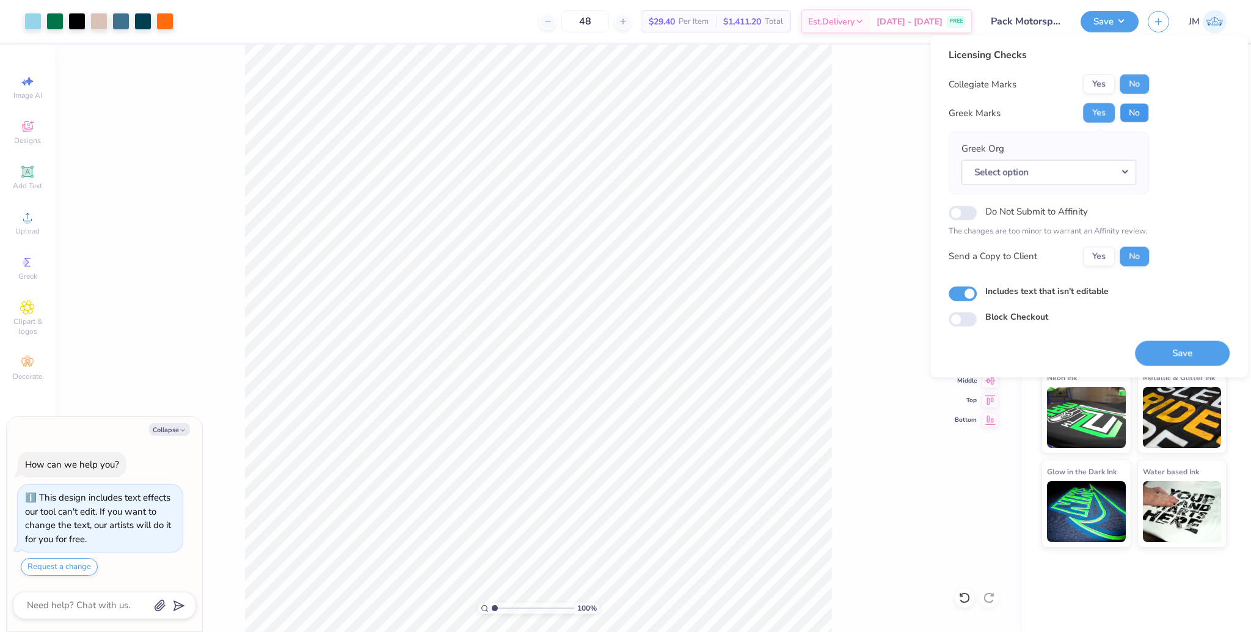
click at [1137, 112] on button "No" at bounding box center [1134, 113] width 29 height 20
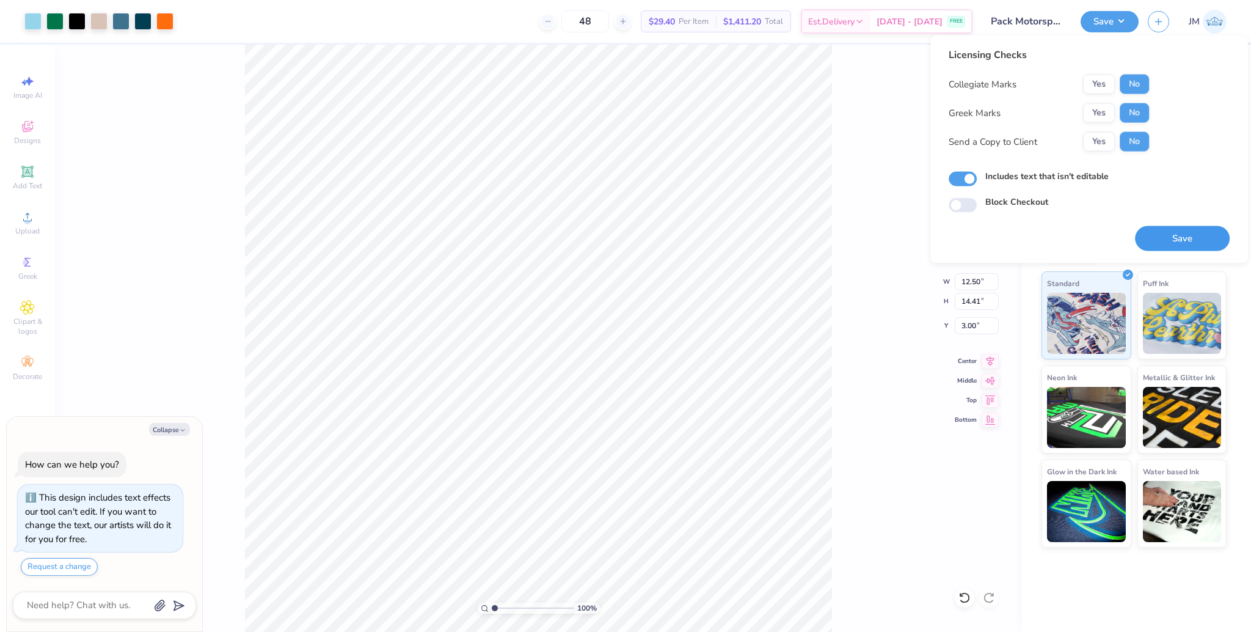
click at [1191, 235] on button "Save" at bounding box center [1182, 238] width 95 height 25
type textarea "x"
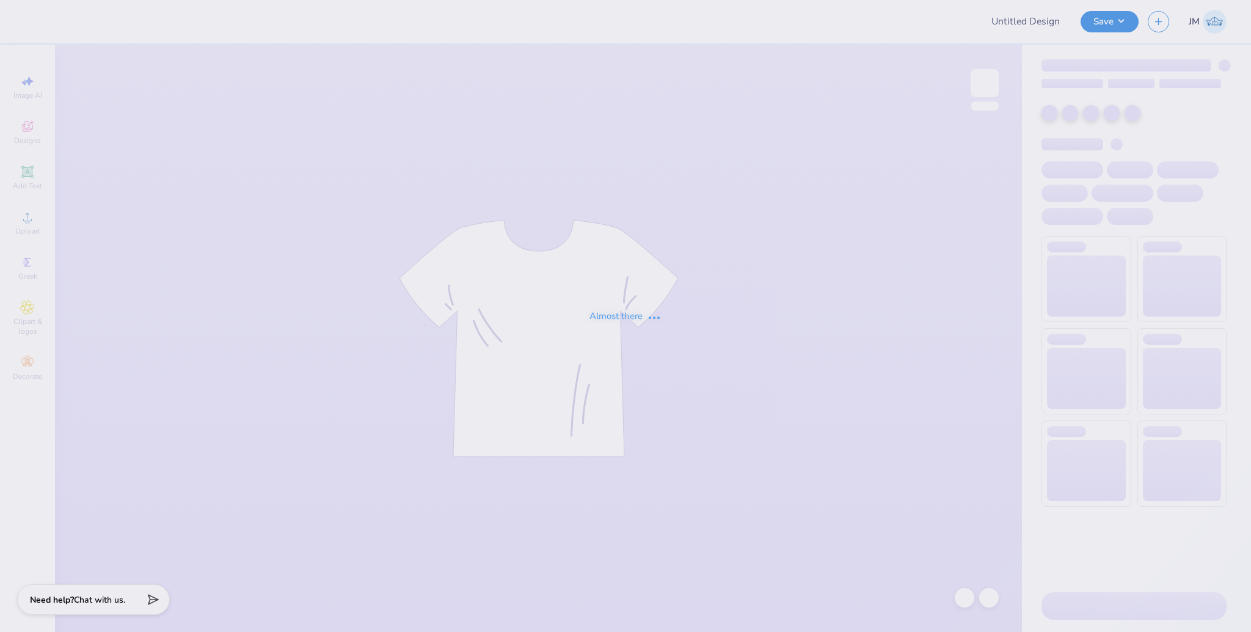
type input "Samantha Knox : Tulane University"
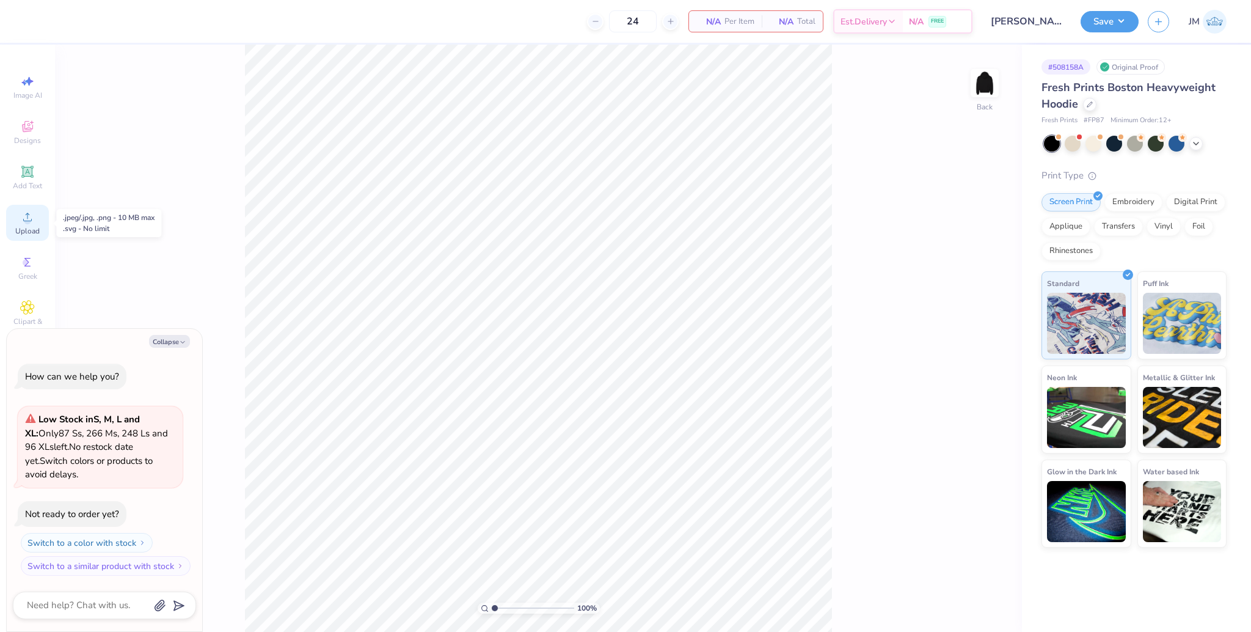
click at [27, 229] on span "Upload" at bounding box center [27, 231] width 24 height 10
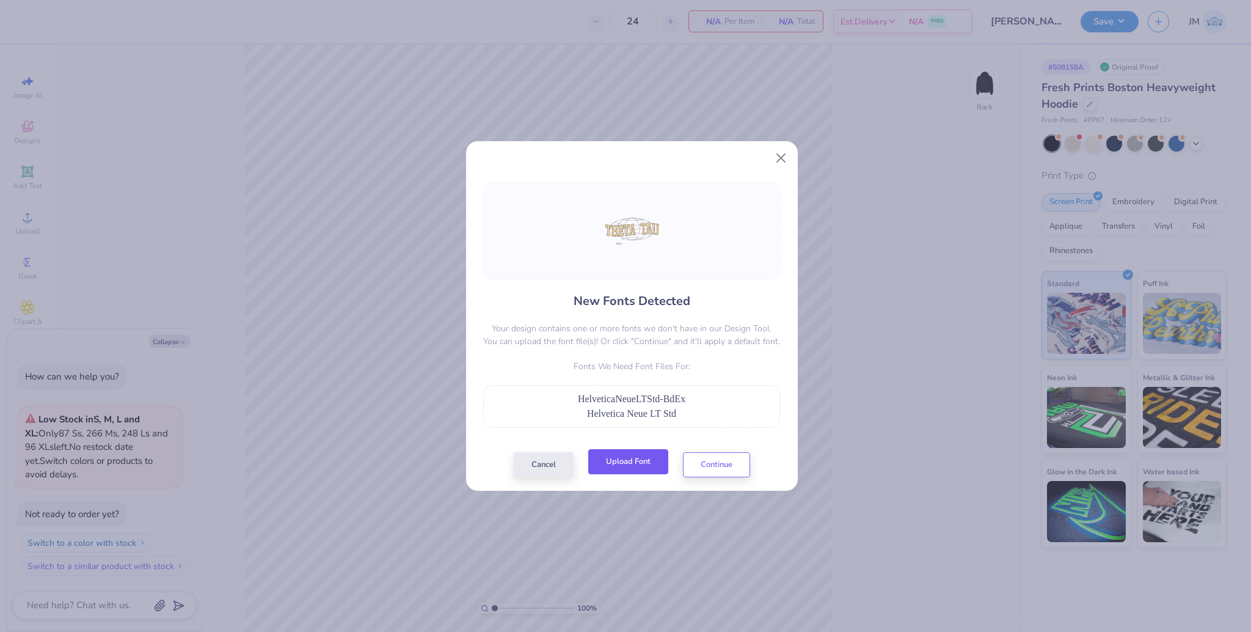
click at [646, 463] on button "Upload Font" at bounding box center [628, 461] width 80 height 25
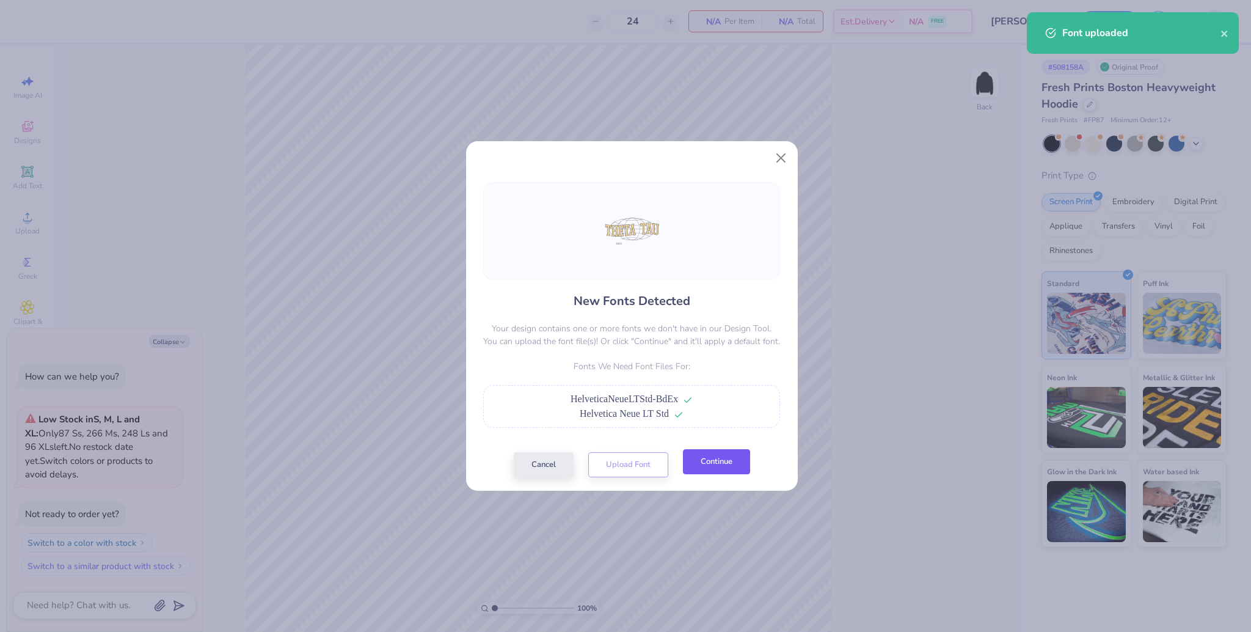
click at [703, 473] on button "Continue" at bounding box center [716, 461] width 67 height 25
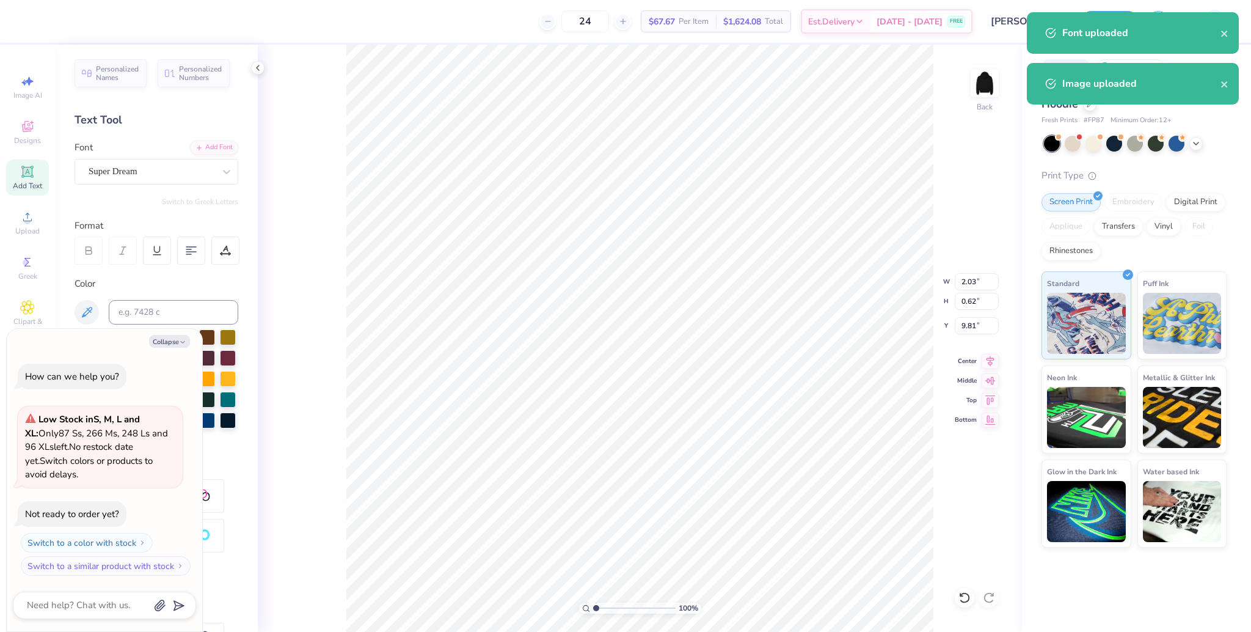
click at [121, 175] on div "Super Dream" at bounding box center [151, 171] width 128 height 19
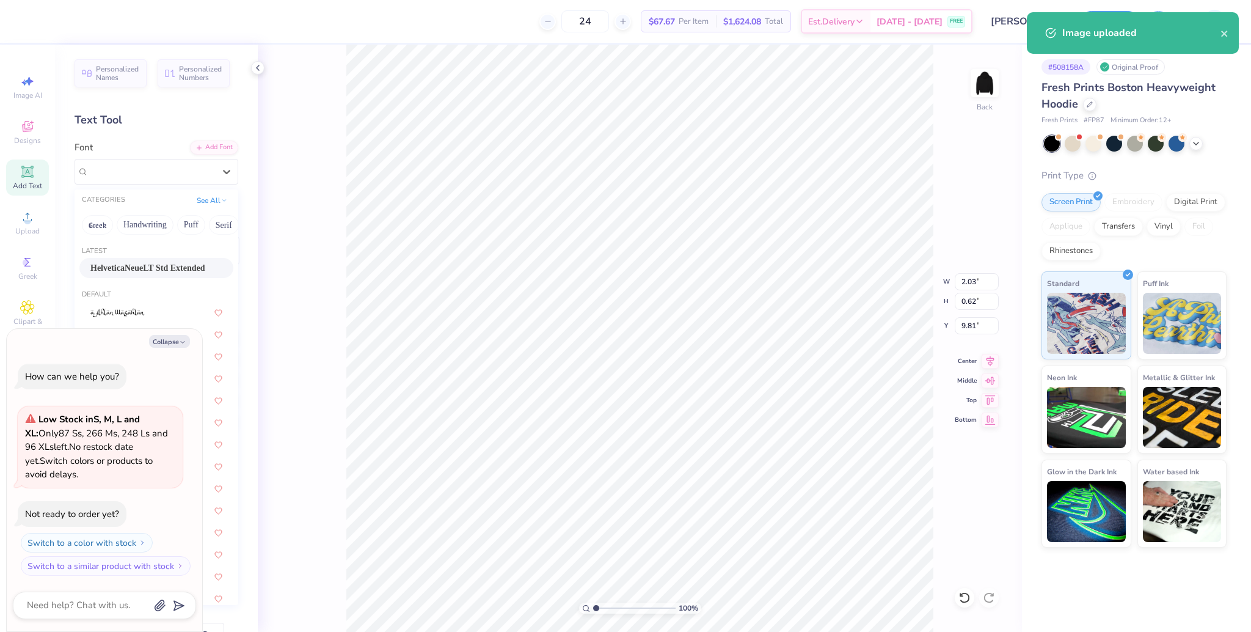
click at [133, 253] on div "Latest" at bounding box center [157, 251] width 164 height 10
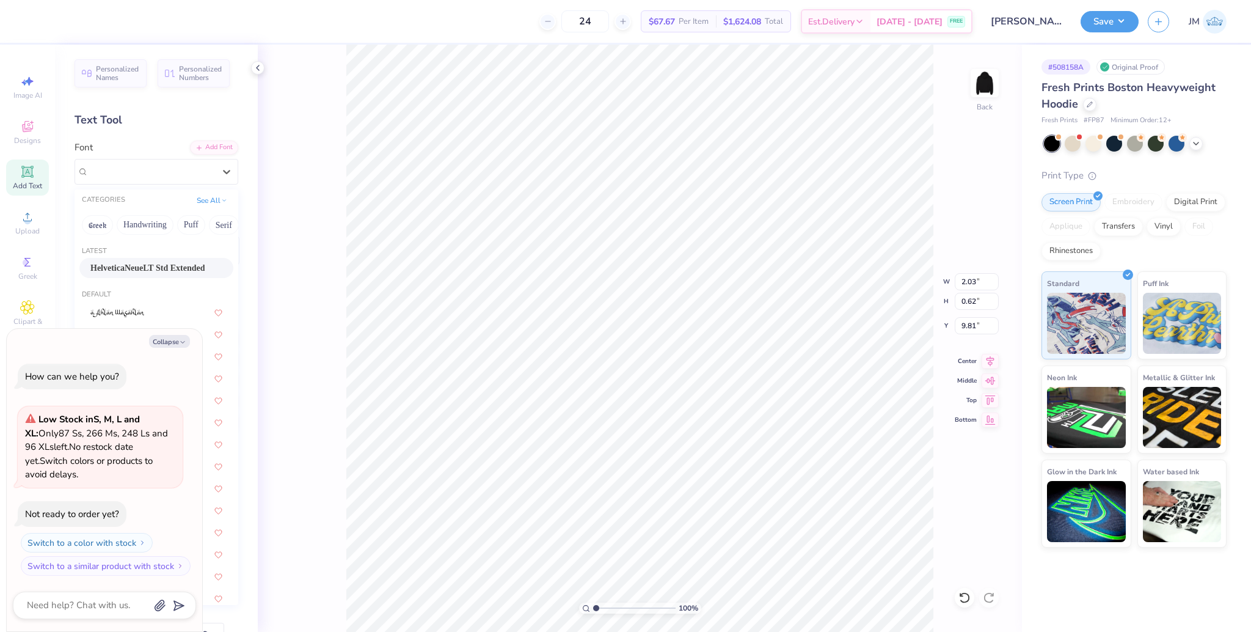
click at [134, 262] on span "HelveticaNeueLT Std Extended" at bounding box center [147, 267] width 114 height 13
type textarea "x"
type input "2.70"
type input "9.87"
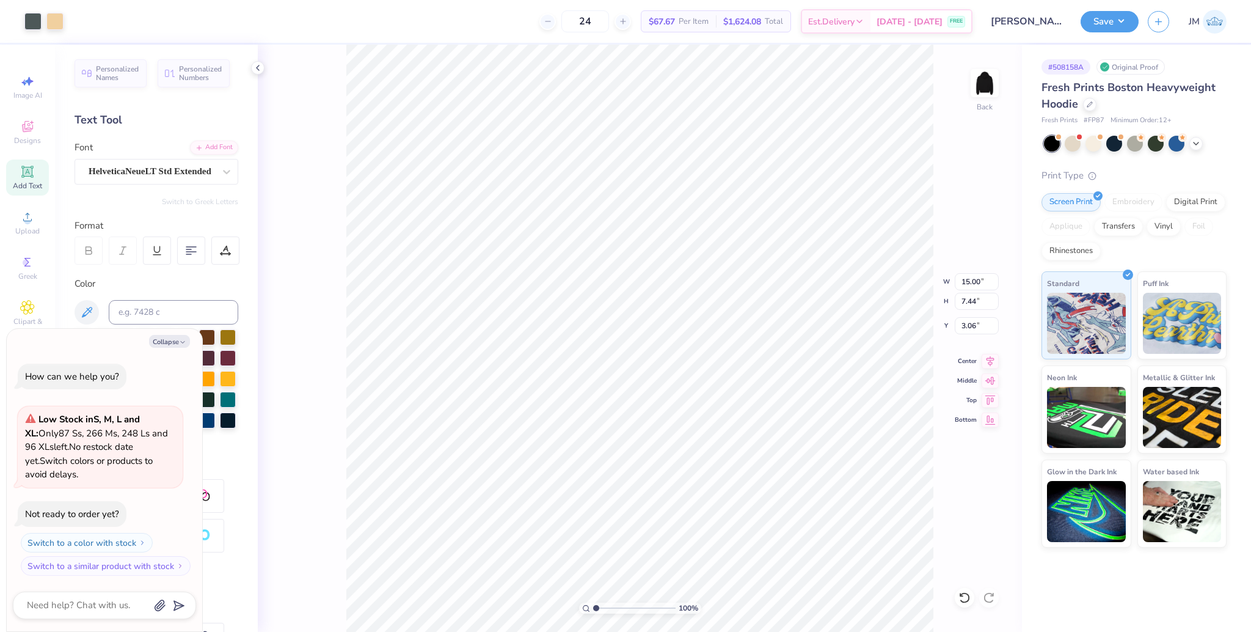
type textarea "x"
type input "11.62"
type input "5.76"
type textarea "x"
drag, startPoint x: 597, startPoint y: 607, endPoint x: 605, endPoint y: 600, distance: 10.4
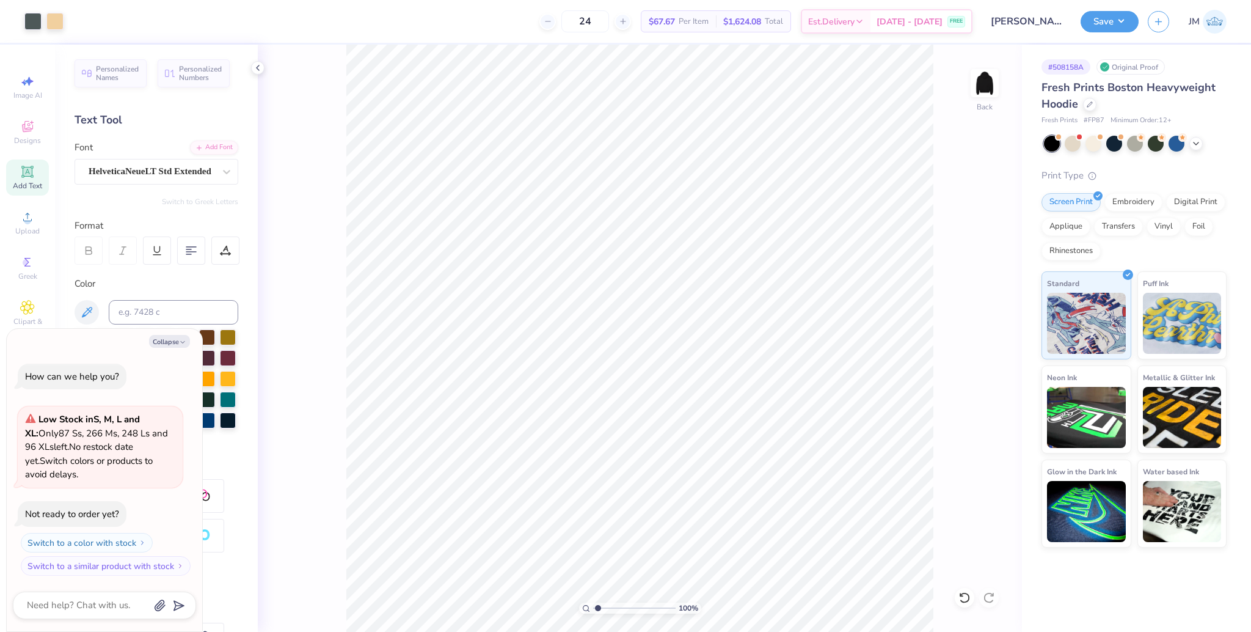
type input "2.15"
click at [605, 602] on input "range" at bounding box center [634, 607] width 82 height 11
type textarea "x"
click at [221, 253] on icon at bounding box center [221, 252] width 1 height 1
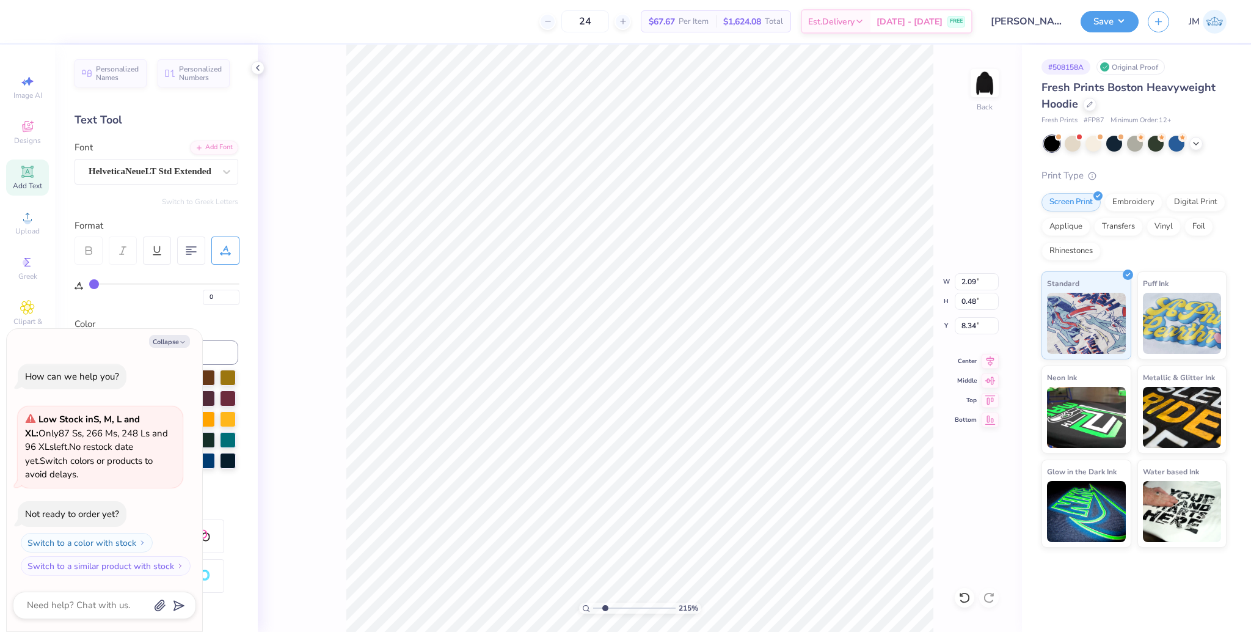
type input "3"
type input "4"
type input "5"
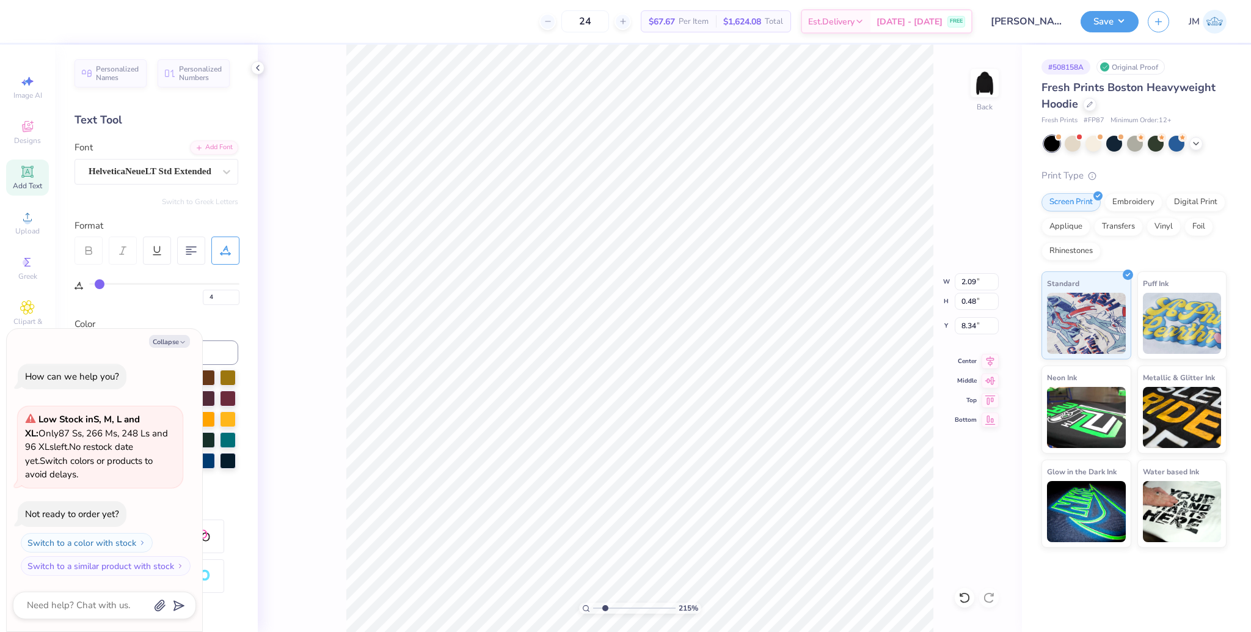
type input "5"
type input "8"
type input "9"
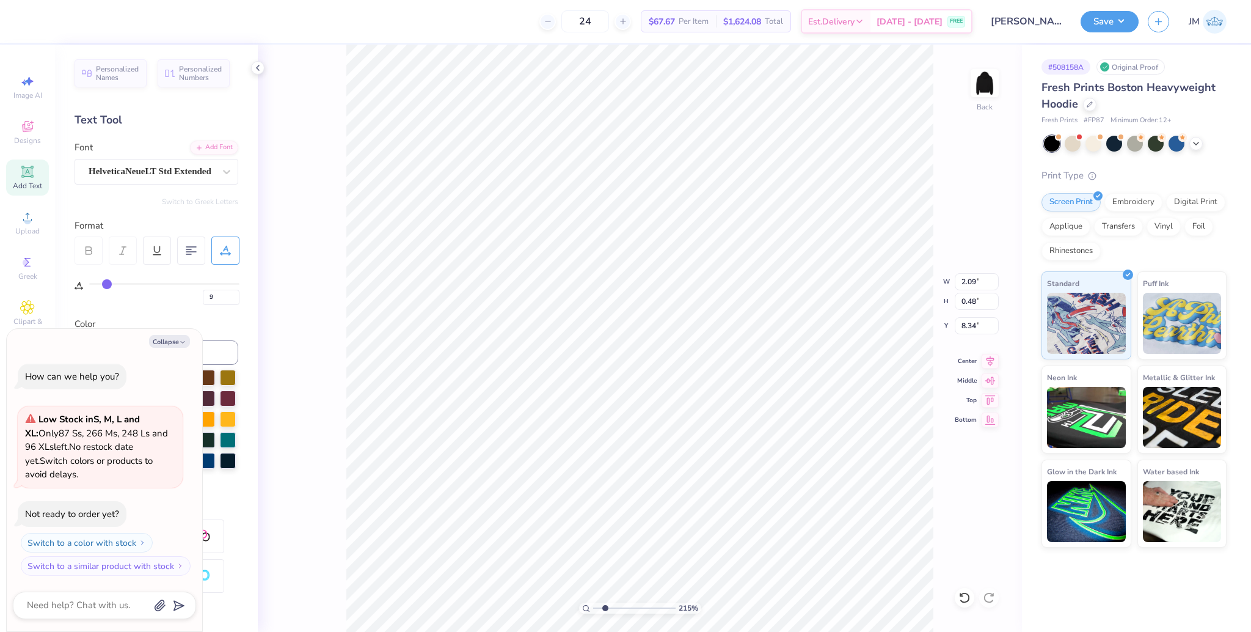
type input "10"
type input "13"
type input "14"
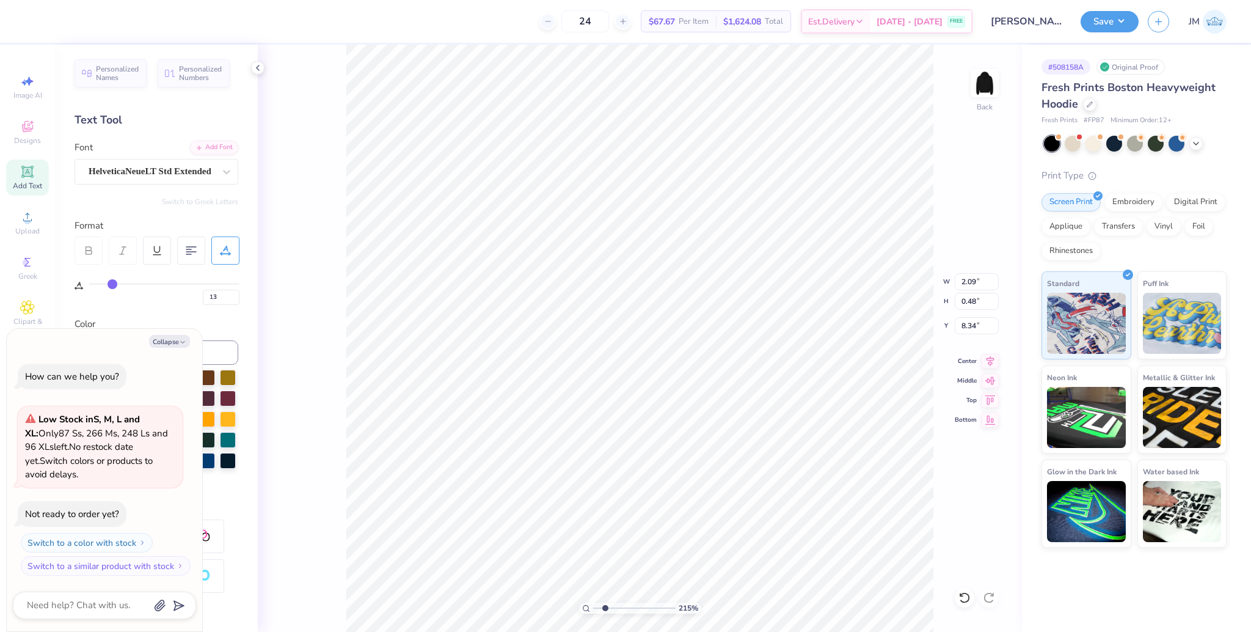
type input "14"
type input "17"
type input "19"
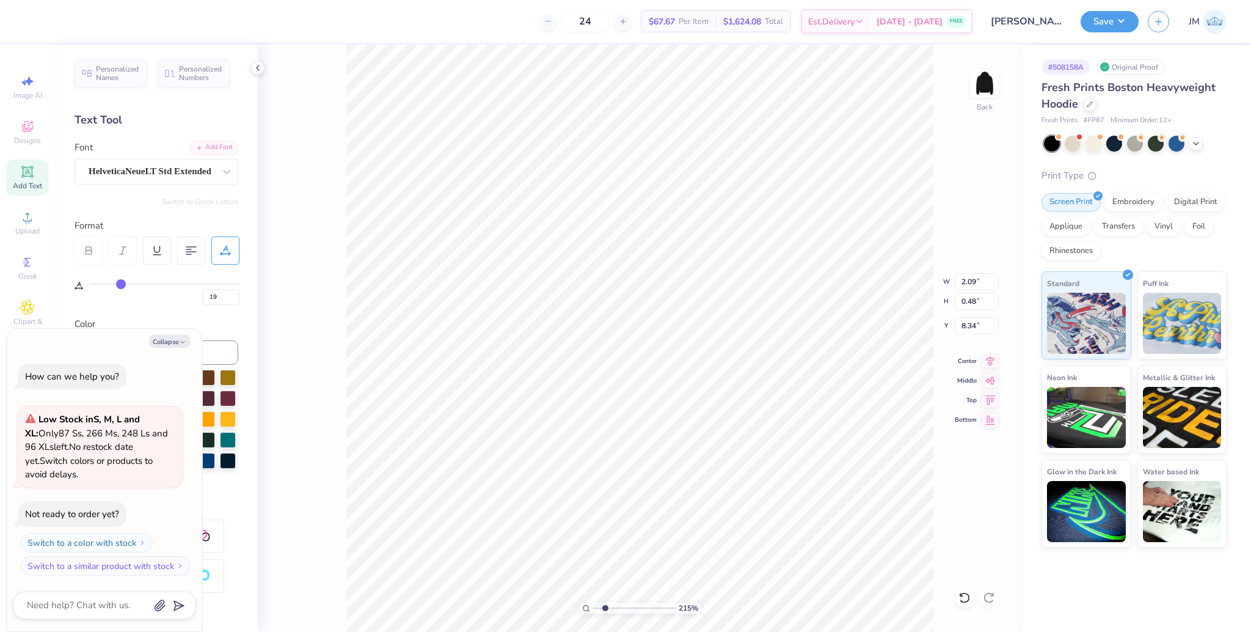
type input "21"
type input "23"
type input "24"
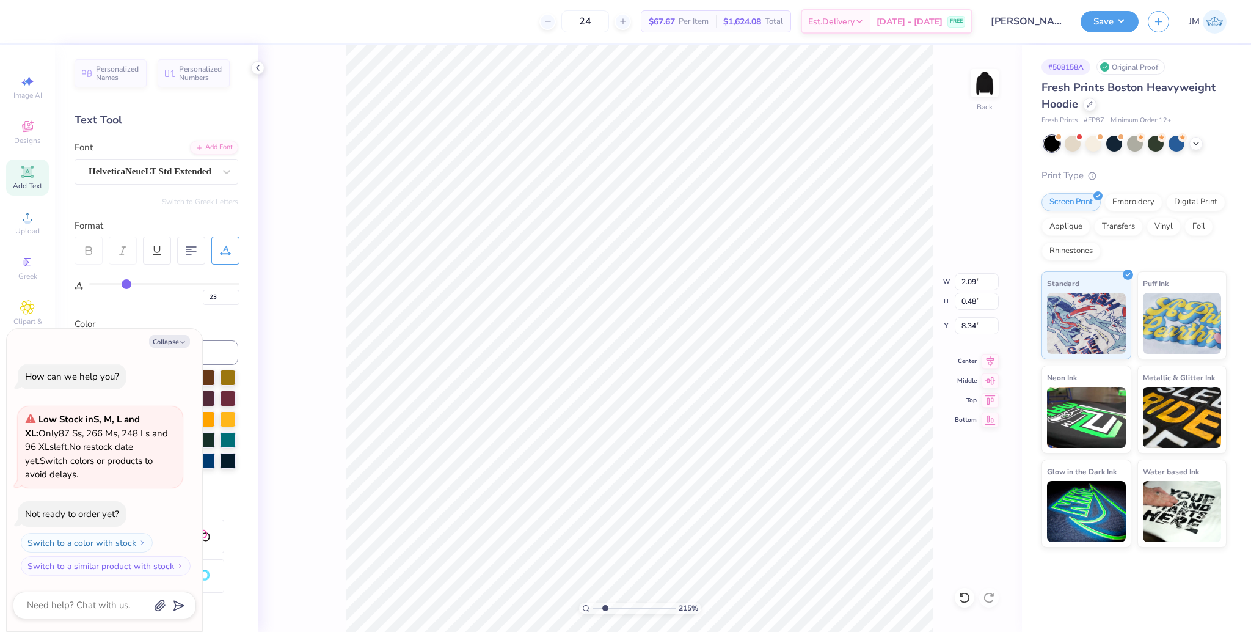
type input "24"
type input "26"
type input "28"
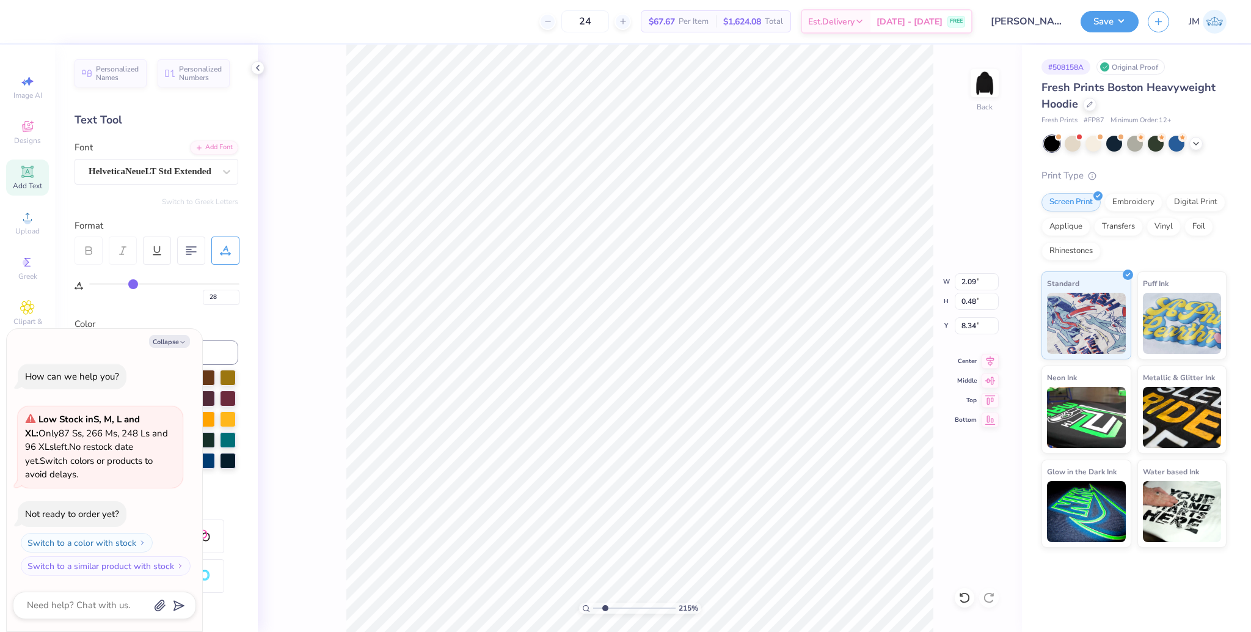
type input "29"
type input "30"
type input "31"
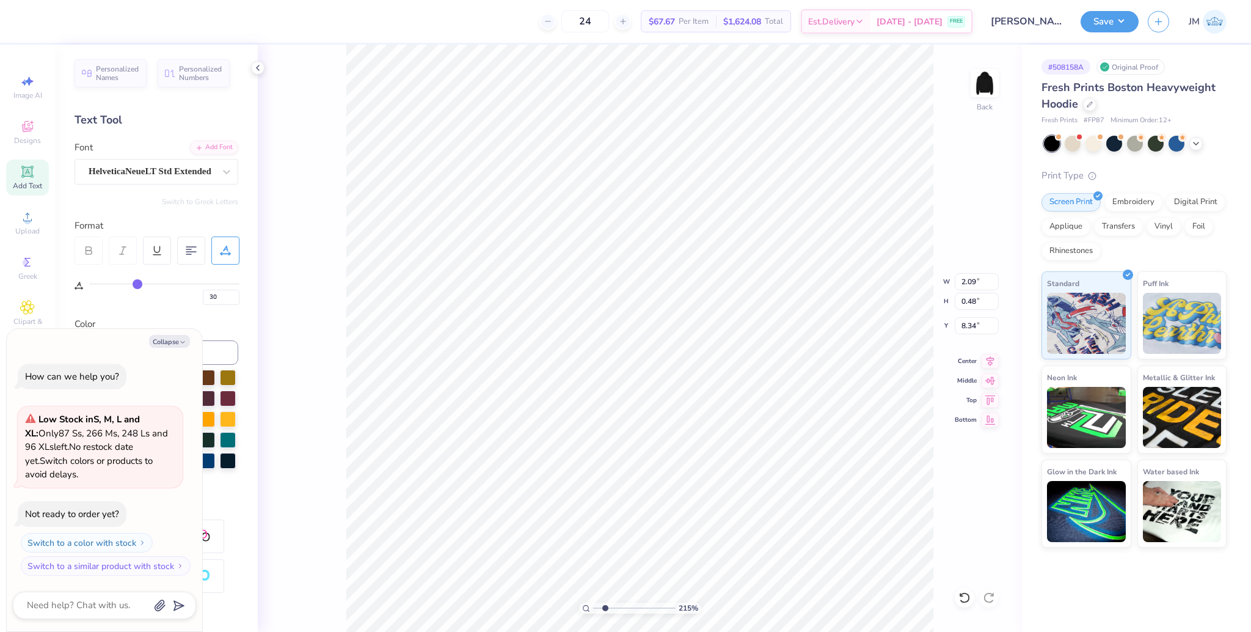
type input "31"
type input "32"
type input "33"
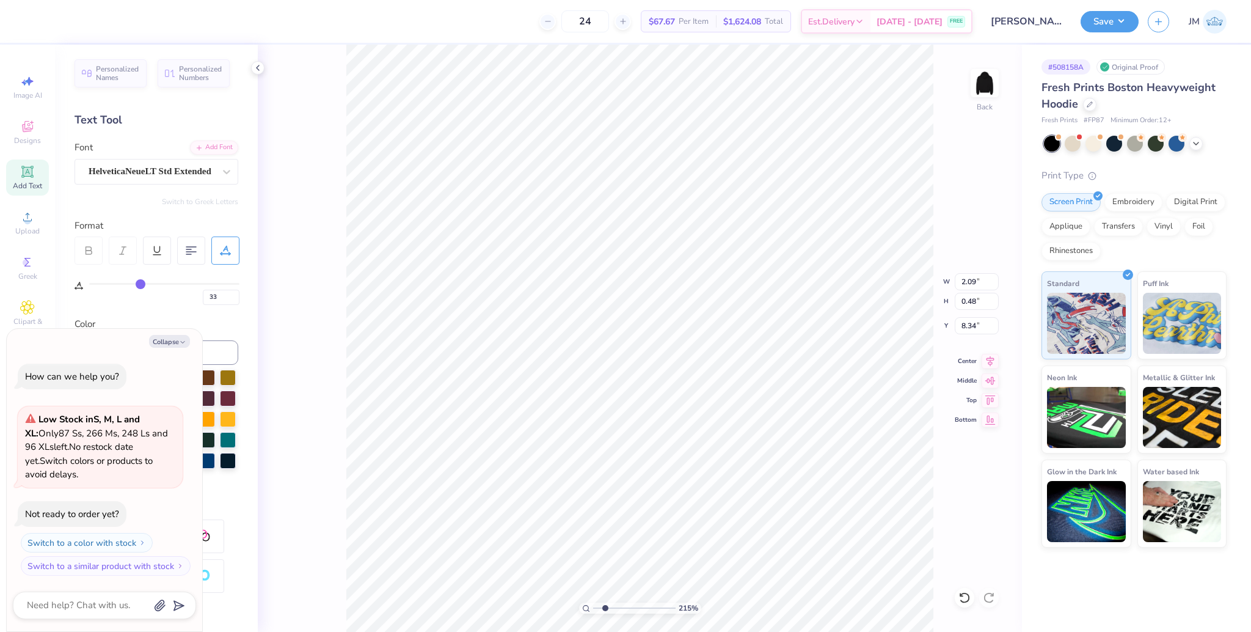
type input "34"
drag, startPoint x: 97, startPoint y: 283, endPoint x: 141, endPoint y: 284, distance: 44.6
type input "34"
click at [141, 284] on input "range" at bounding box center [164, 284] width 150 height 2
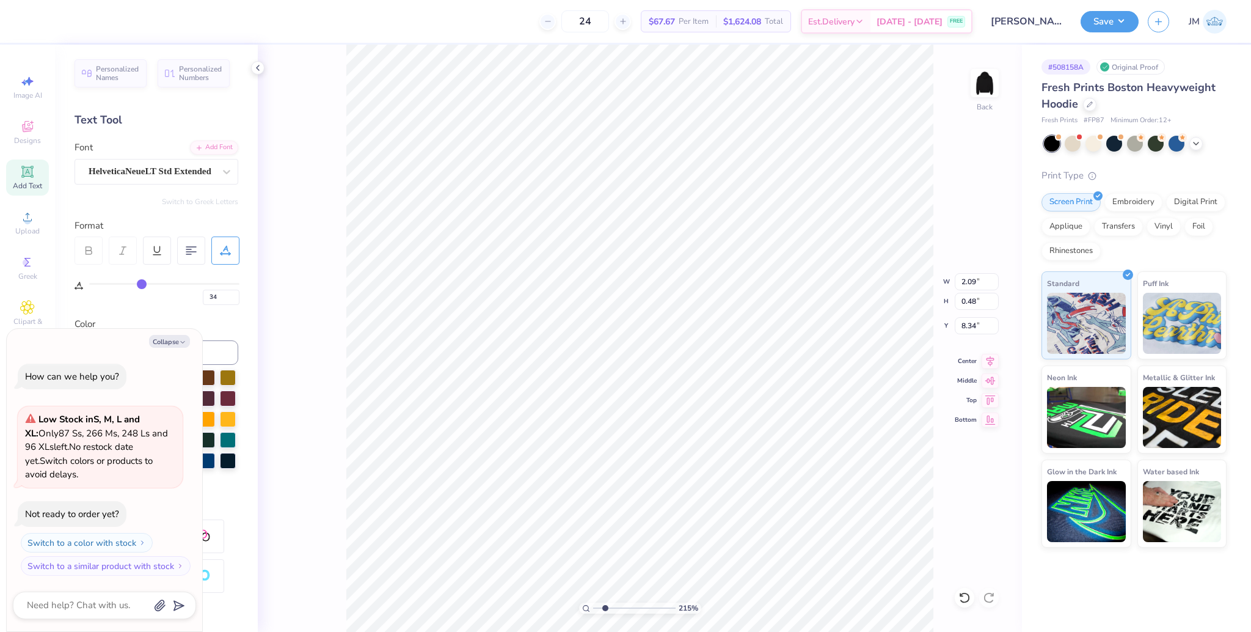
type textarea "x"
type input "2.76"
type input "35"
type input "36"
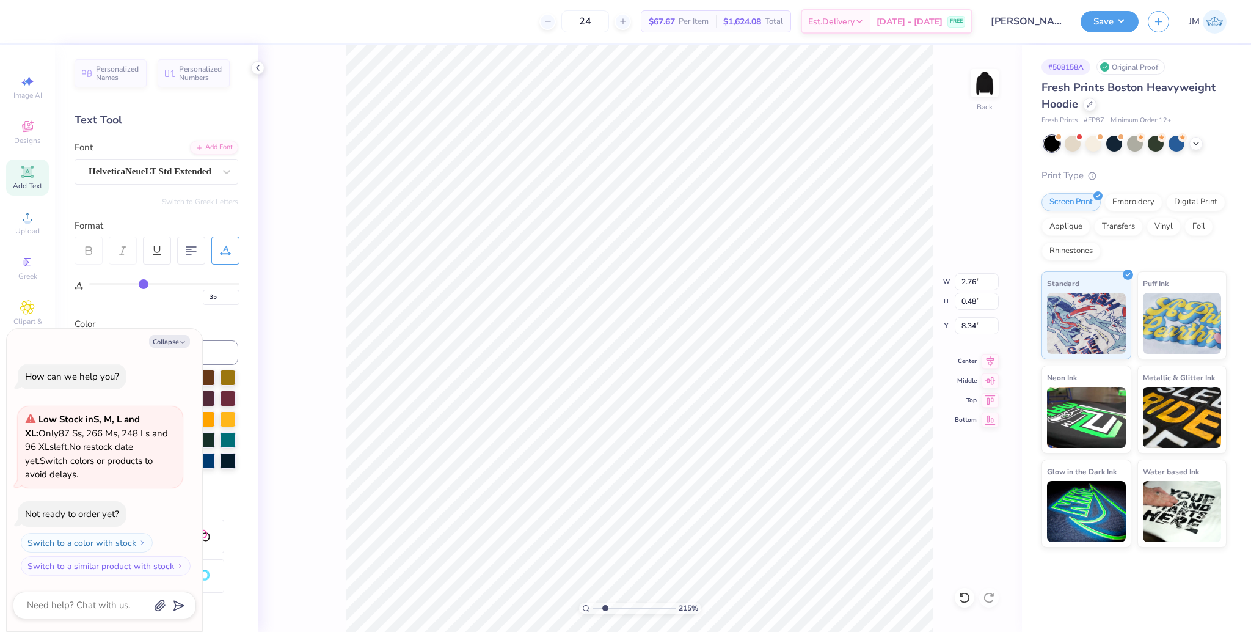
type input "36"
type input "37"
type input "38"
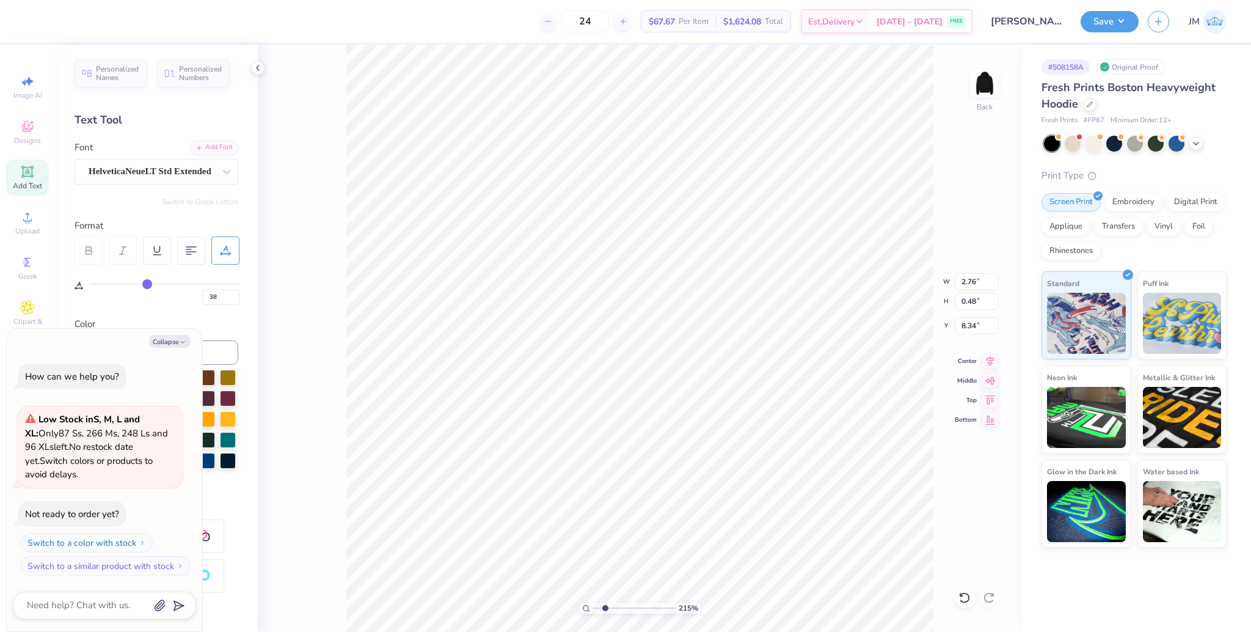
type input "40"
type input "41"
type input "42"
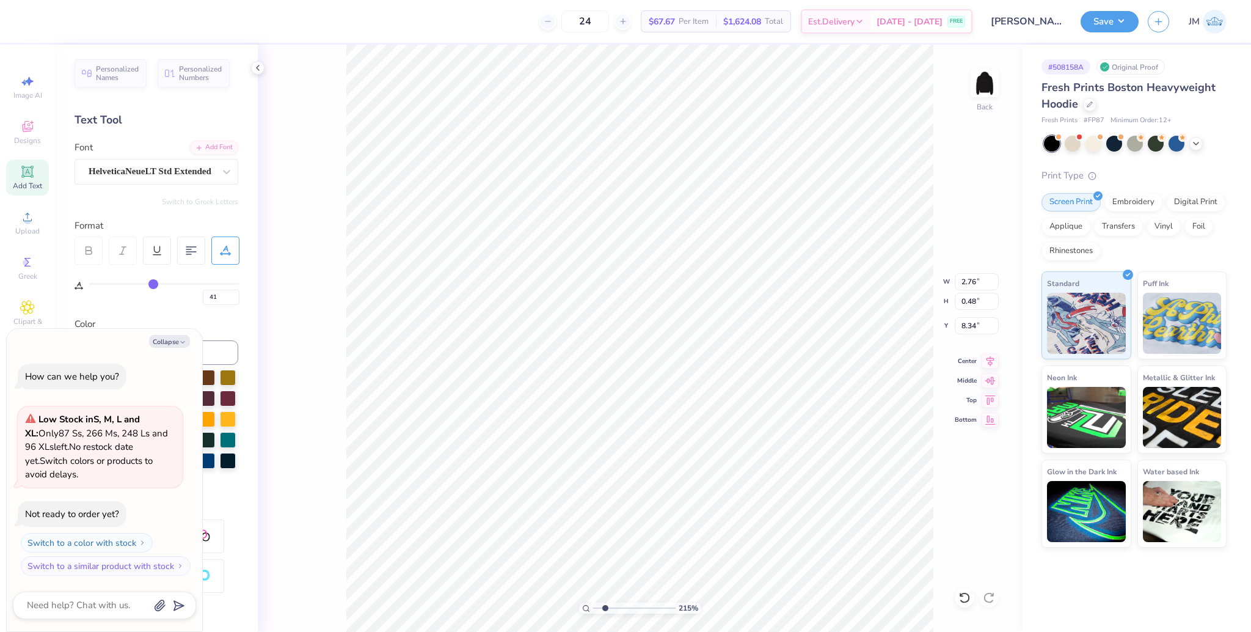
type input "42"
type input "44"
type input "46"
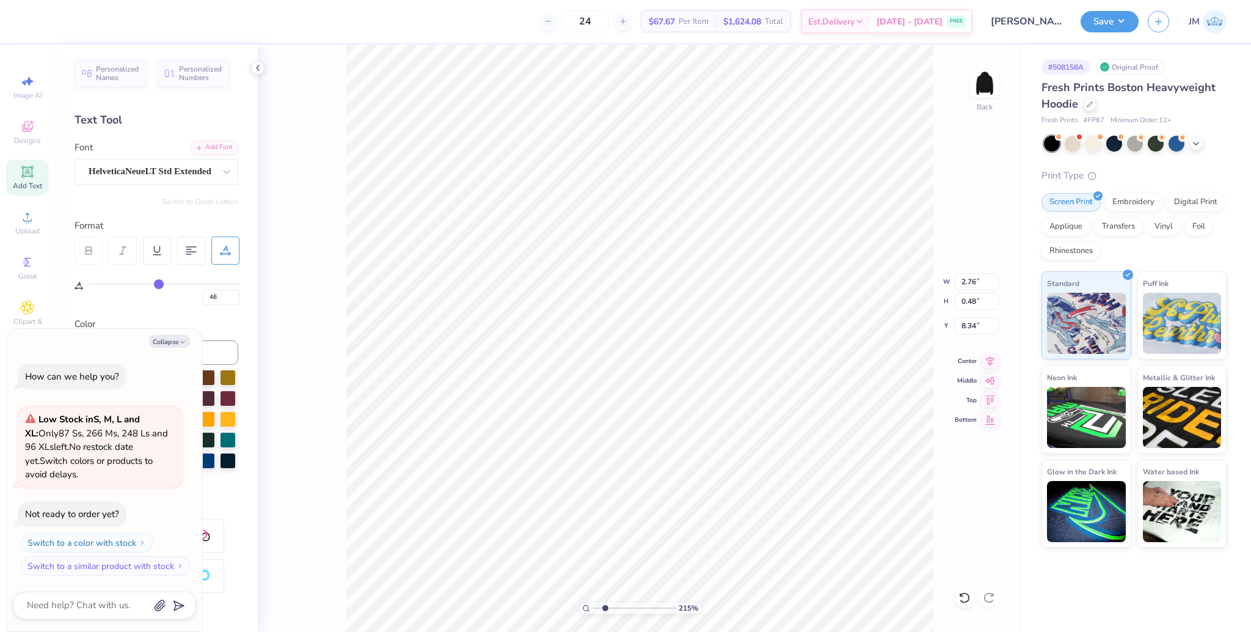
type input "48"
type input "50"
type input "54"
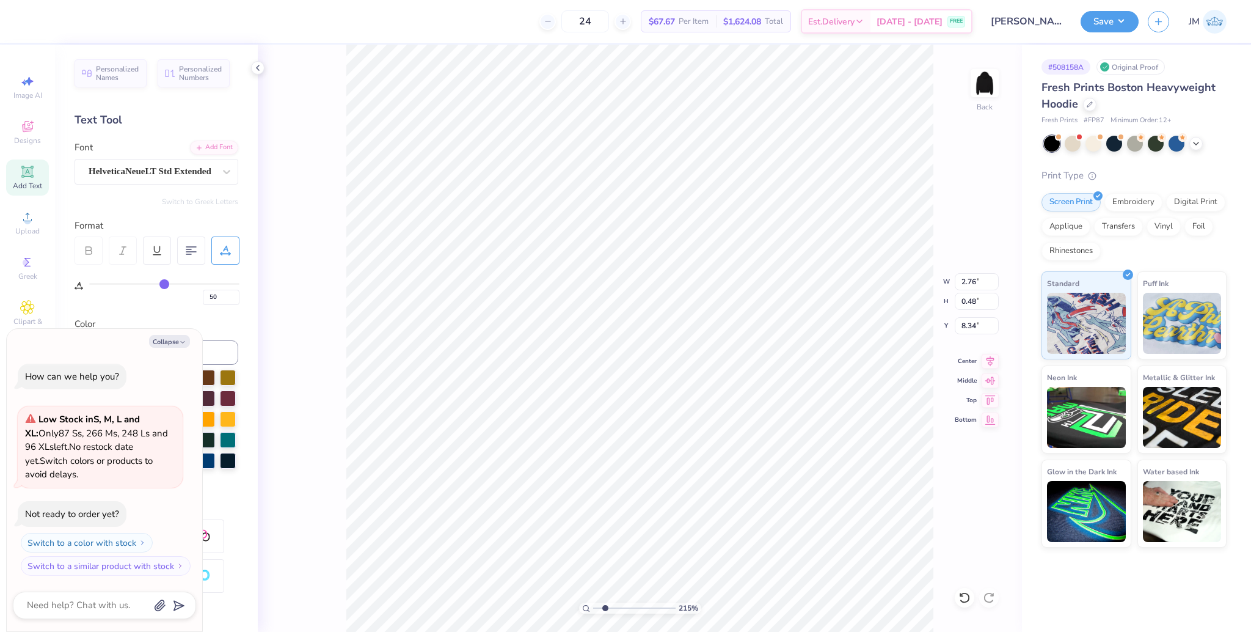
type input "54"
type input "55"
type input "58"
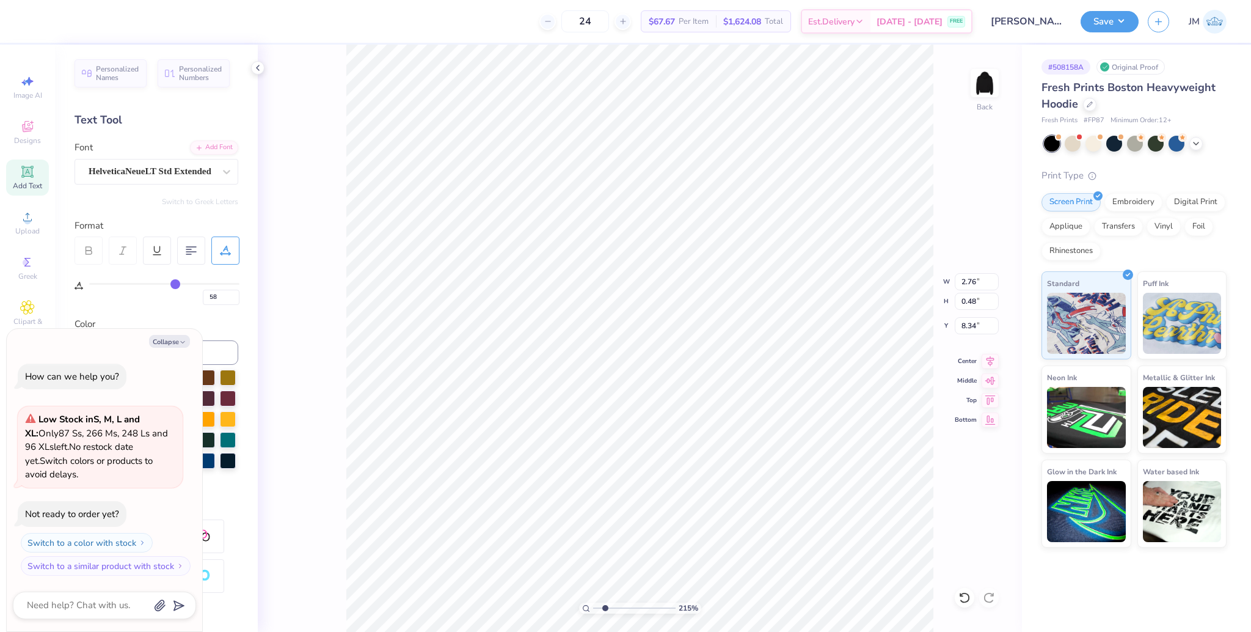
type input "62"
type input "64"
type input "68"
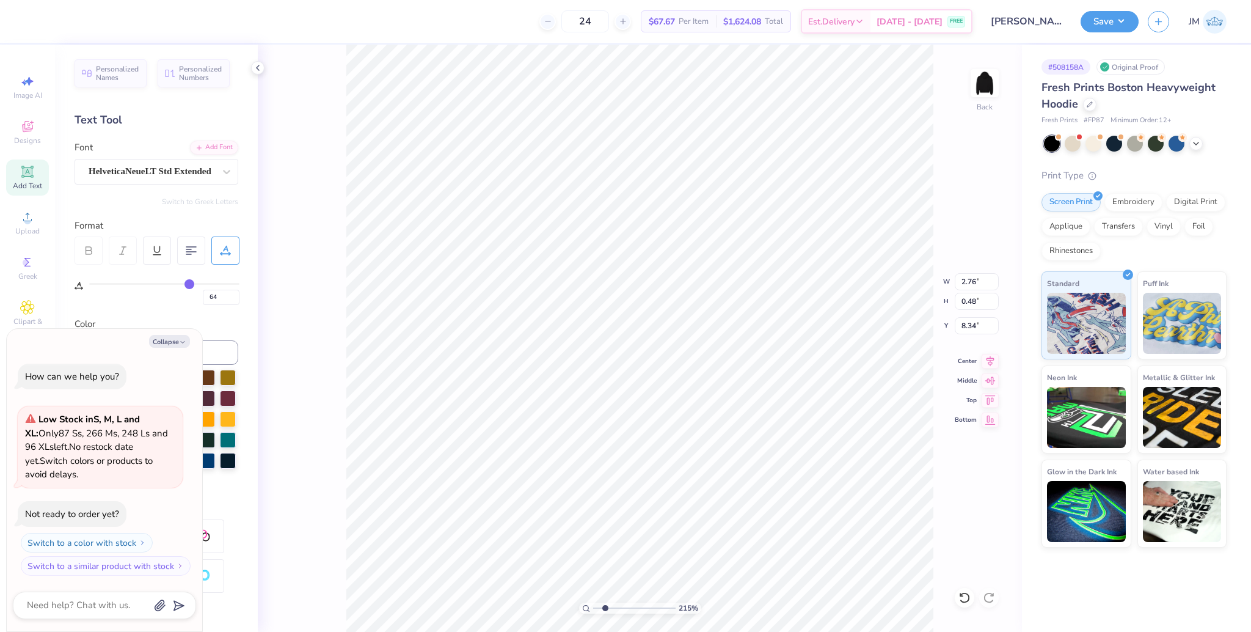
type input "68"
type input "69"
type input "72"
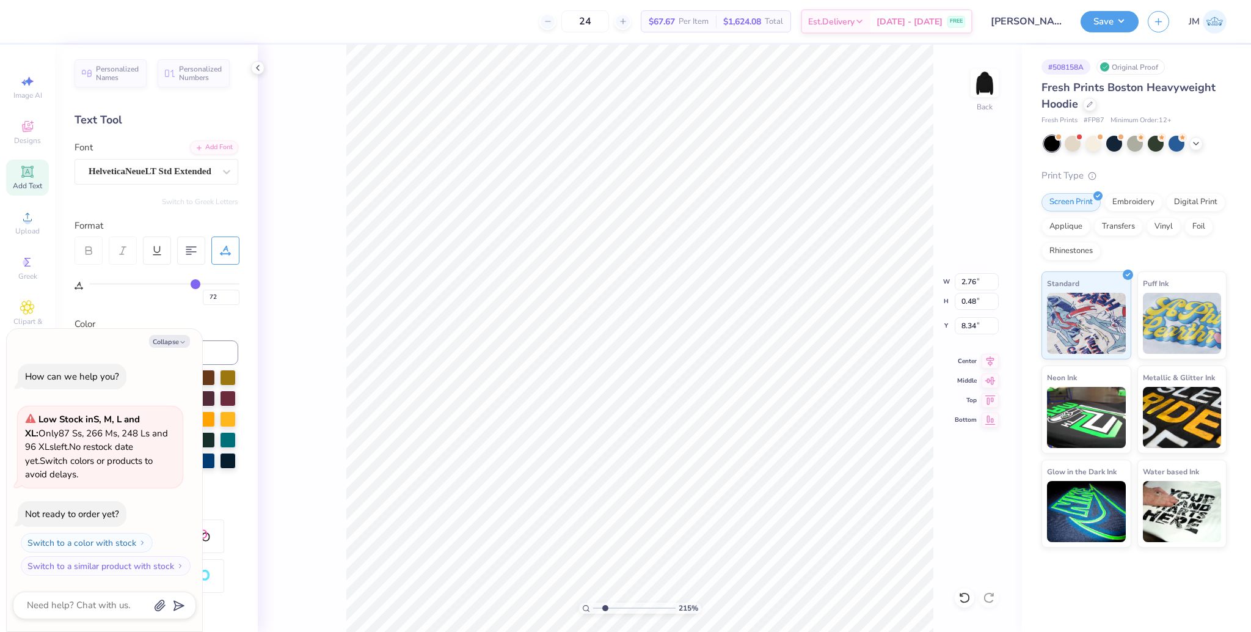
type input "74"
type input "75"
type input "77"
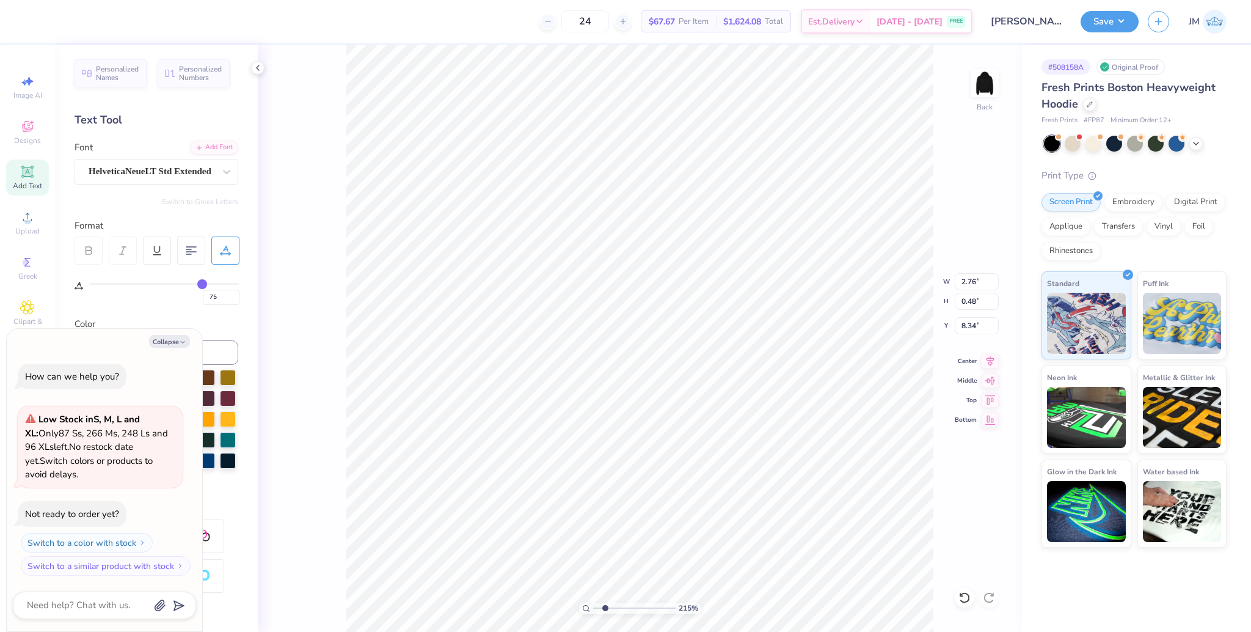
type input "77"
type input "78"
type input "79"
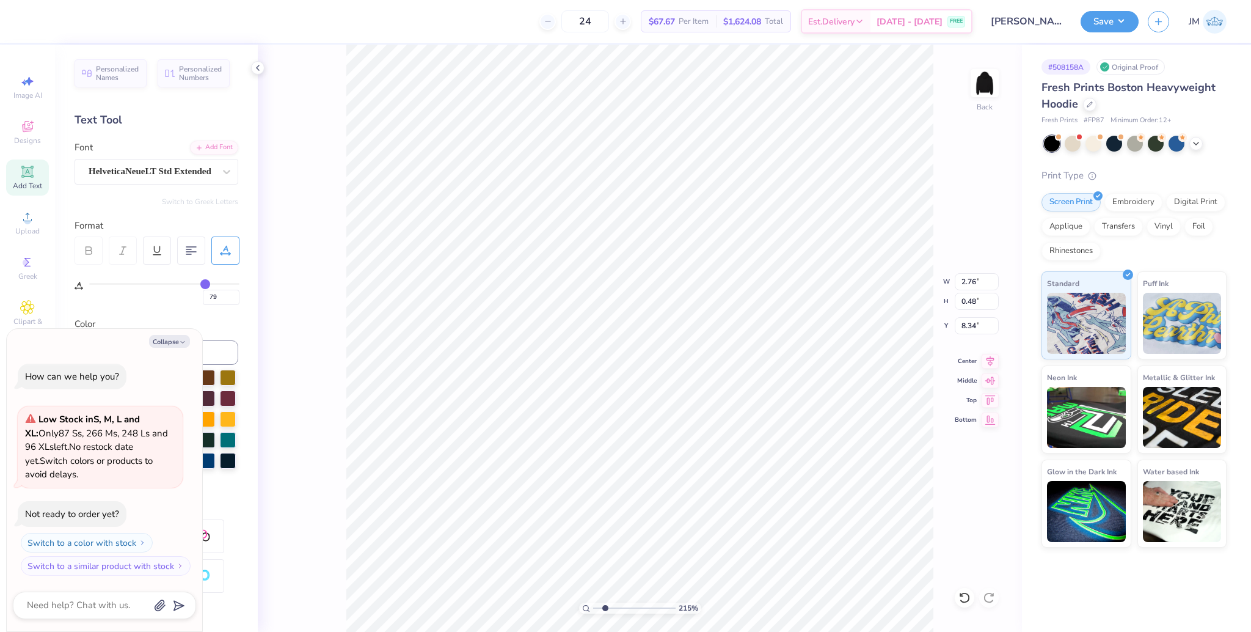
type input "80"
type input "81"
type input "80"
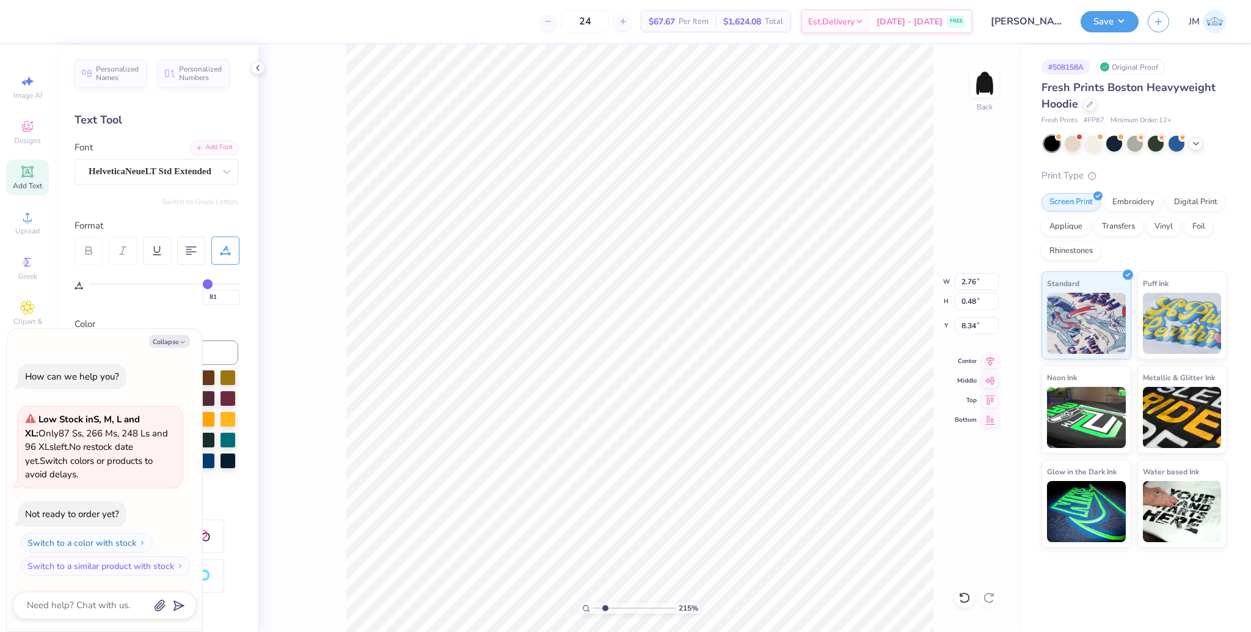
type input "80"
drag, startPoint x: 141, startPoint y: 285, endPoint x: 206, endPoint y: 285, distance: 66.0
type input "80"
click at [206, 285] on input "range" at bounding box center [164, 284] width 150 height 2
type textarea "x"
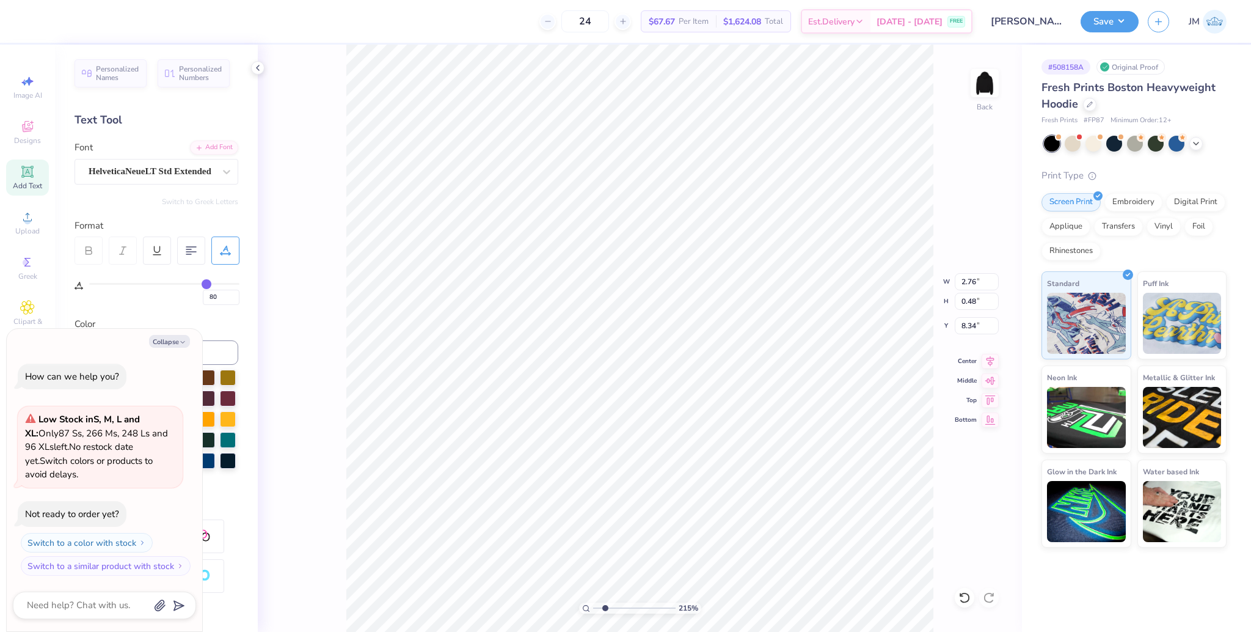
type input "3.67"
type textarea "x"
type input "8.24"
type input "81"
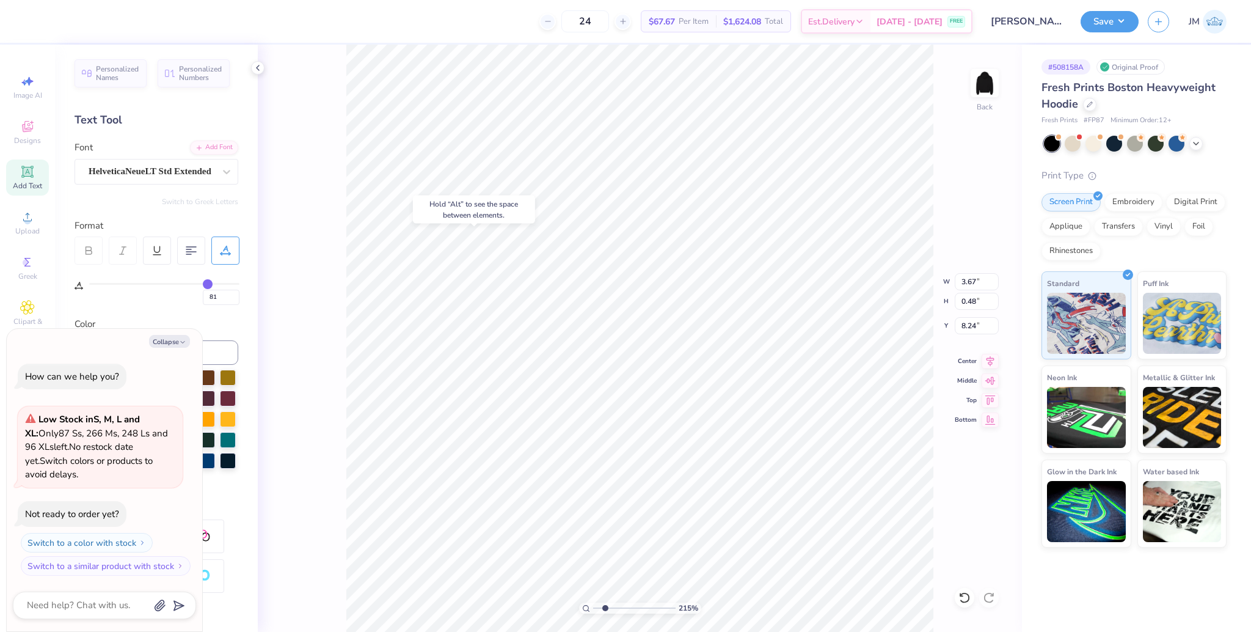
type input "82"
type input "83"
type input "84"
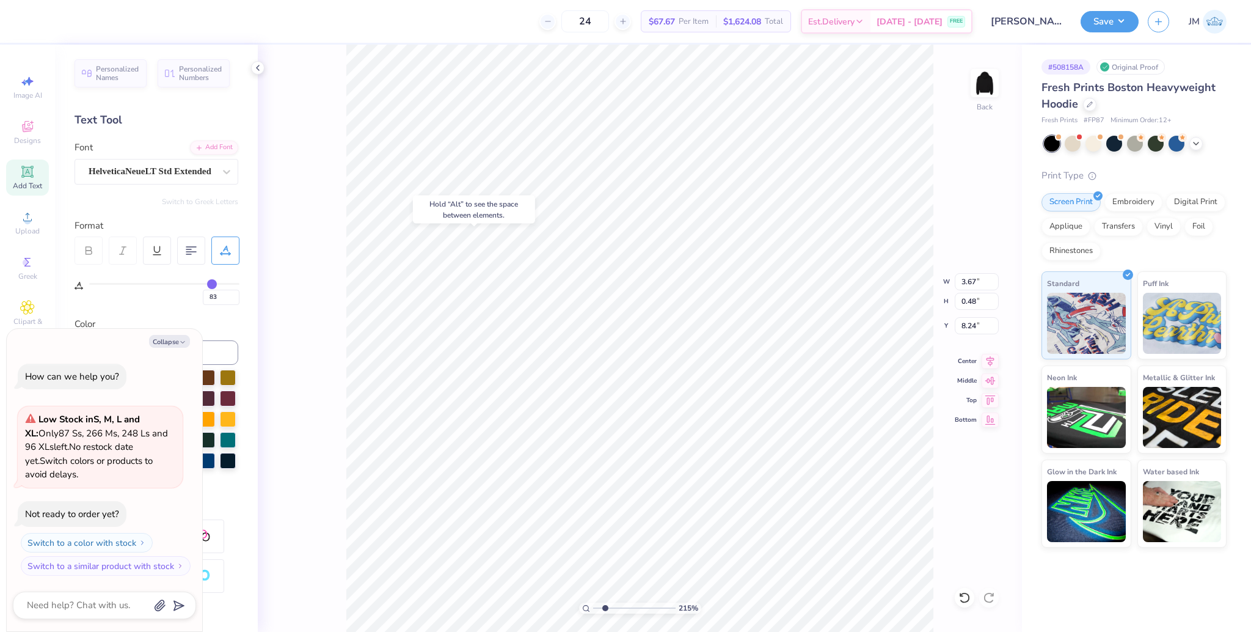
type input "84"
type input "85"
type input "86"
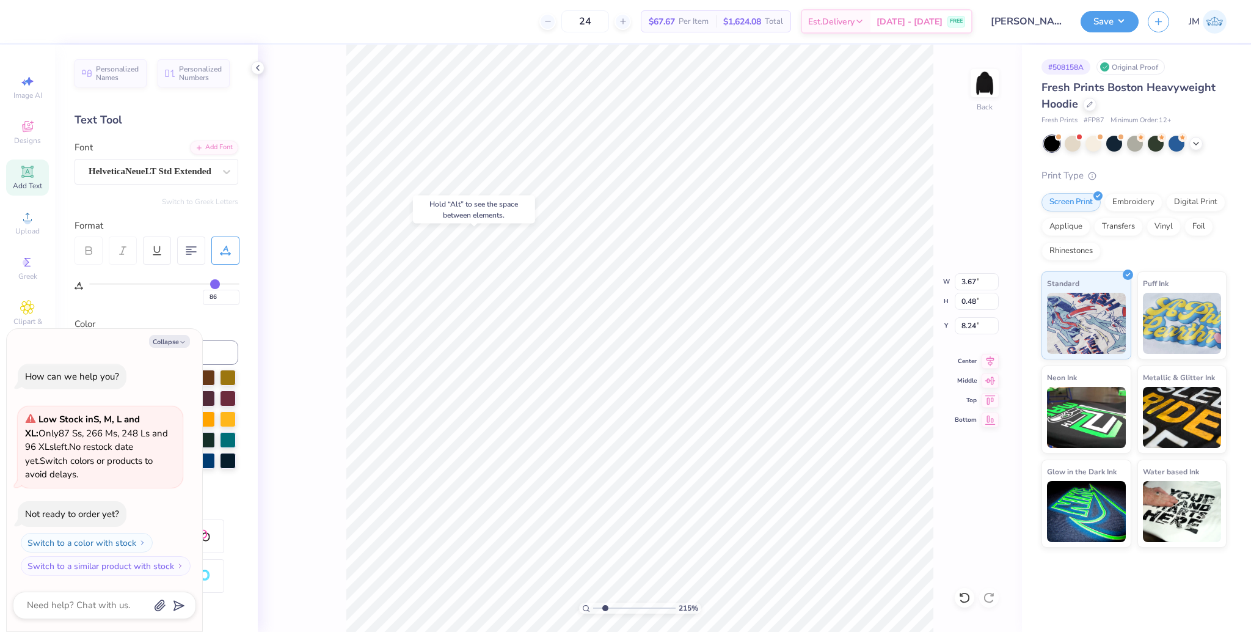
type input "87"
type input "88"
type input "89"
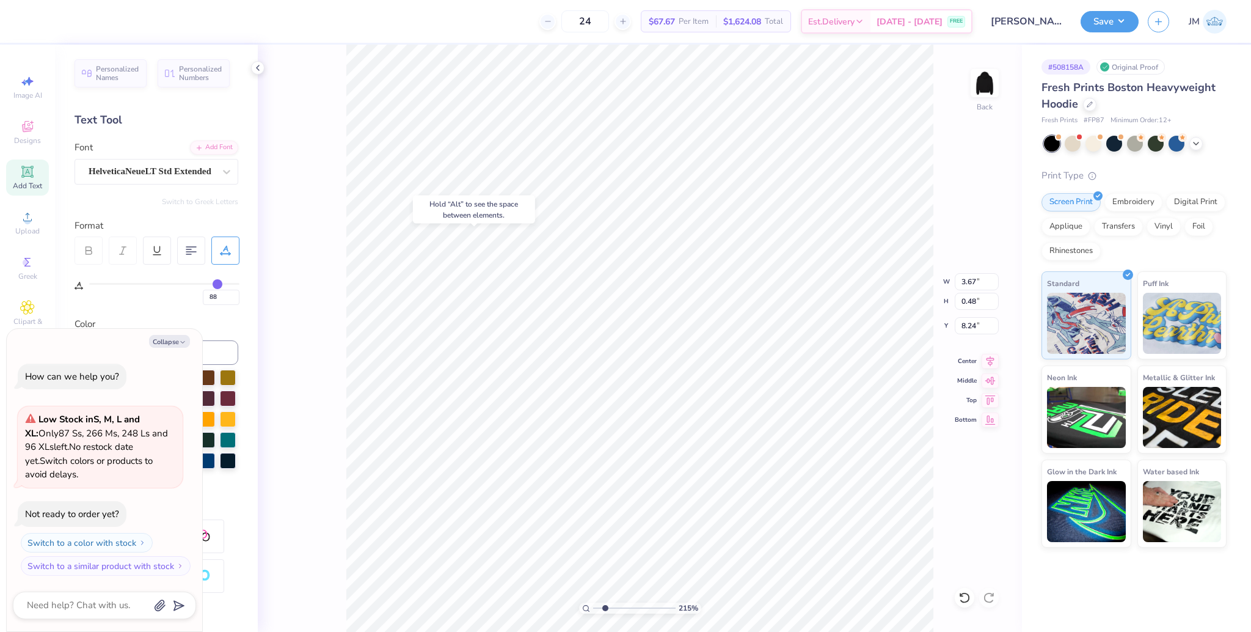
type input "89"
type input "90"
type input "91"
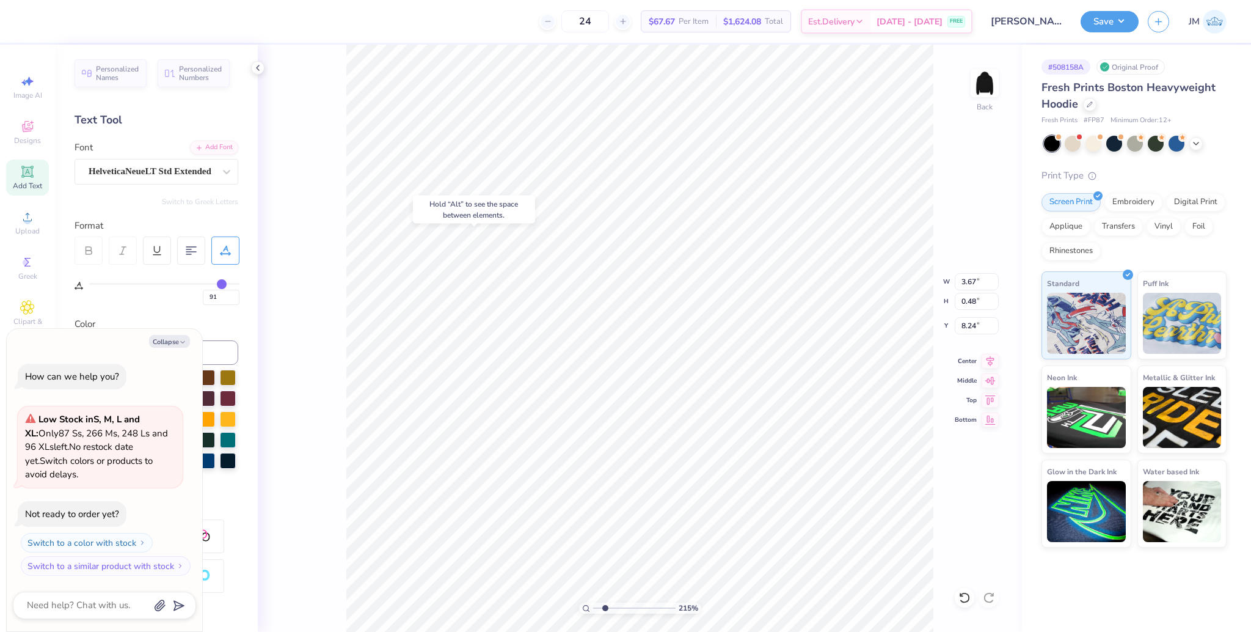
type input "92"
type input "93"
type input "94"
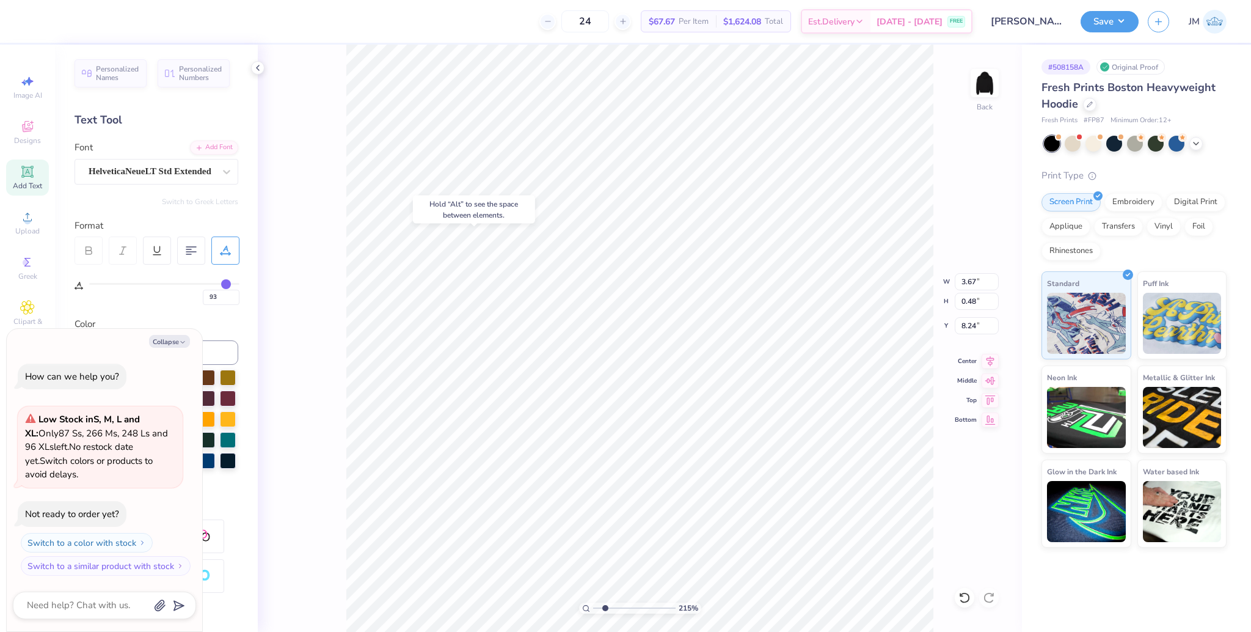
type input "94"
type input "95"
type input "96"
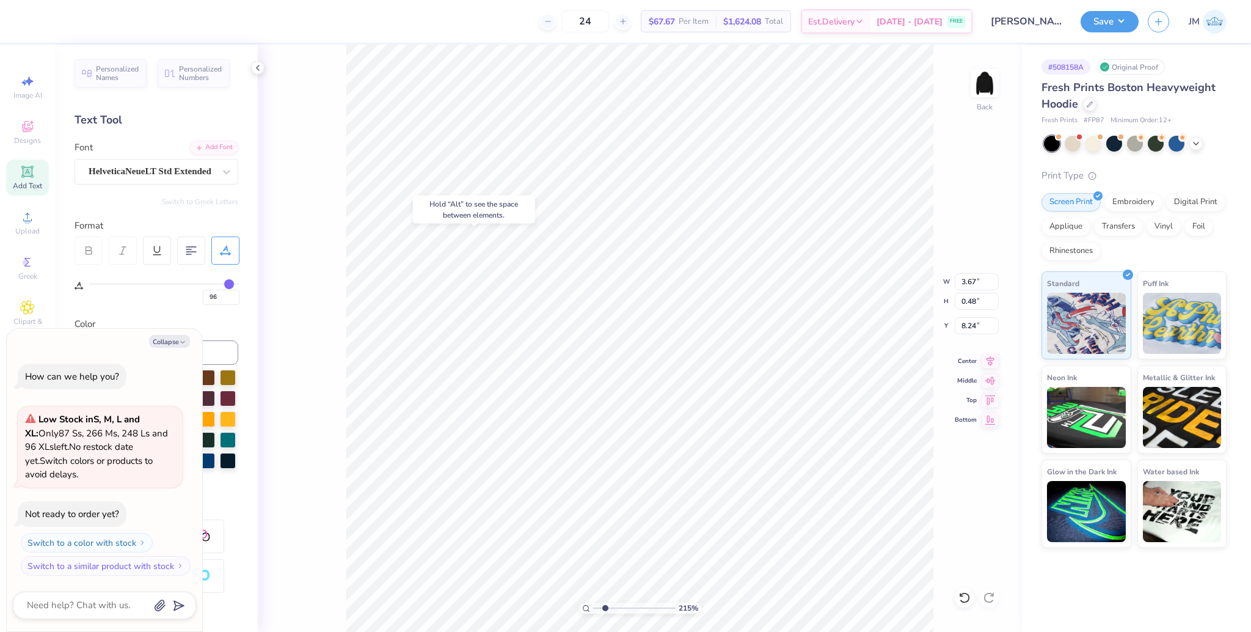
type input "97"
type input "98"
type input "99"
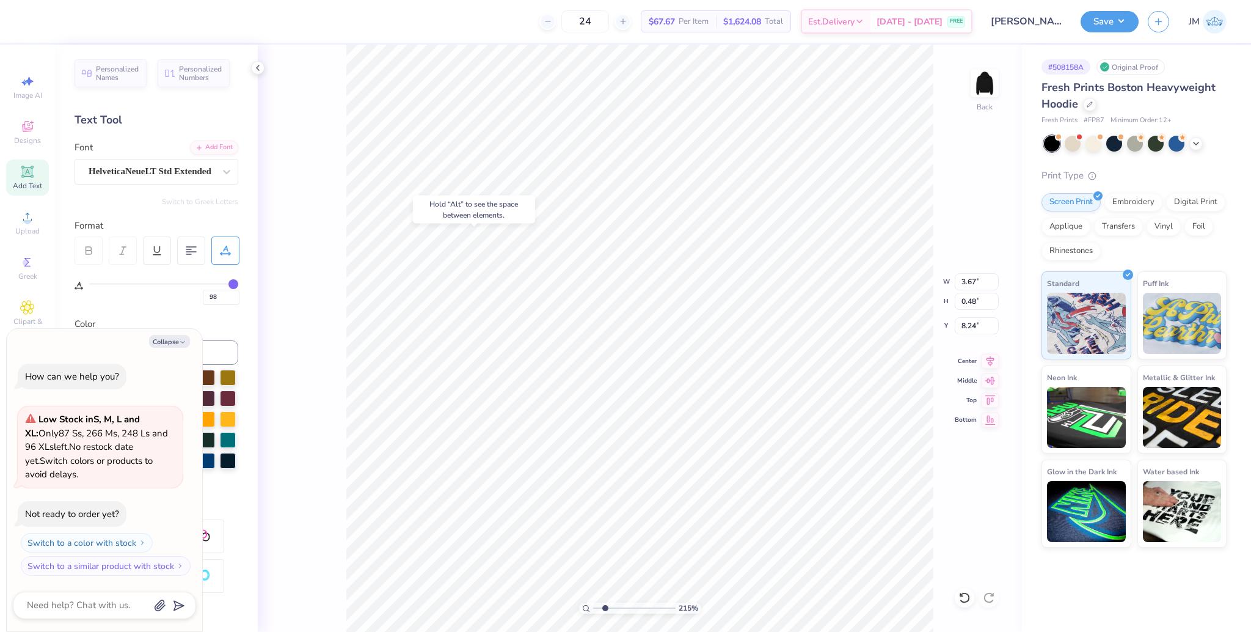
type input "99"
type input "100"
drag, startPoint x: 207, startPoint y: 280, endPoint x: 261, endPoint y: 284, distance: 53.9
type input "100"
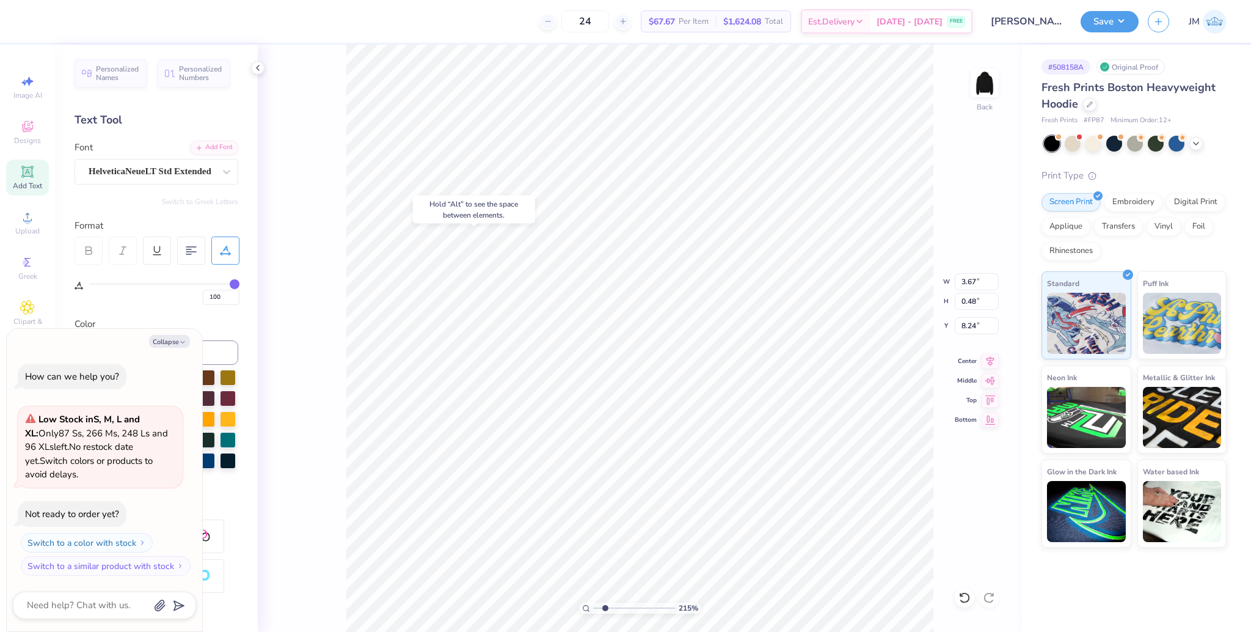
click at [239, 284] on input "range" at bounding box center [164, 284] width 150 height 2
type textarea "x"
type input "4.07"
type textarea "x"
drag, startPoint x: 593, startPoint y: 607, endPoint x: 546, endPoint y: 591, distance: 50.0
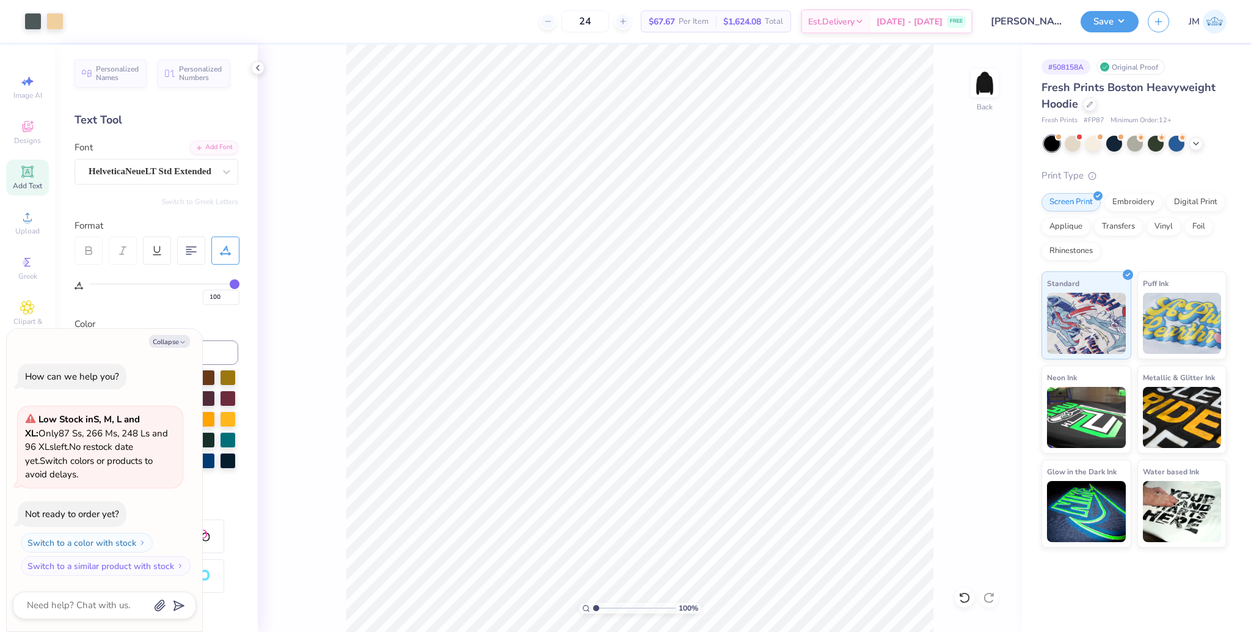
type input "1"
click at [593, 602] on input "range" at bounding box center [634, 607] width 82 height 11
click at [968, 599] on icon at bounding box center [964, 597] width 10 height 11
type textarea "x"
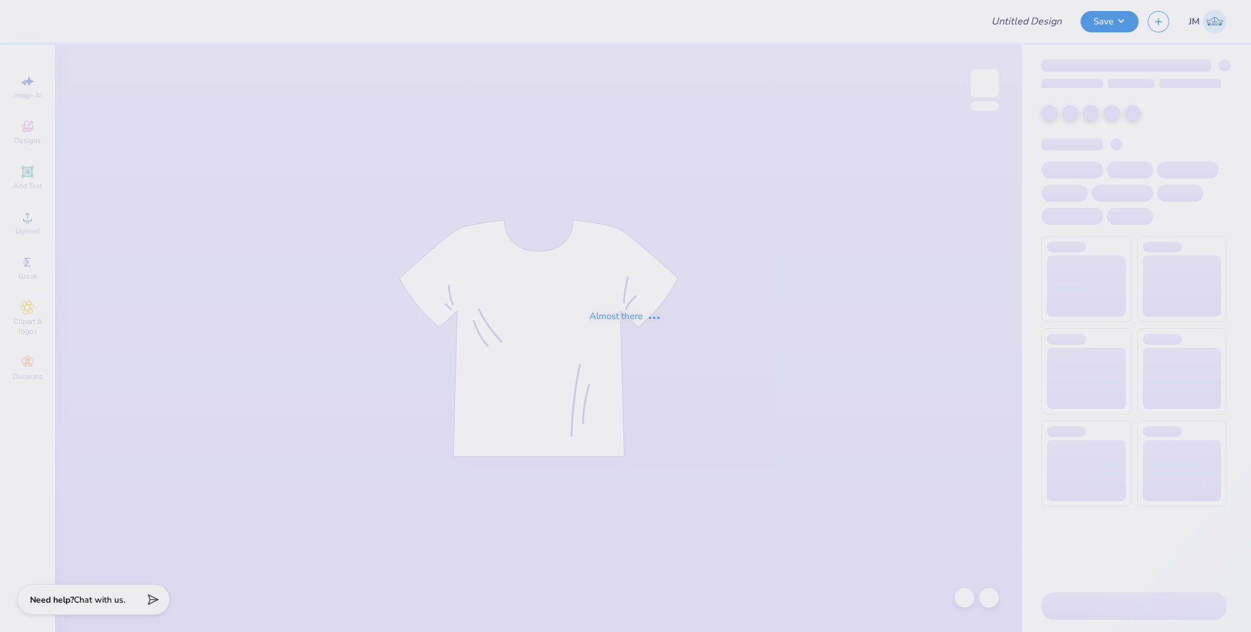
type input "[PERSON_NAME] : [GEOGRAPHIC_DATA]"
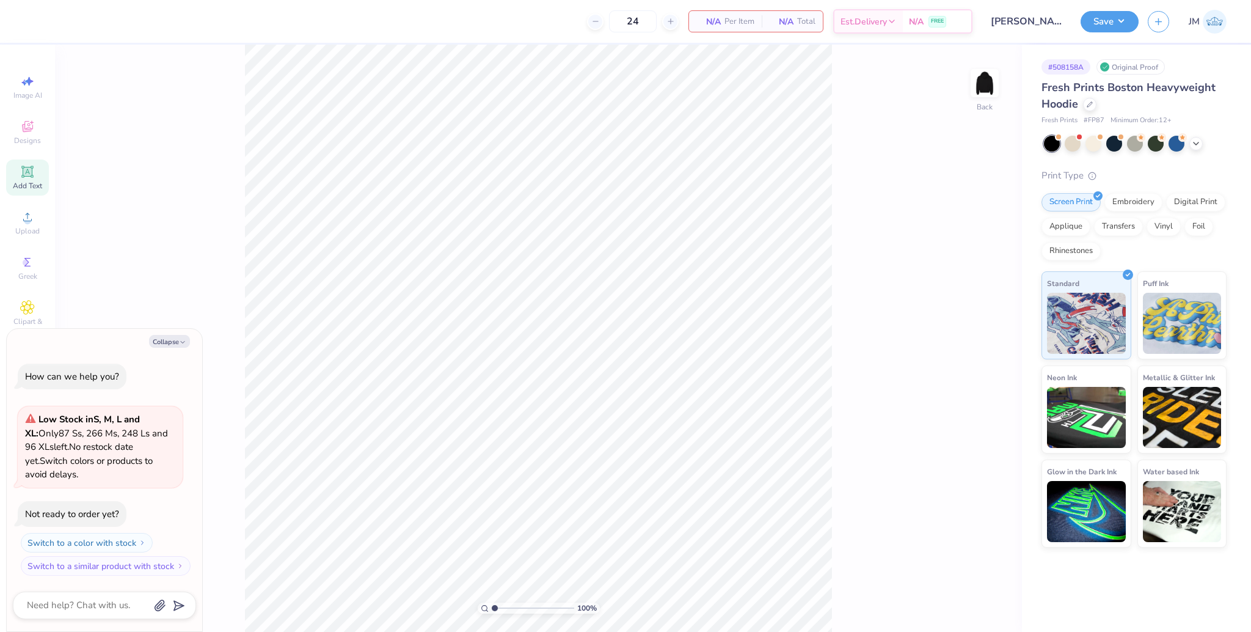
click at [27, 177] on icon at bounding box center [27, 171] width 15 height 15
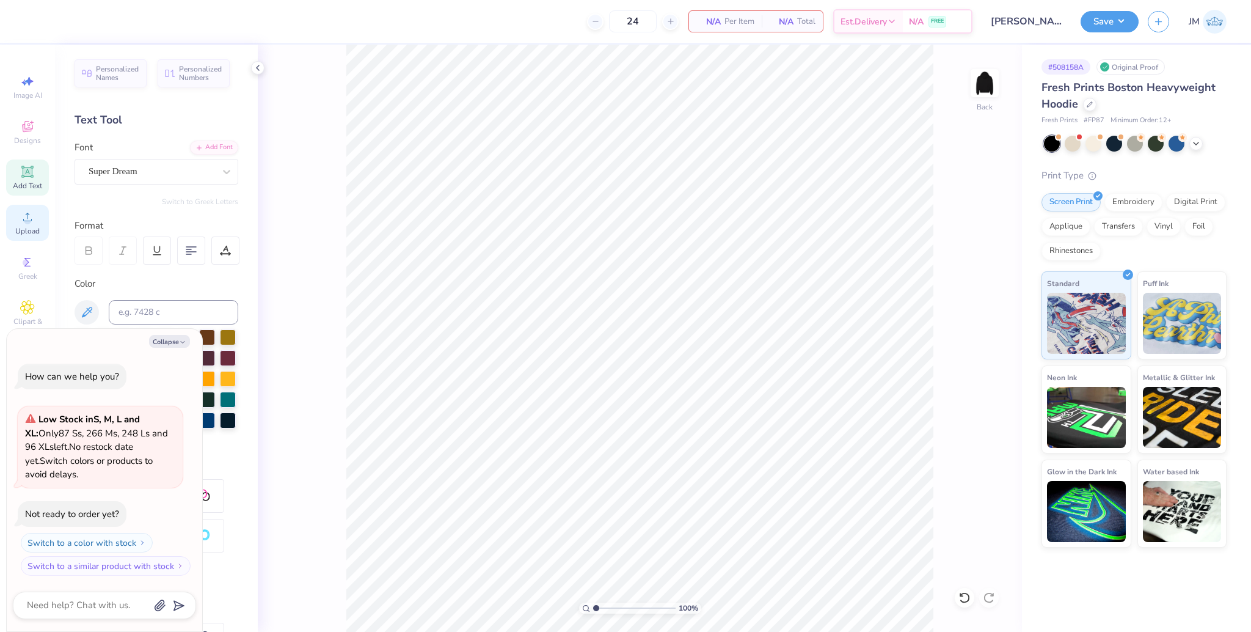
click at [26, 216] on icon at bounding box center [27, 217] width 15 height 15
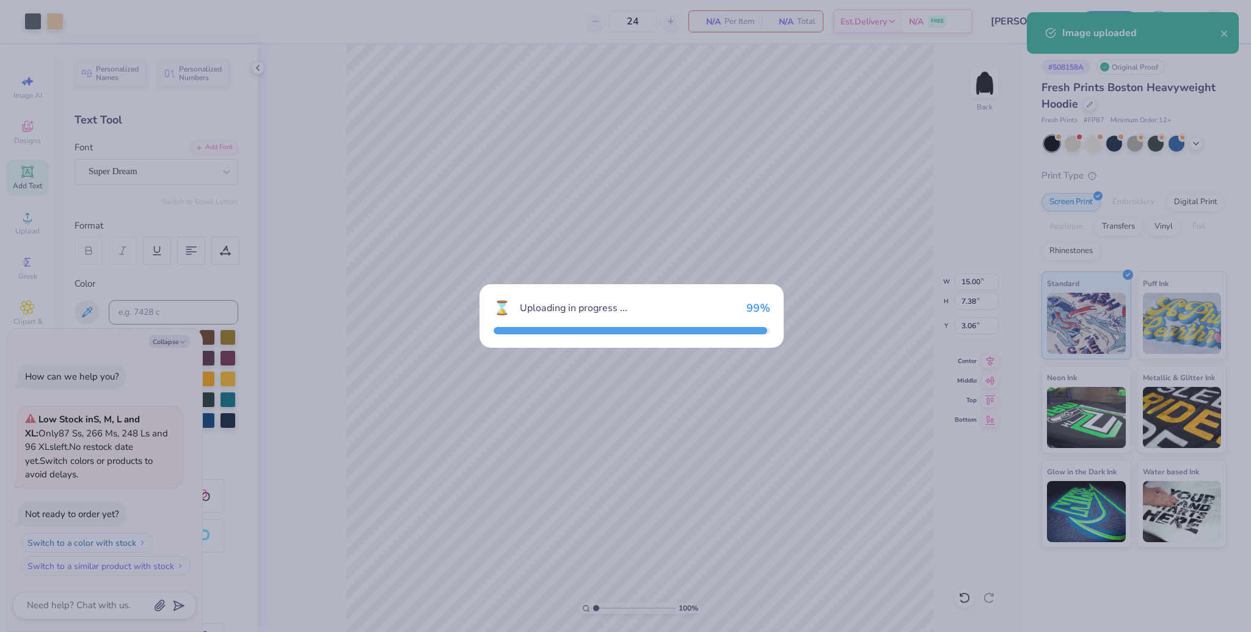
type textarea "x"
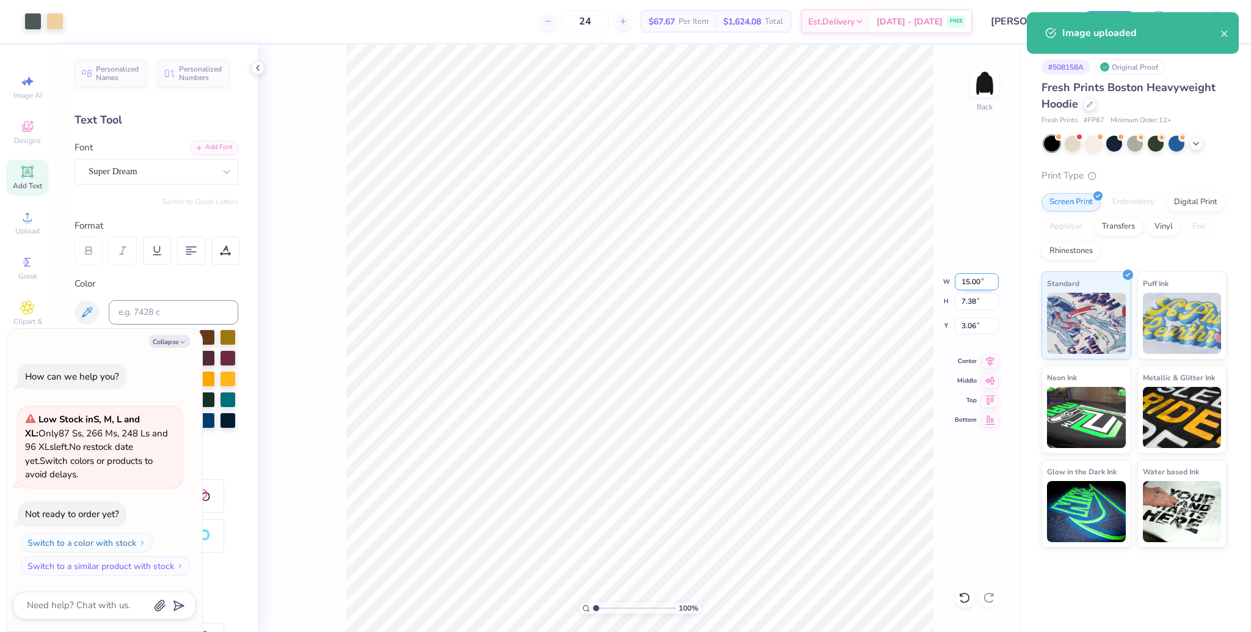
click at [973, 281] on input "15.00" at bounding box center [977, 281] width 44 height 17
type input "12"
type textarea "x"
type input "12.00"
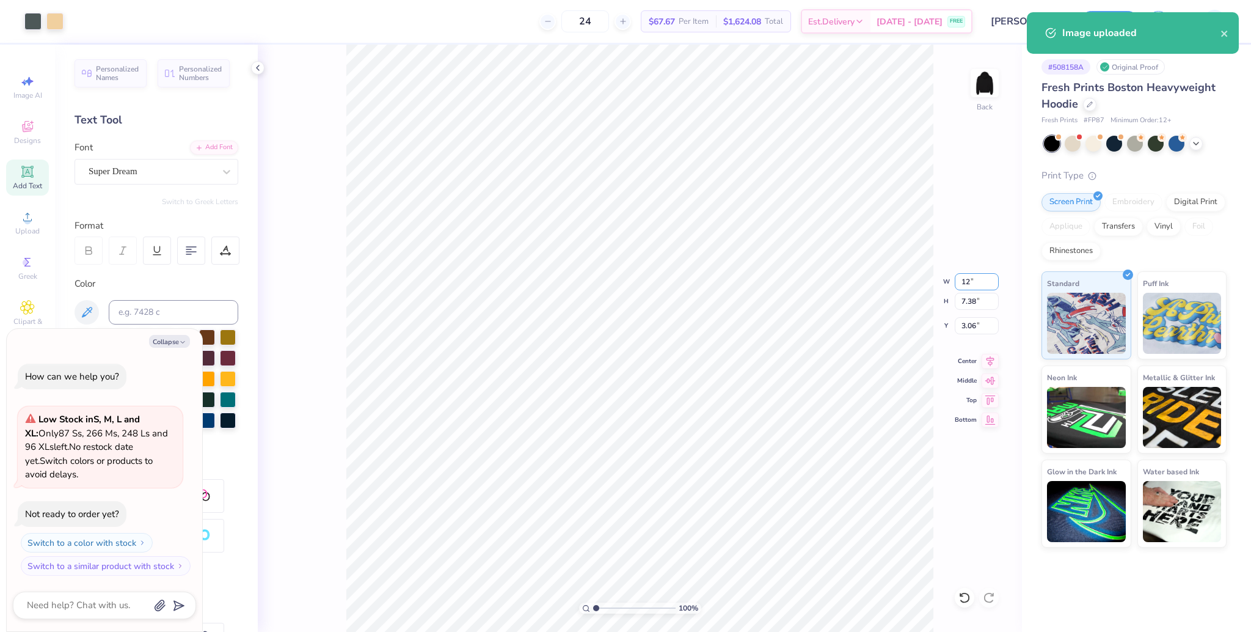
type input "5.90"
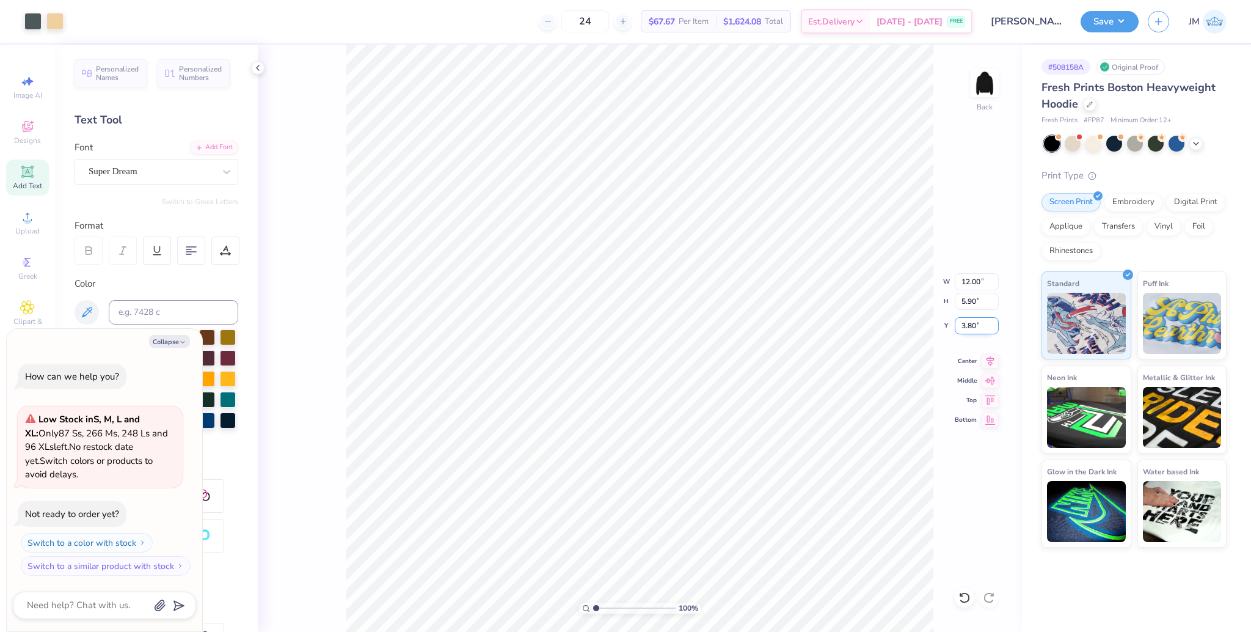
click at [968, 326] on input "3.80" at bounding box center [977, 325] width 44 height 17
type input "3"
type textarea "x"
type input "3.00"
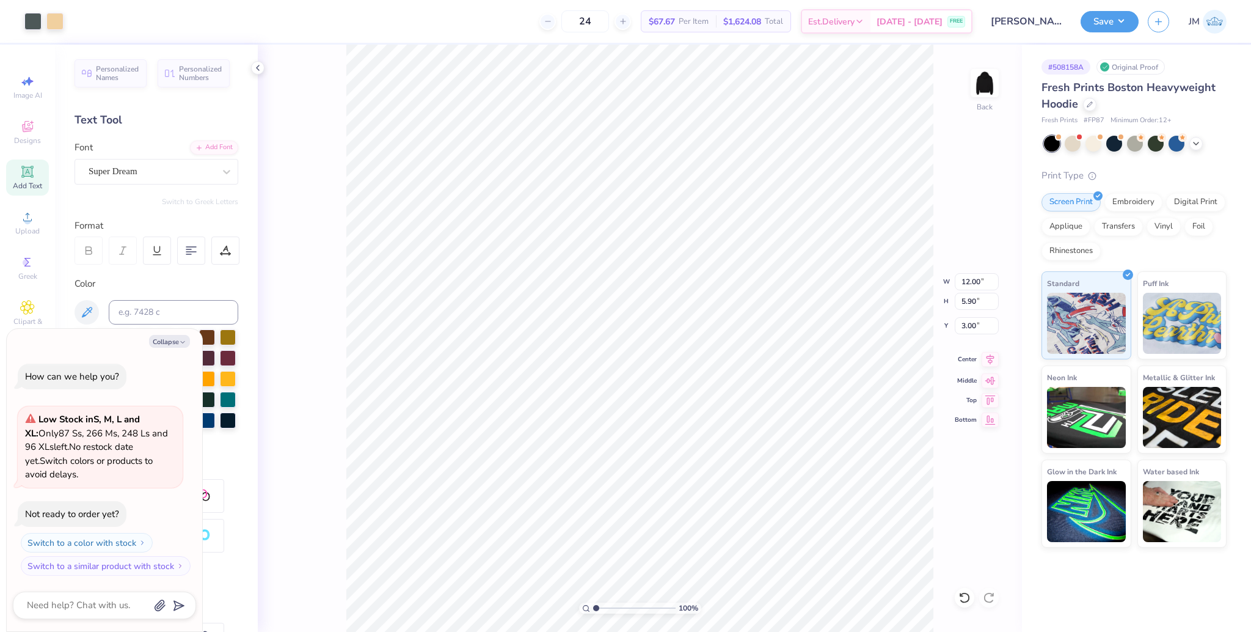
click at [993, 360] on icon at bounding box center [990, 359] width 17 height 15
type textarea "x"
drag, startPoint x: 591, startPoint y: 610, endPoint x: 605, endPoint y: 608, distance: 13.5
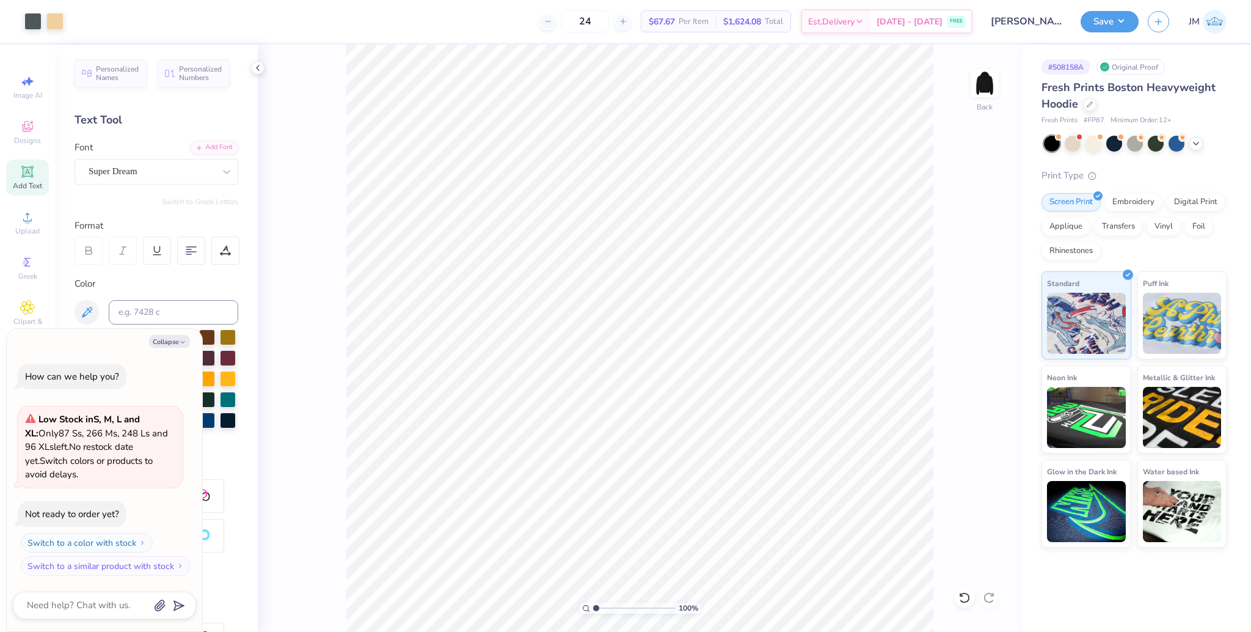
click at [605, 608] on div "100 %" at bounding box center [640, 607] width 122 height 11
type input "1"
drag, startPoint x: 597, startPoint y: 607, endPoint x: 543, endPoint y: 589, distance: 56.8
click at [593, 602] on input "range" at bounding box center [634, 607] width 82 height 11
click at [1111, 27] on button "Save" at bounding box center [1110, 19] width 58 height 21
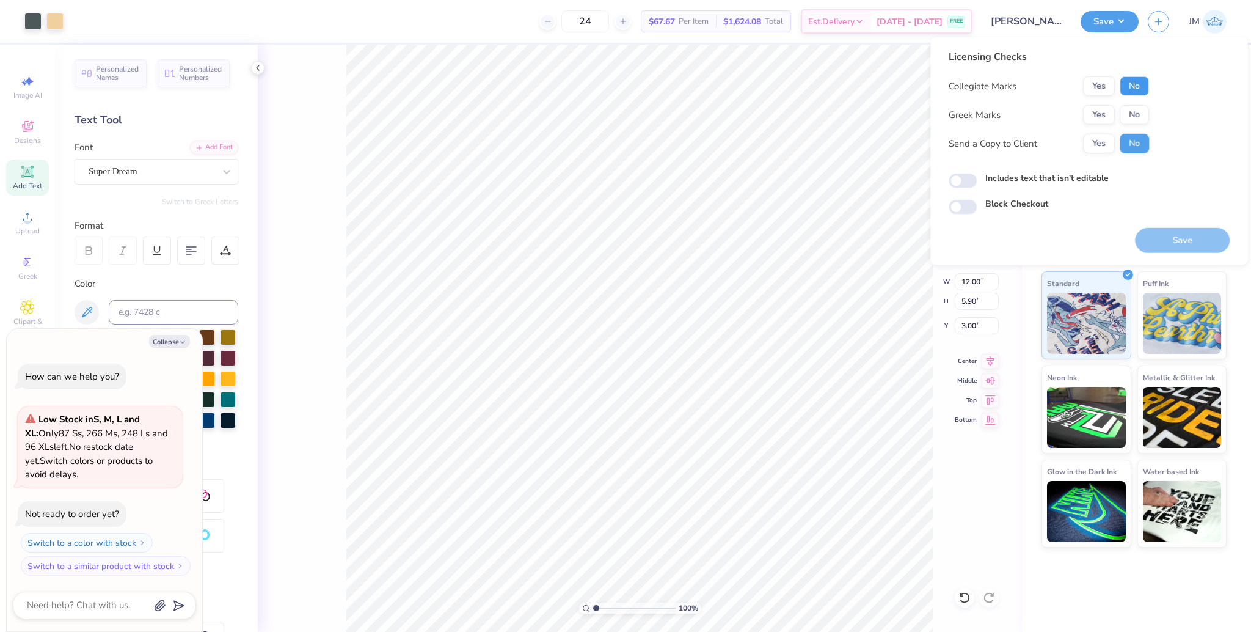
click at [1126, 83] on button "No" at bounding box center [1134, 86] width 29 height 20
click at [1098, 107] on button "Yes" at bounding box center [1099, 115] width 32 height 20
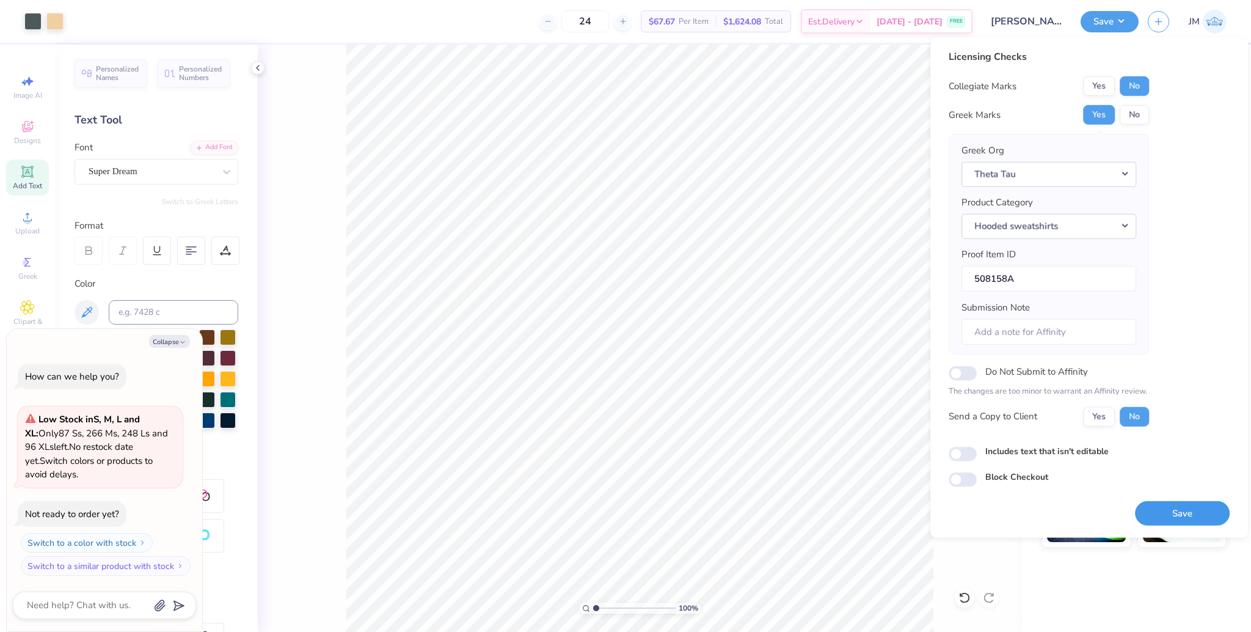
click at [1188, 513] on button "Save" at bounding box center [1182, 512] width 95 height 25
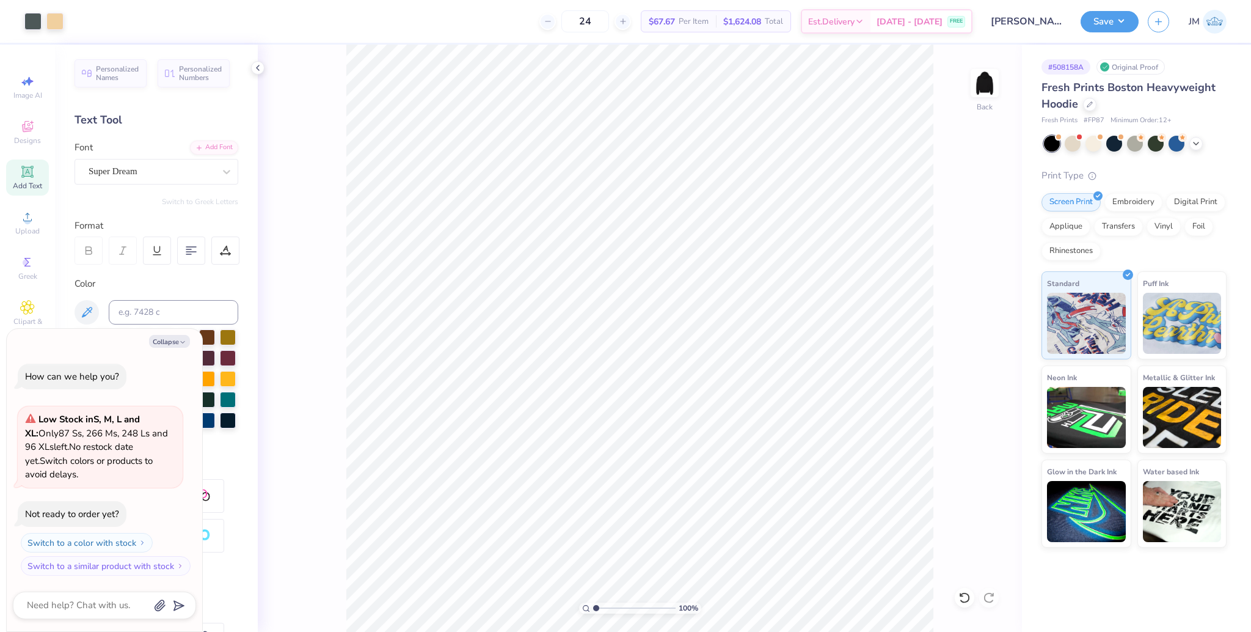
type textarea "x"
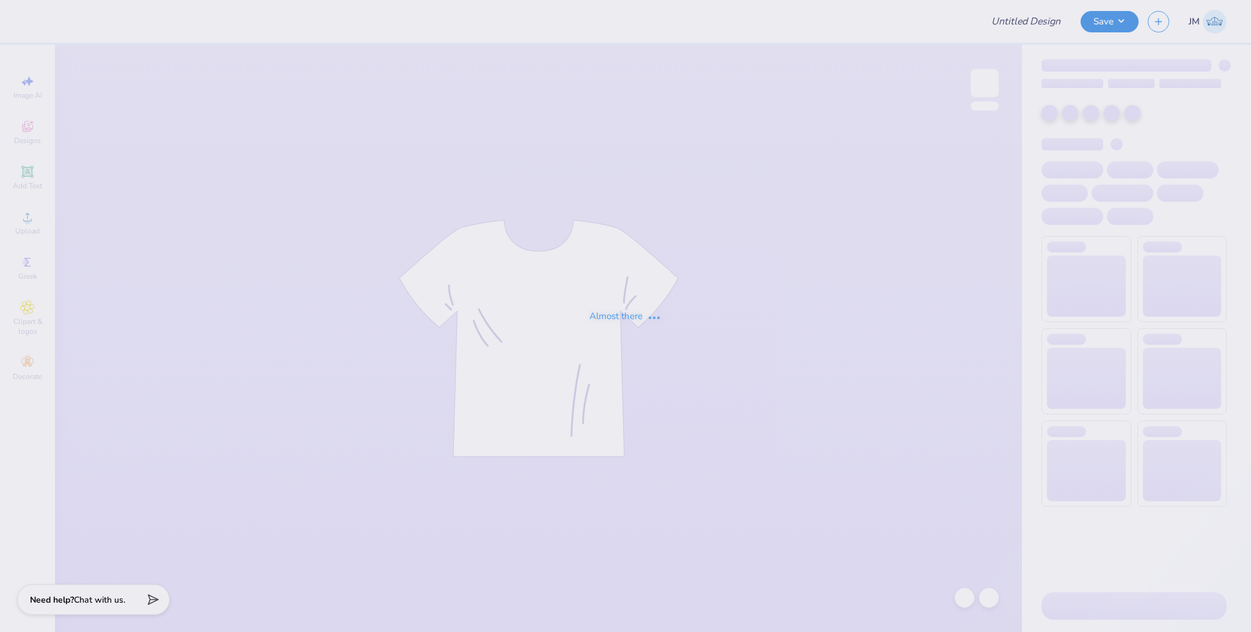
type input "[GEOGRAPHIC_DATA] : [PERSON_NAME]"
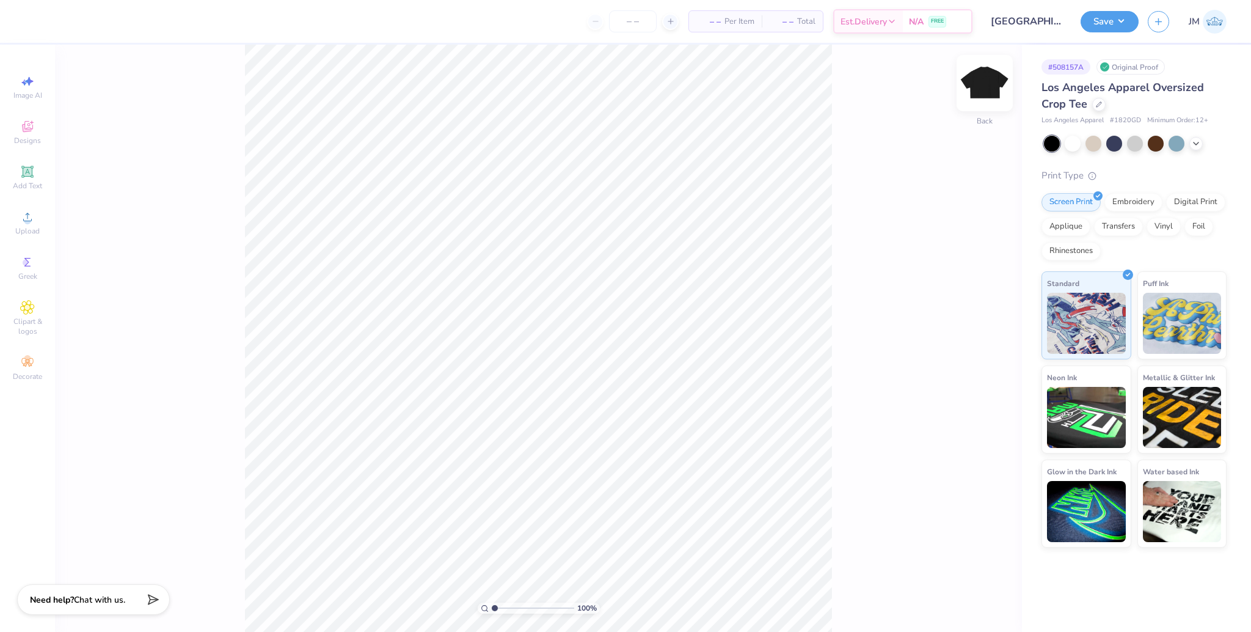
click at [993, 76] on img at bounding box center [984, 83] width 49 height 49
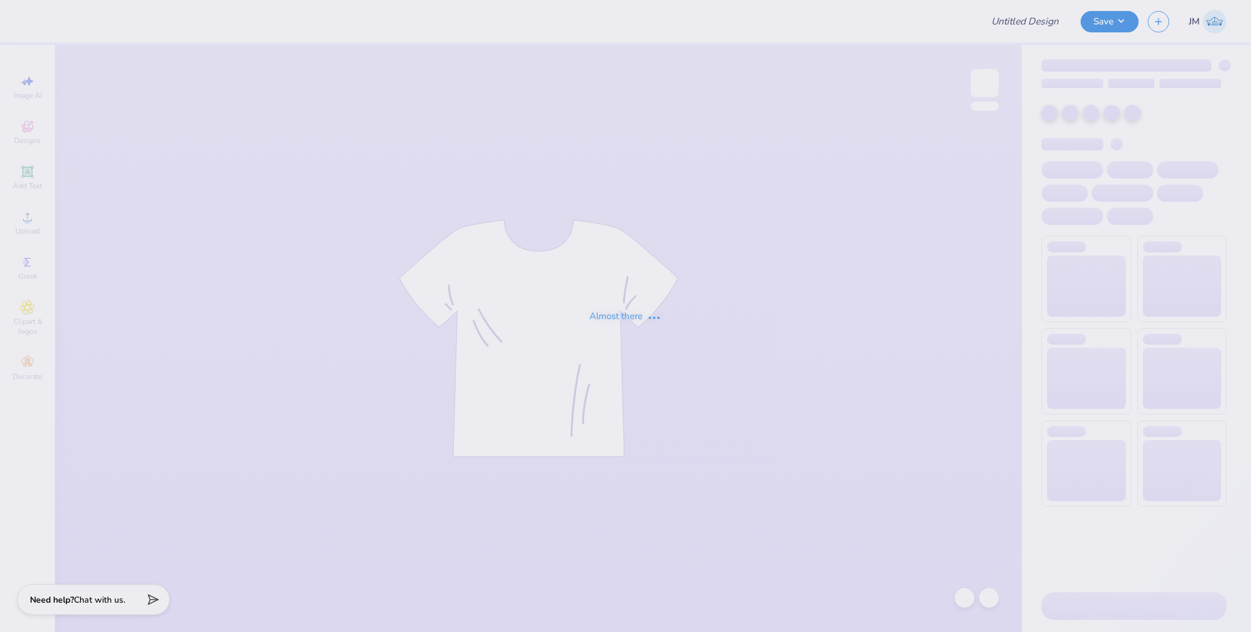
type input "[GEOGRAPHIC_DATA] : [PERSON_NAME]"
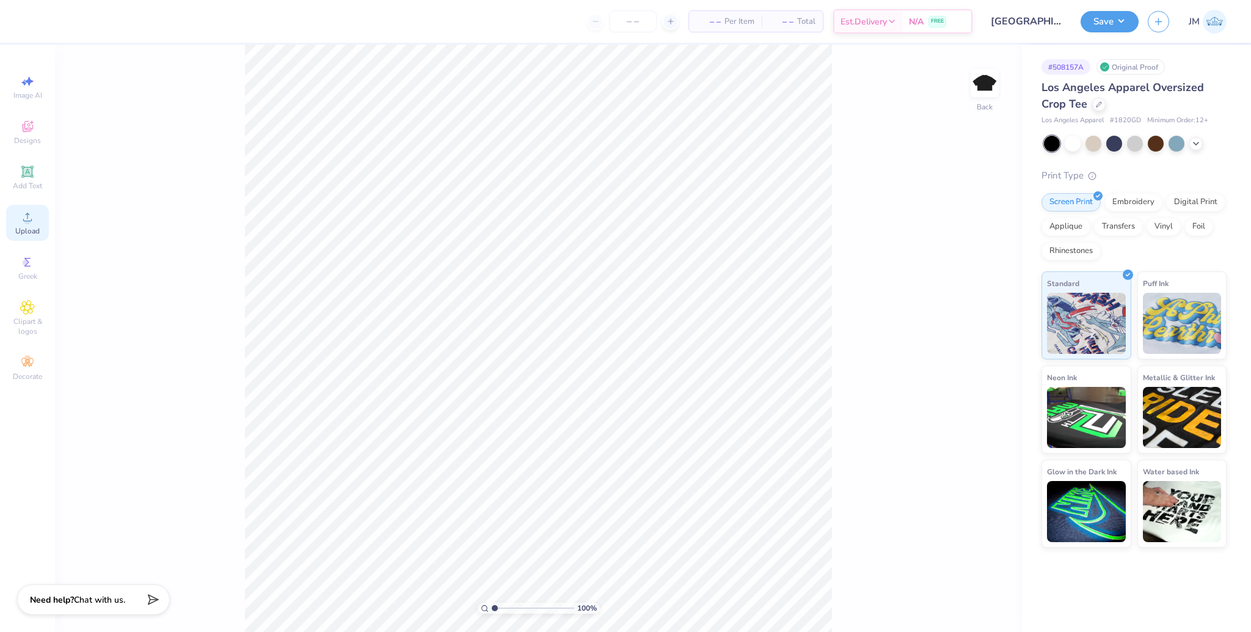
click at [42, 225] on div "Upload" at bounding box center [27, 223] width 43 height 36
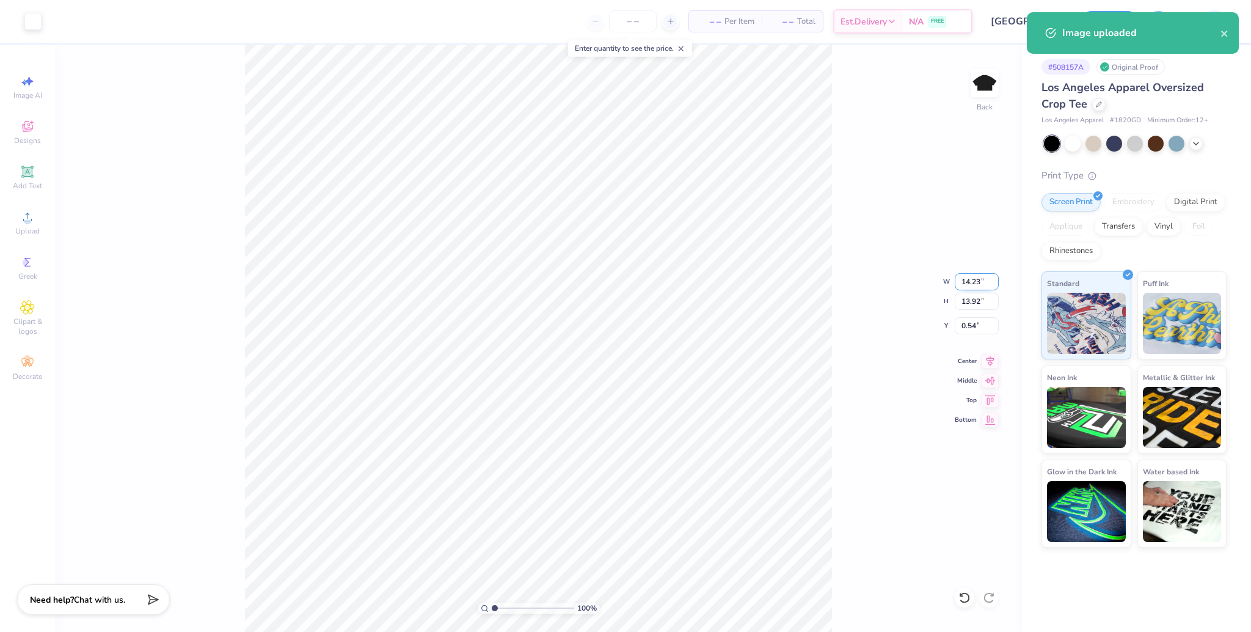
click at [976, 282] on input "14.23" at bounding box center [977, 281] width 44 height 17
type input "12.00"
type input "11.73"
type input "1.63"
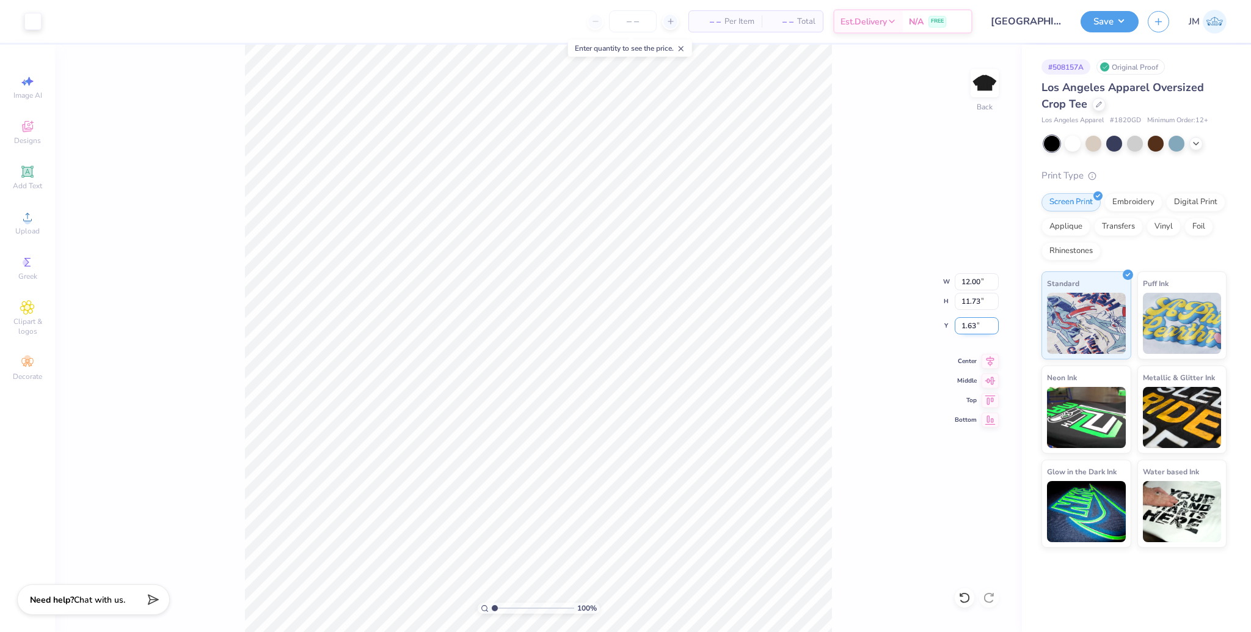
click at [968, 318] on input "1.63" at bounding box center [977, 325] width 44 height 17
type input "2.00"
